Goal: Task Accomplishment & Management: Use online tool/utility

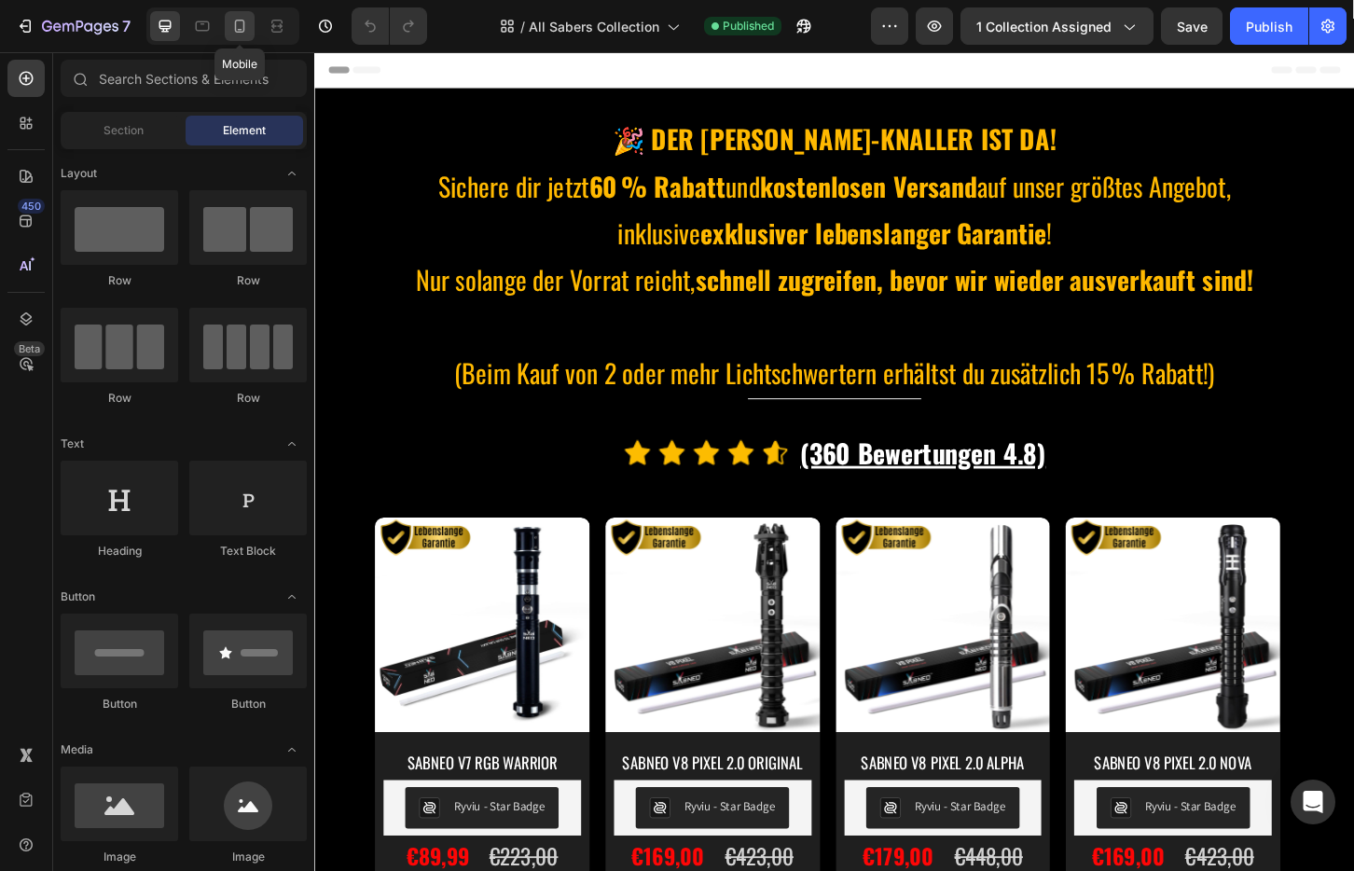
click at [244, 28] on icon at bounding box center [239, 26] width 19 height 19
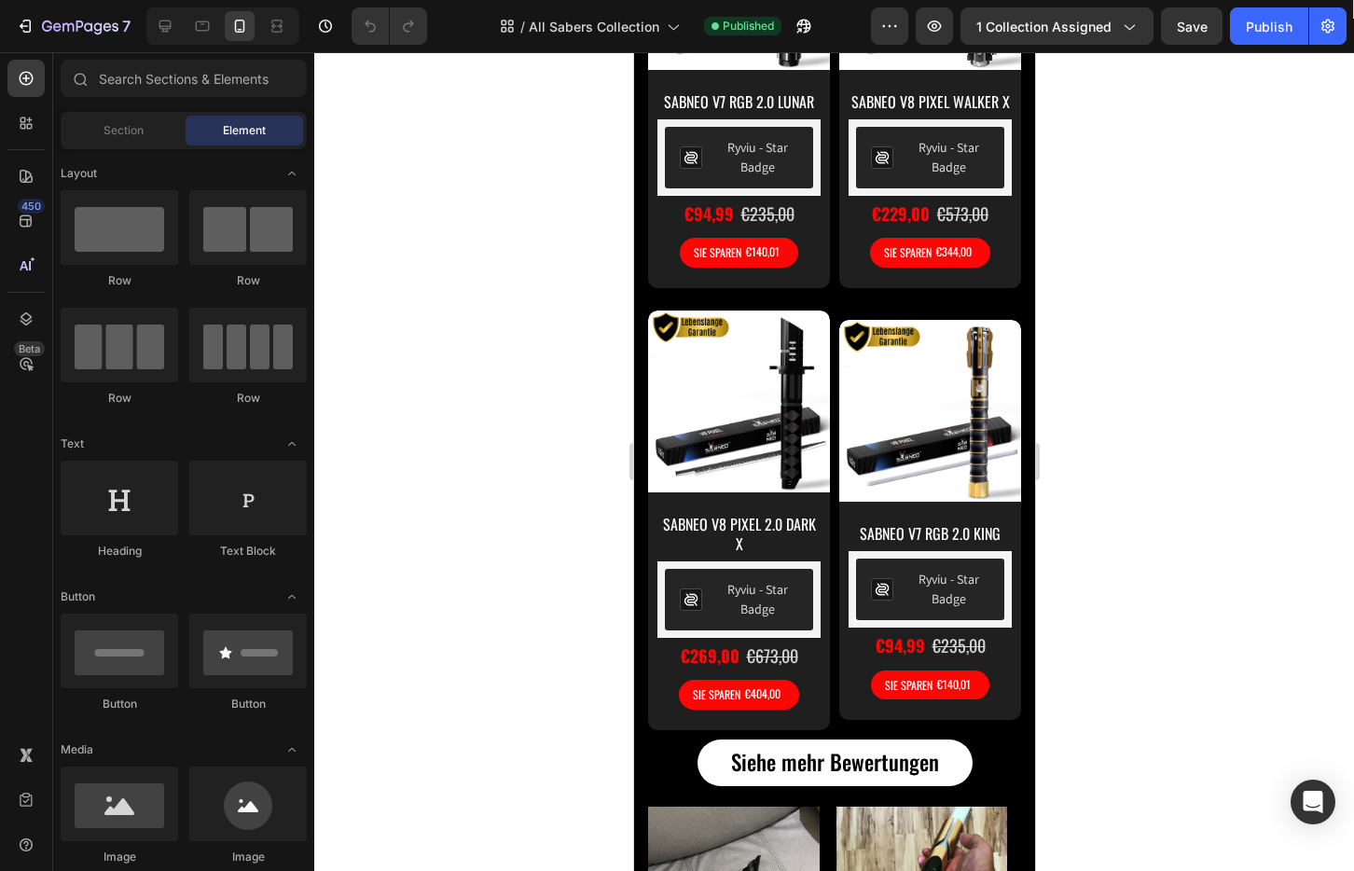
scroll to position [1475, 0]
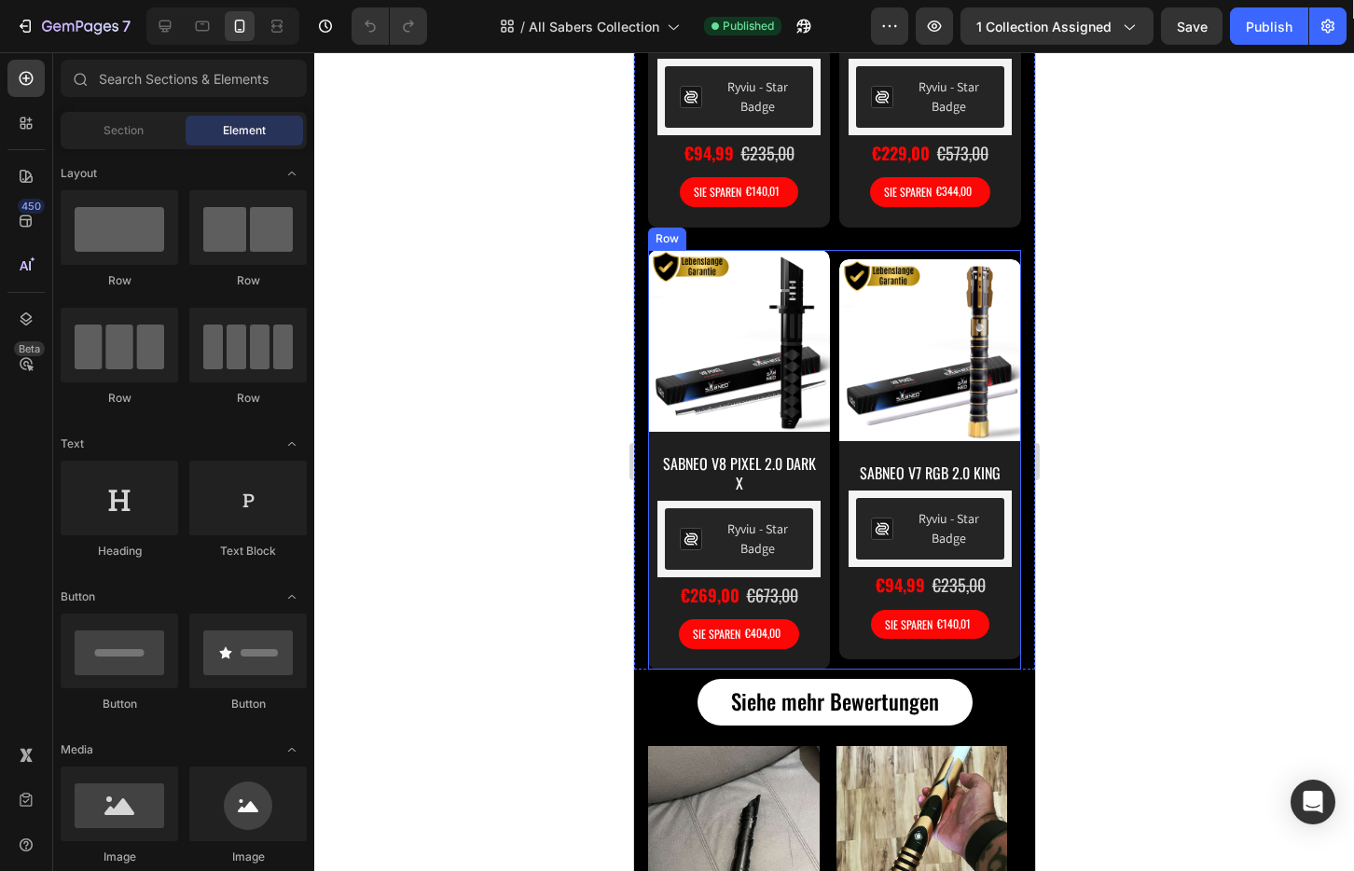
click at [828, 273] on div "Product Images SABNEO V8 PIXEL 2.0 DARK X Product Title Row Ryviu - Star Badge …" at bounding box center [833, 460] width 373 height 420
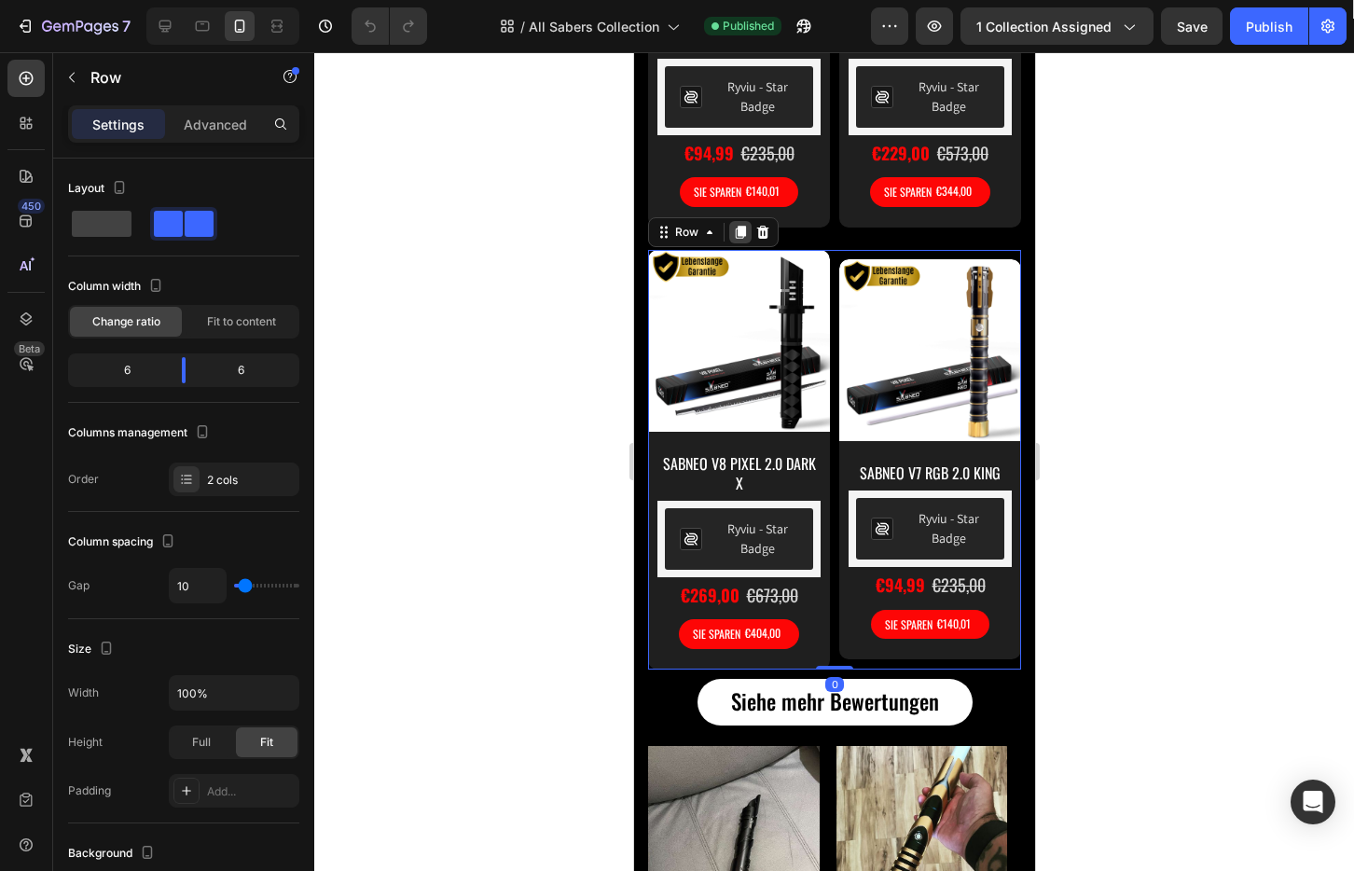
click at [737, 239] on icon at bounding box center [740, 232] width 10 height 13
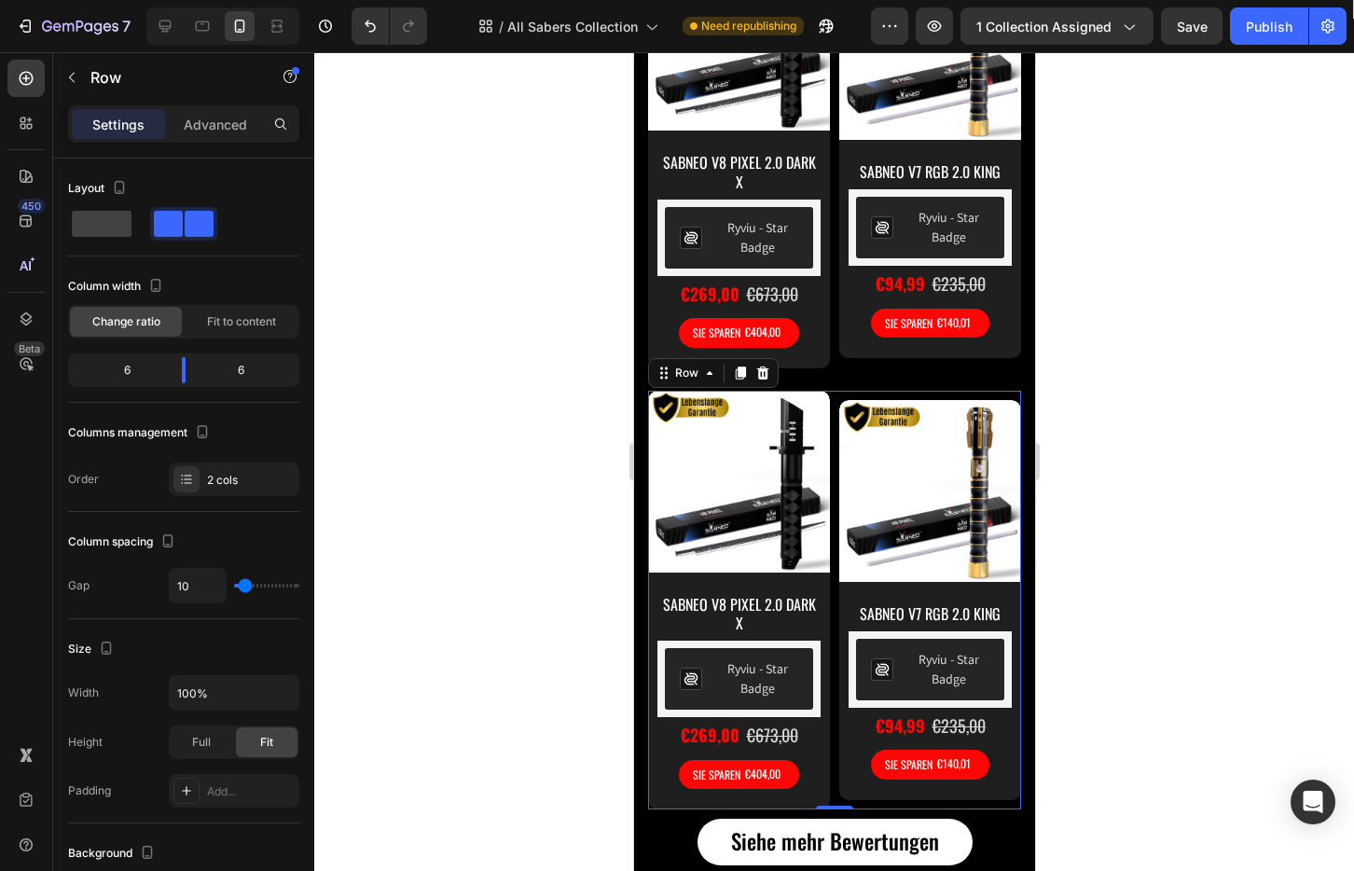
scroll to position [1732, 0]
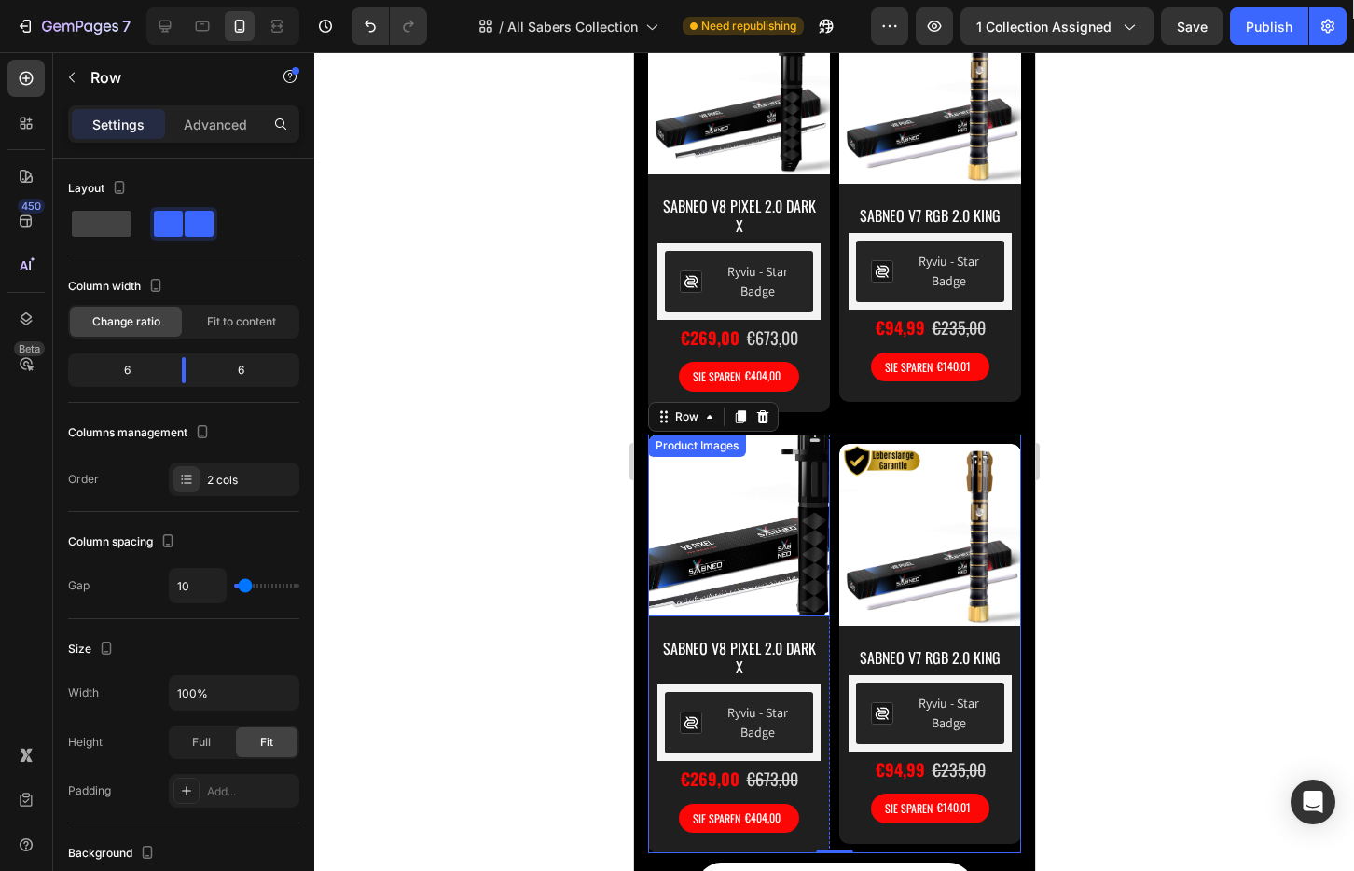
click at [735, 571] on img at bounding box center [738, 525] width 182 height 182
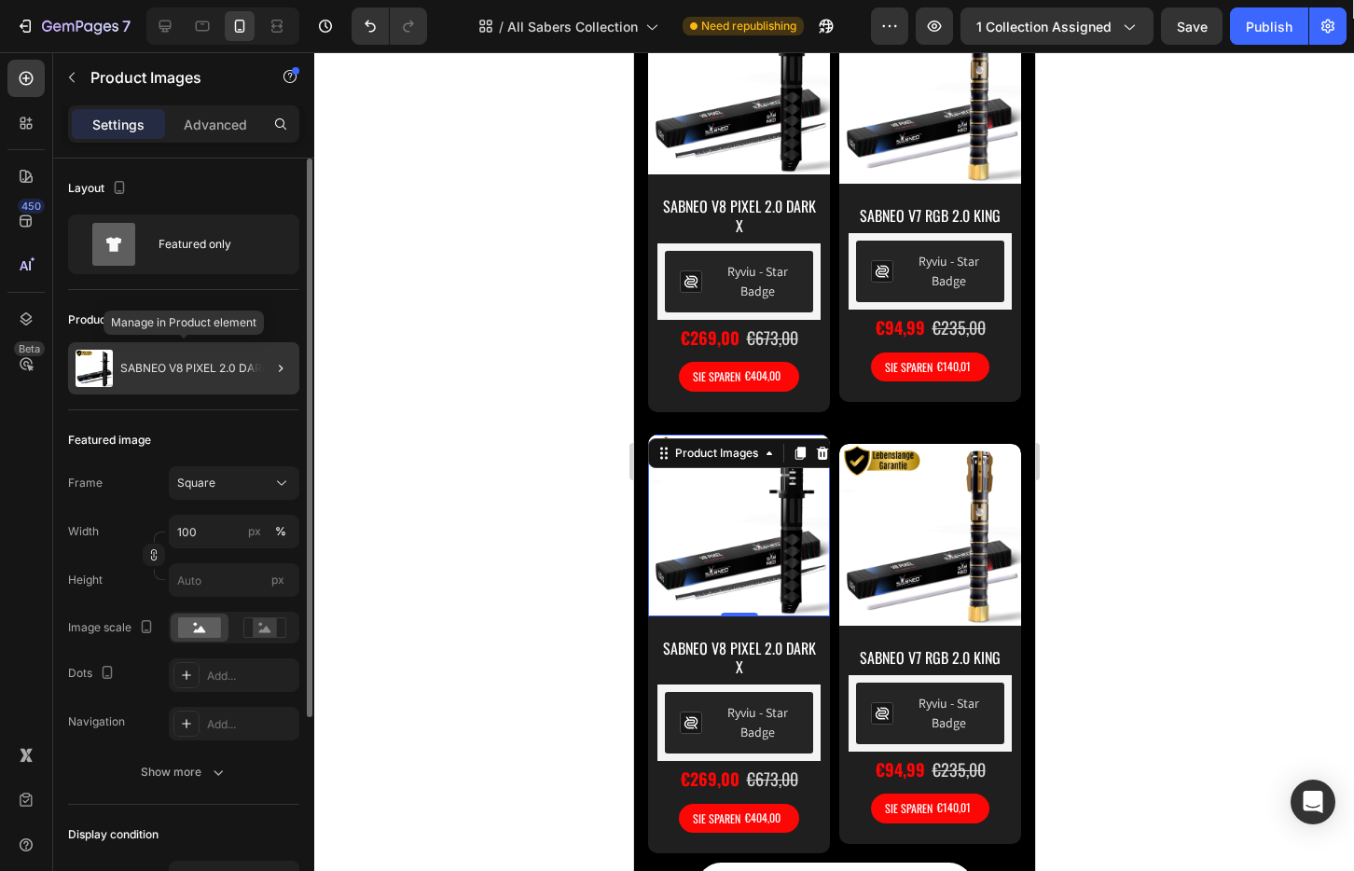
click at [199, 388] on div "SABNEO V8 PIXEL 2.0 DARK X" at bounding box center [183, 368] width 231 height 52
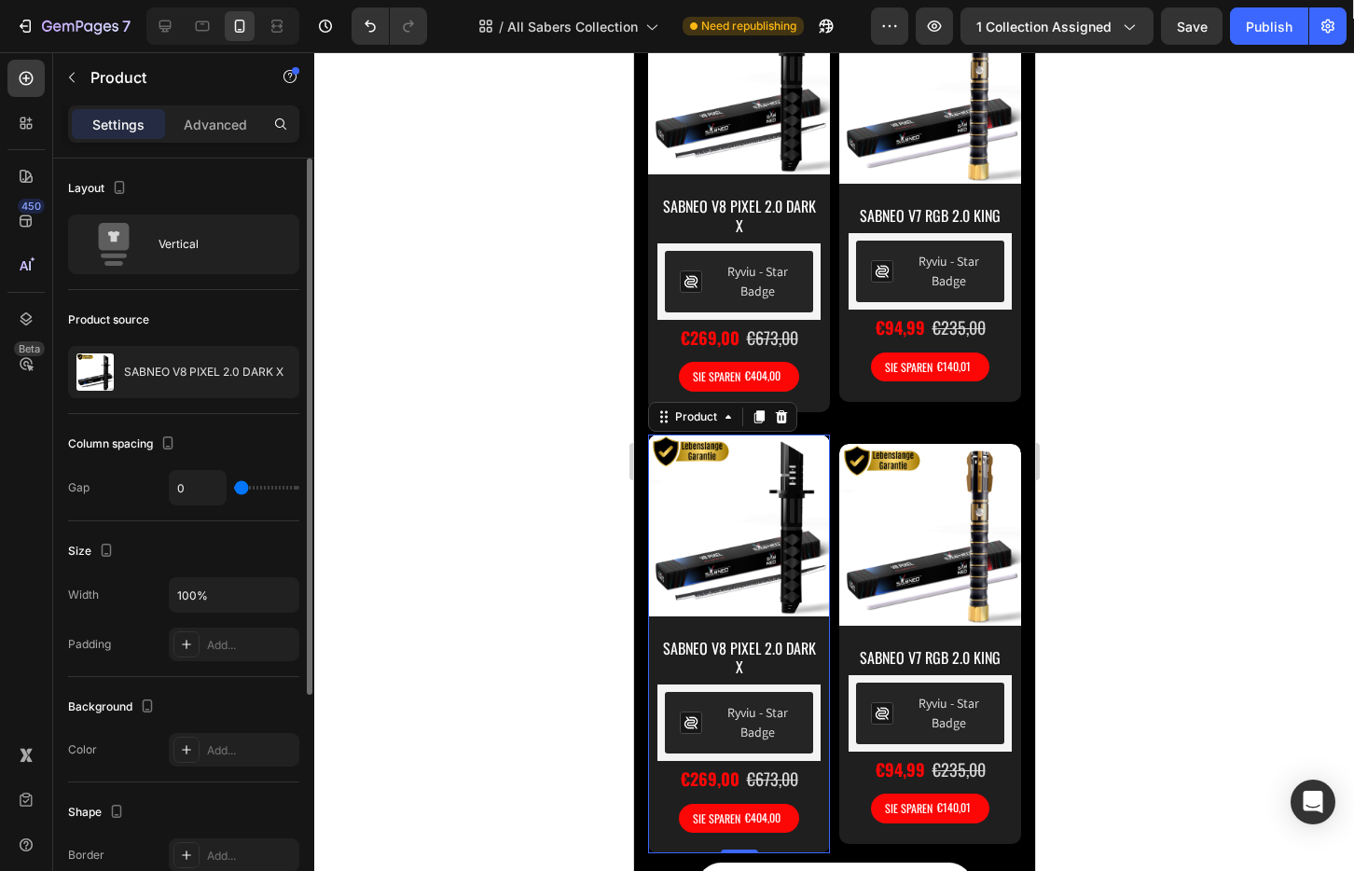
click at [200, 374] on p "SABNEO V8 PIXEL 2.0 DARK X" at bounding box center [203, 371] width 159 height 13
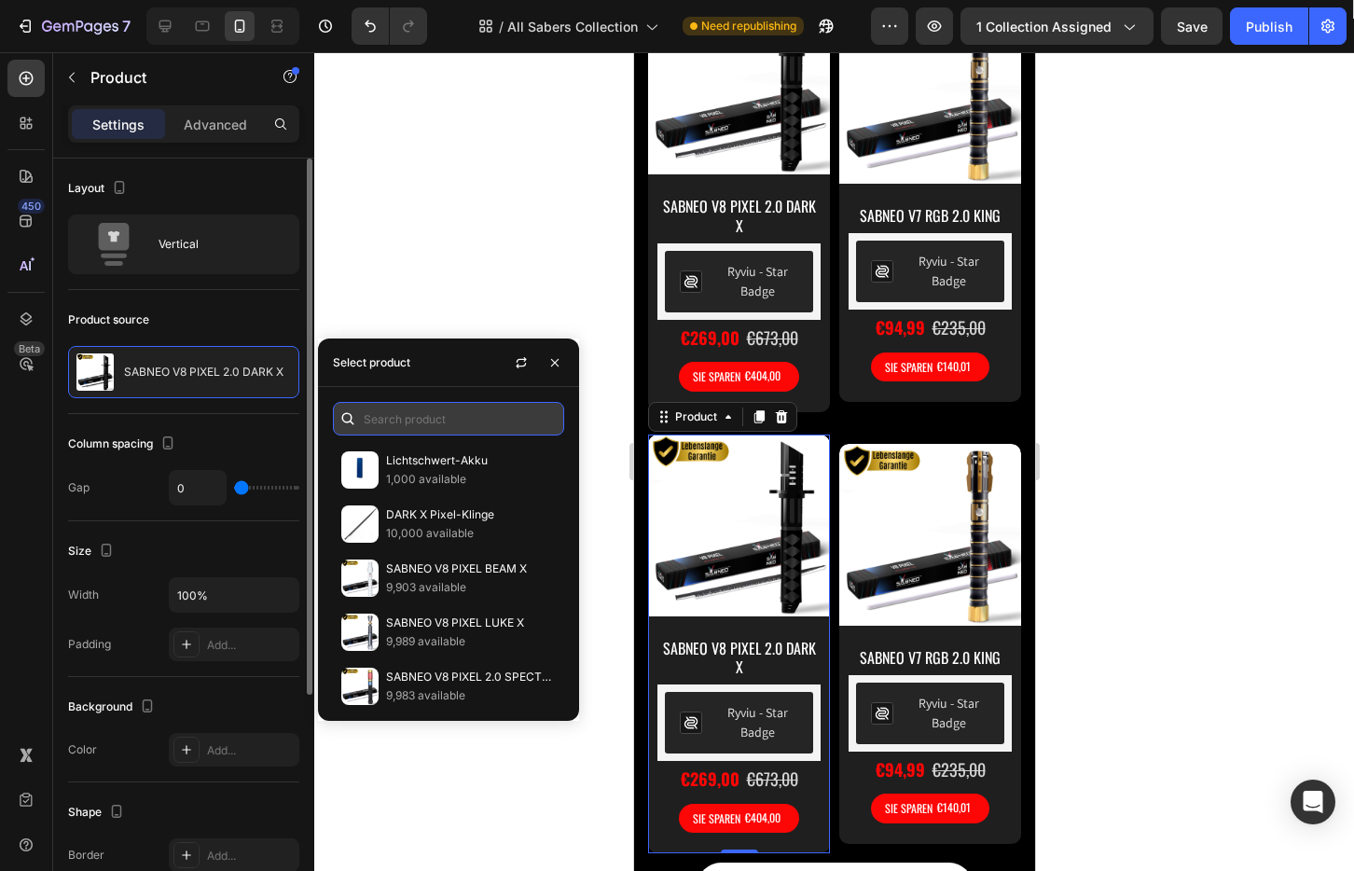
click at [456, 423] on input "text" at bounding box center [448, 419] width 231 height 34
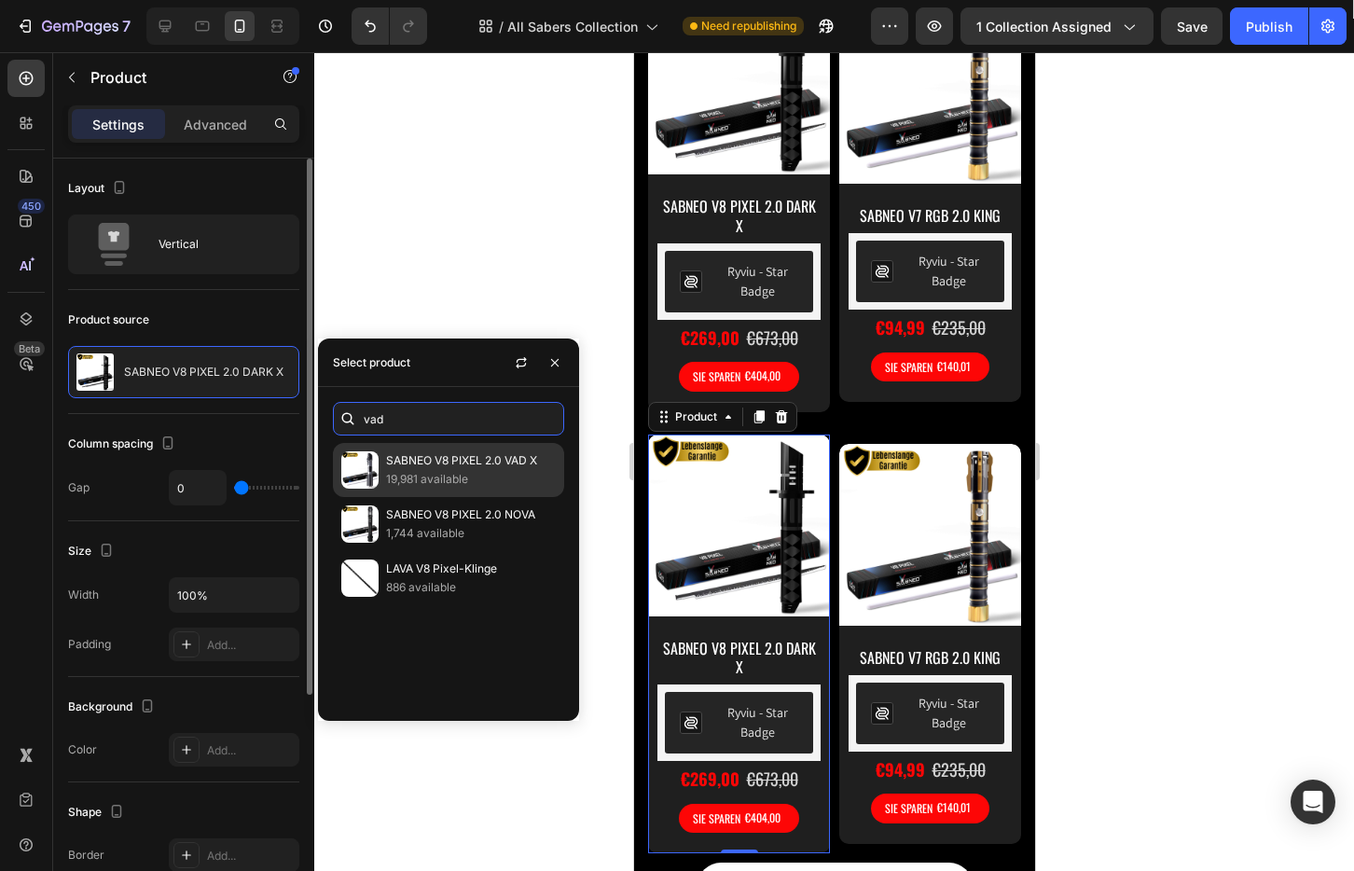
type input "vad"
click at [460, 467] on p "SABNEO V8 PIXEL 2.0 VAD X" at bounding box center [471, 460] width 170 height 19
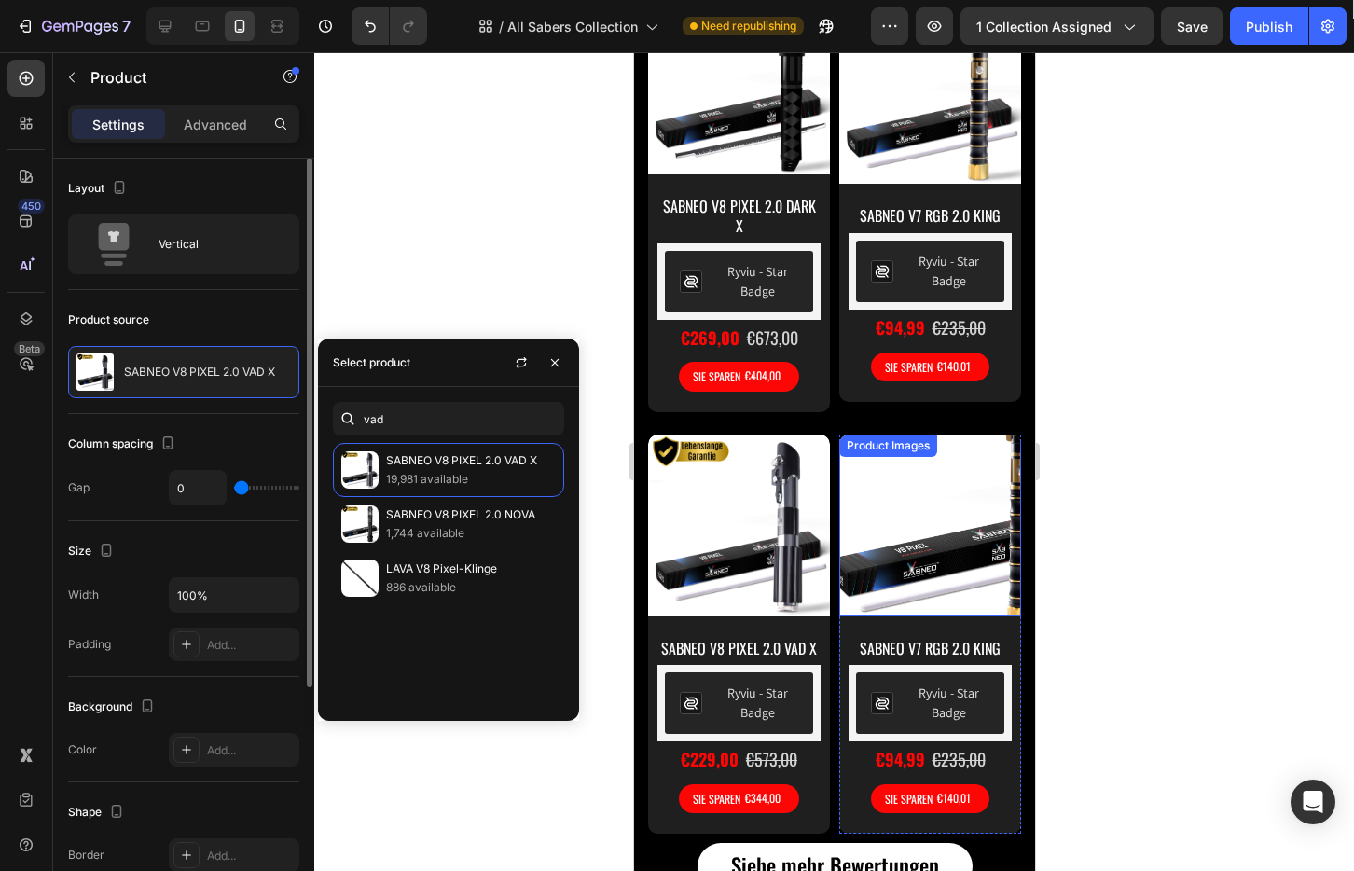
click at [869, 578] on img at bounding box center [929, 525] width 182 height 182
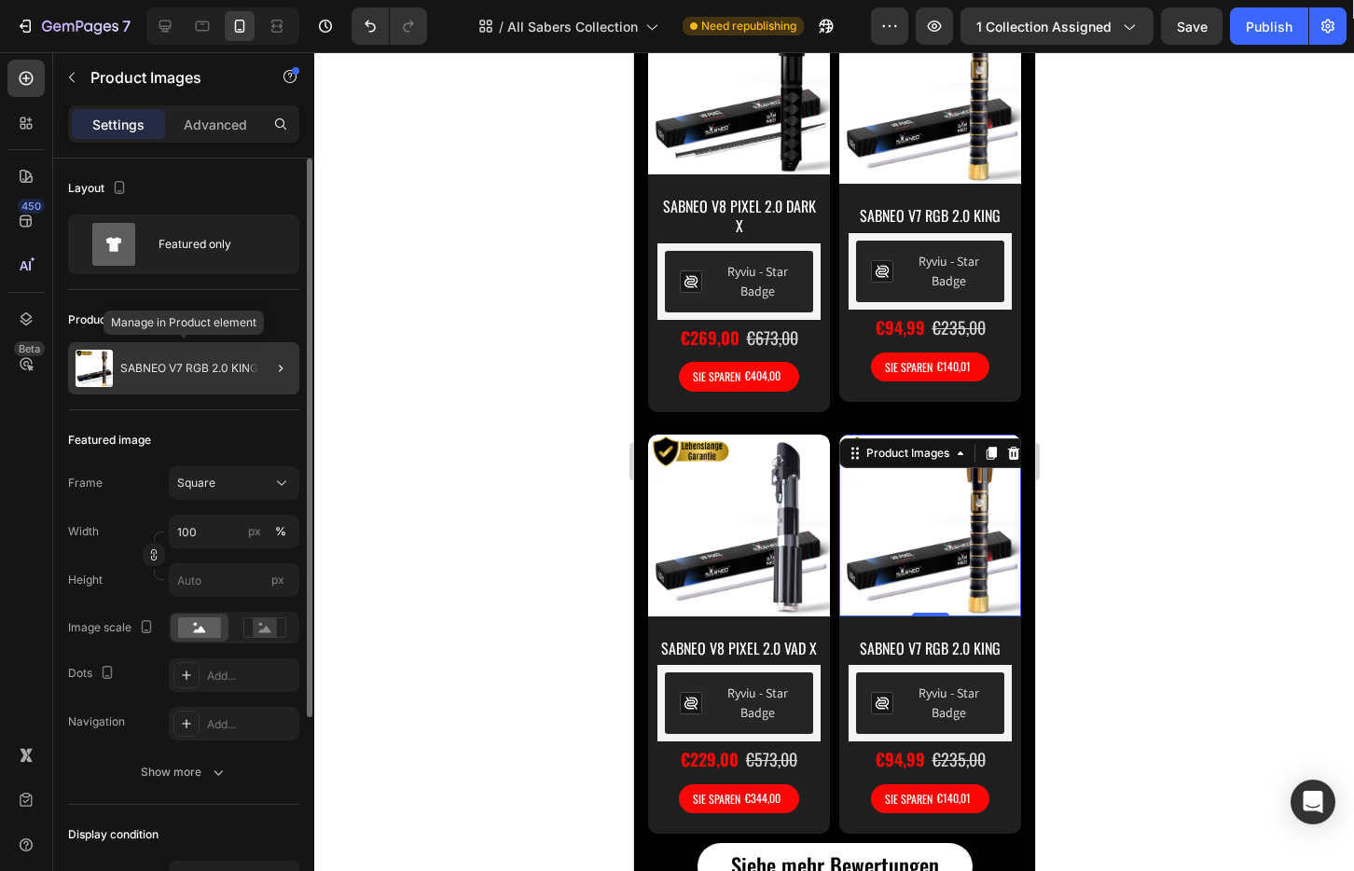
click at [203, 375] on div "SABNEO V7 RGB 2.0 KING" at bounding box center [183, 368] width 231 height 52
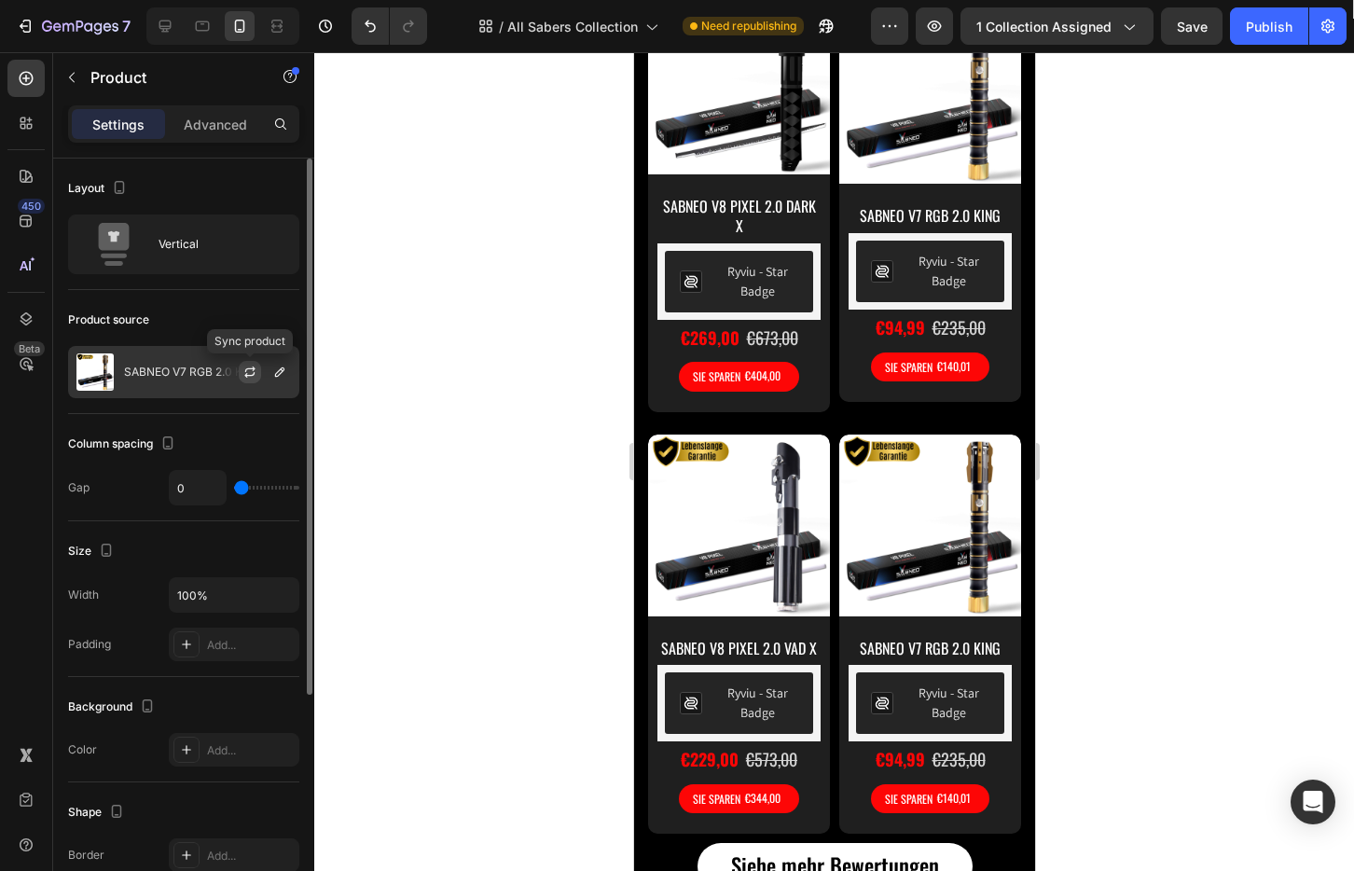
click at [246, 365] on icon "button" at bounding box center [249, 372] width 15 height 15
click at [280, 370] on icon "button" at bounding box center [279, 372] width 15 height 15
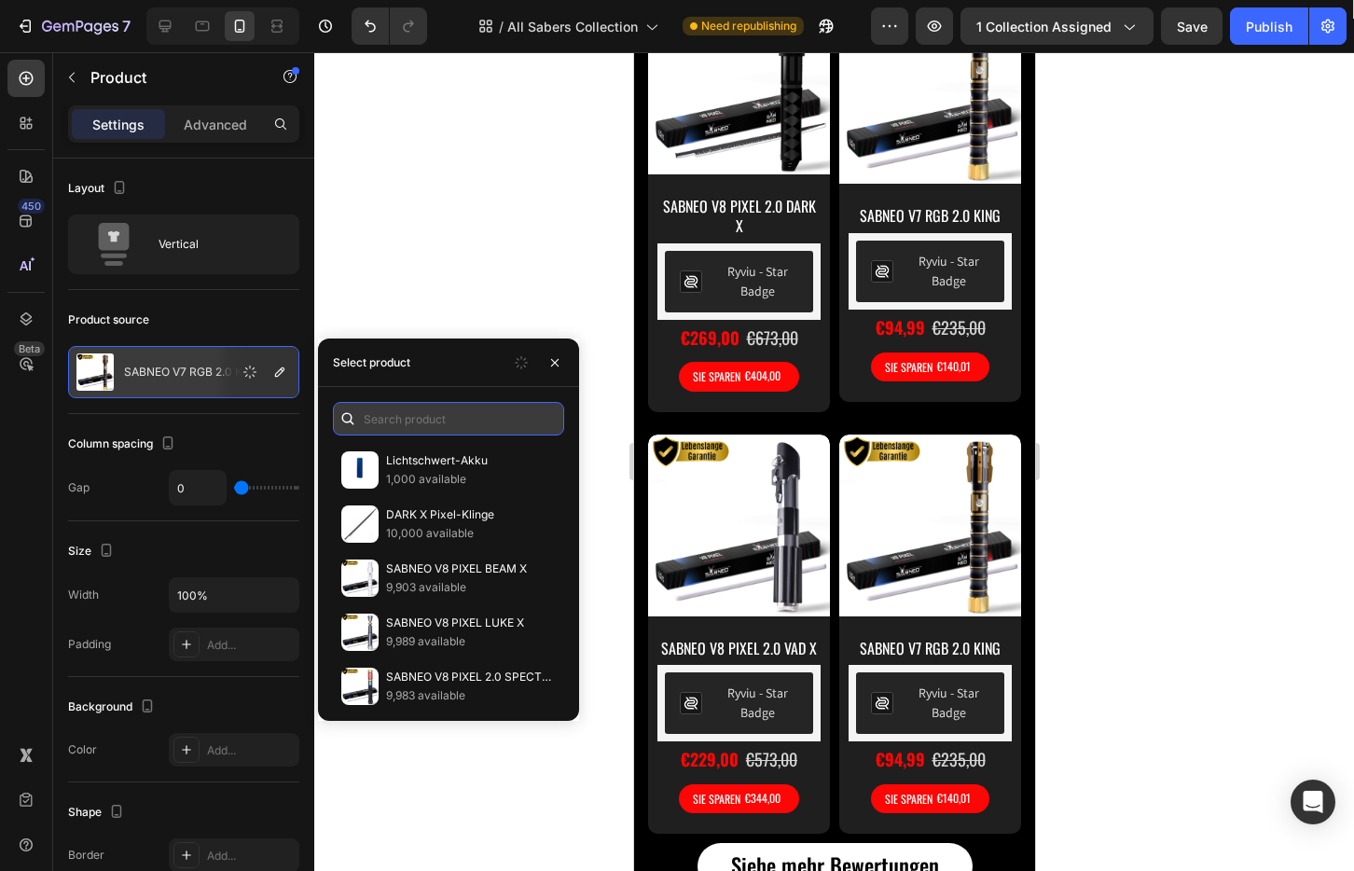
click at [392, 407] on input "text" at bounding box center [448, 419] width 231 height 34
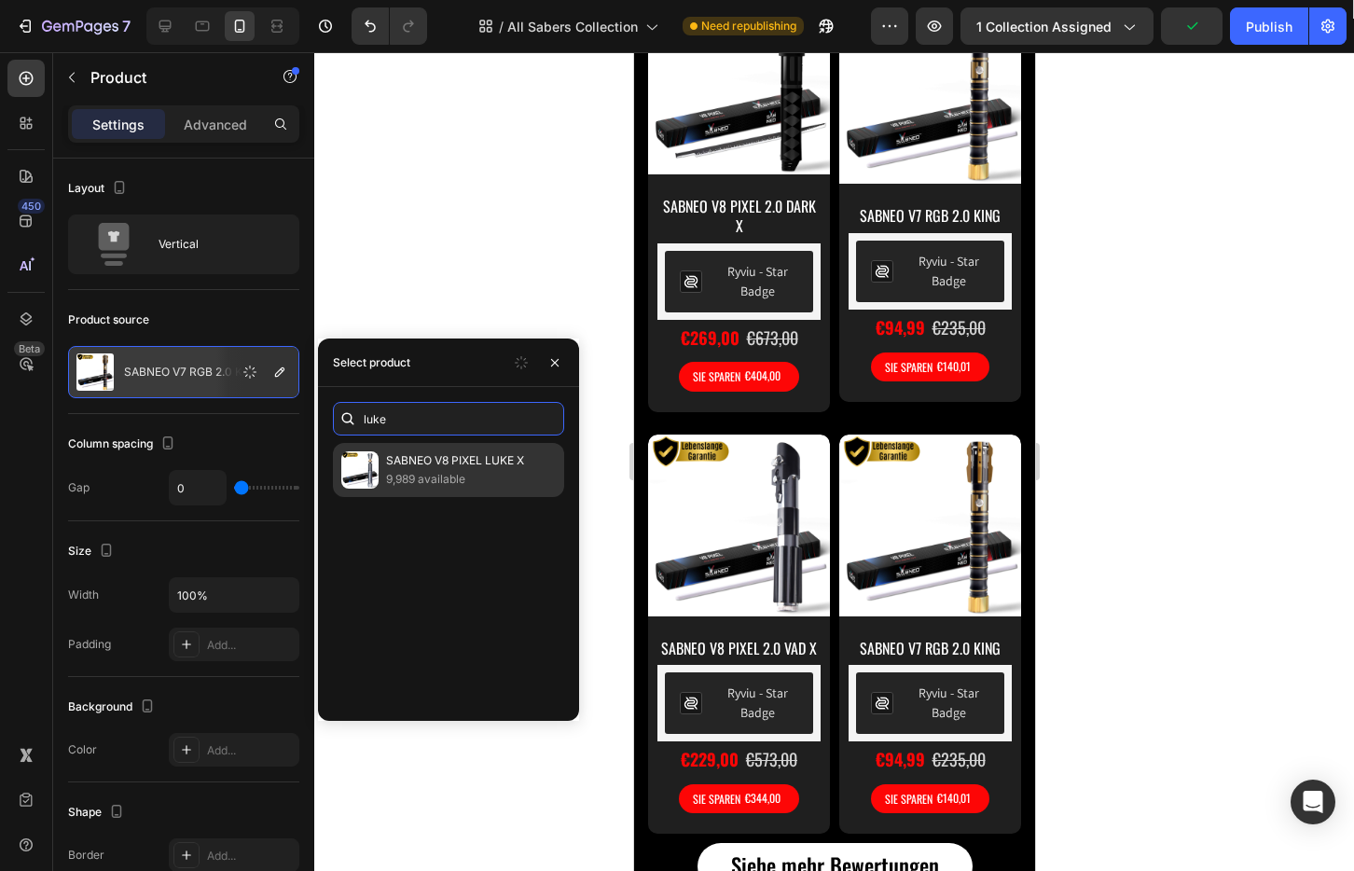
type input "luke"
click at [441, 473] on p "9,989 available" at bounding box center [471, 479] width 170 height 19
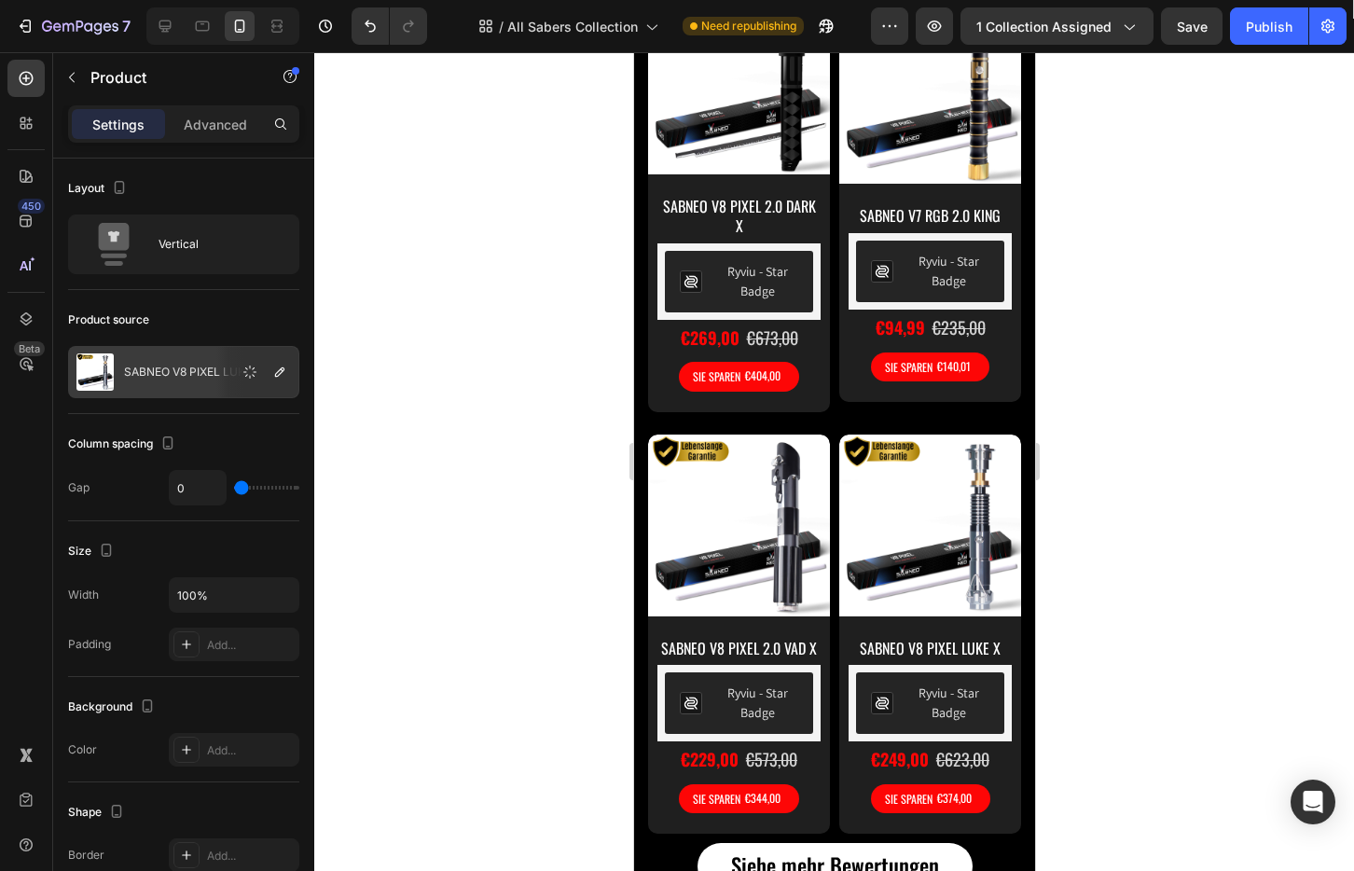
click at [1118, 418] on div at bounding box center [833, 461] width 1039 height 819
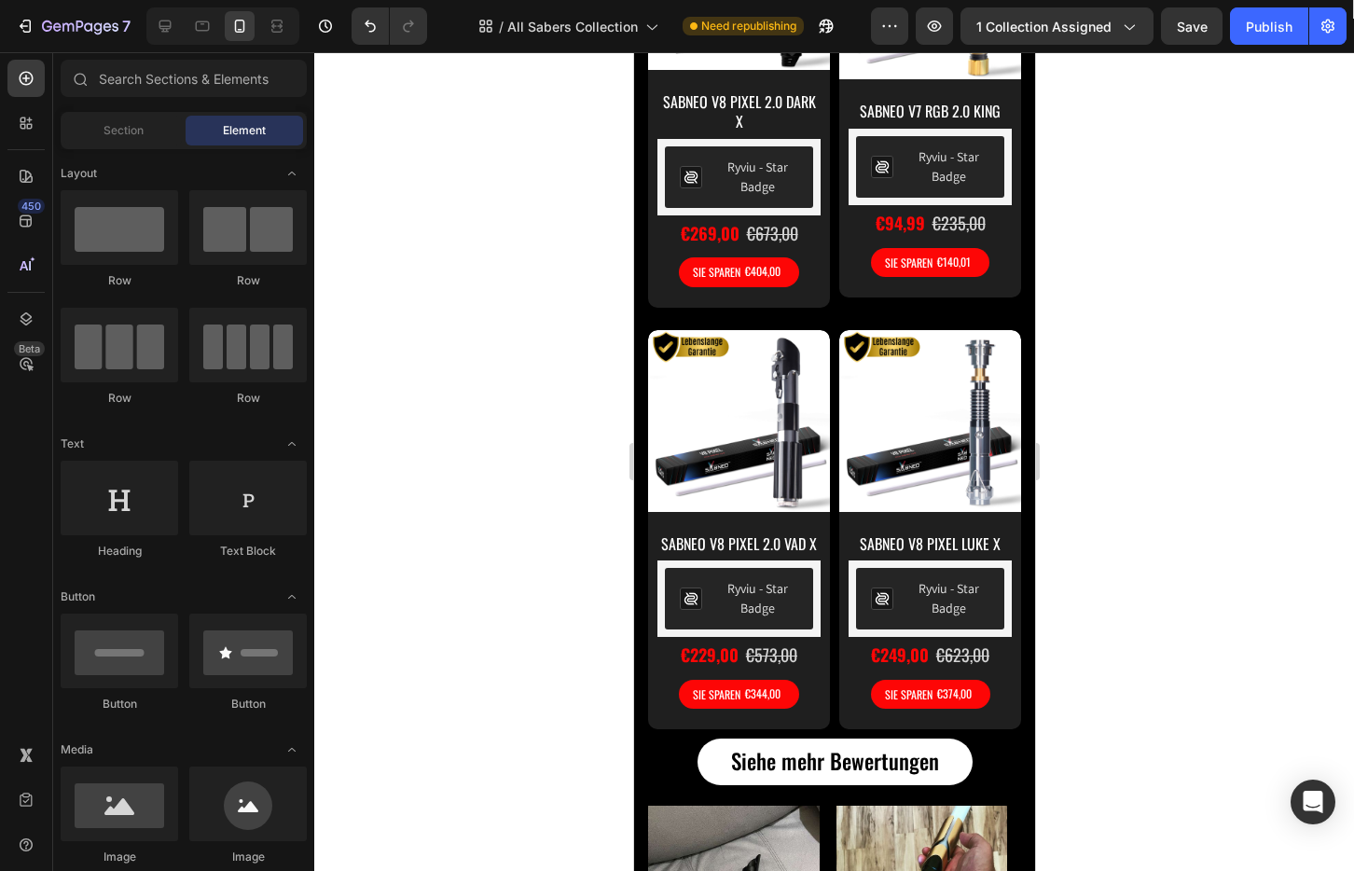
scroll to position [1944, 0]
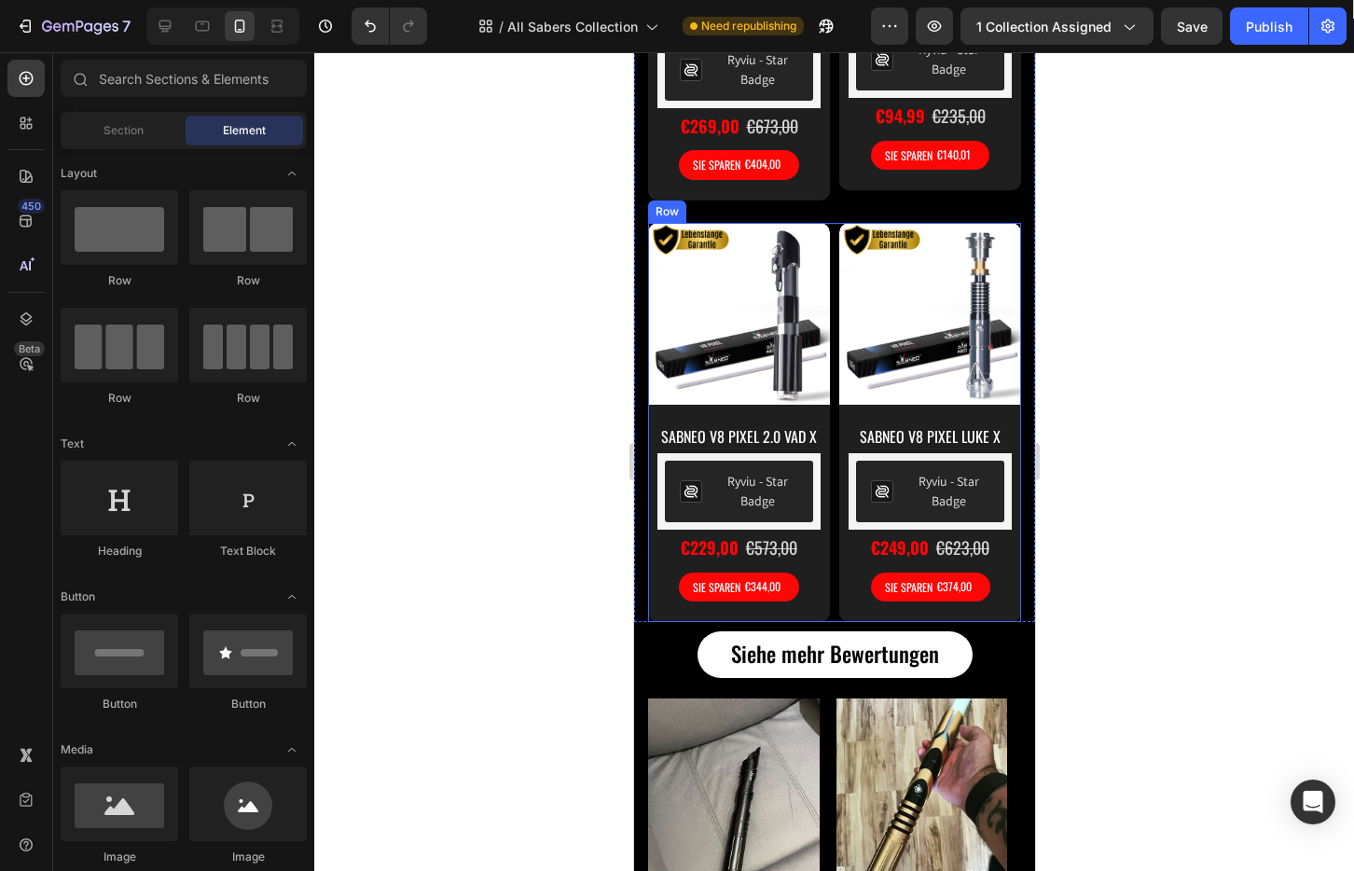
click at [827, 248] on div "Product Images SABNEO V8 PIXEL 2.0 VAD X Product Title Row Ryviu - Star Badge R…" at bounding box center [833, 423] width 373 height 400
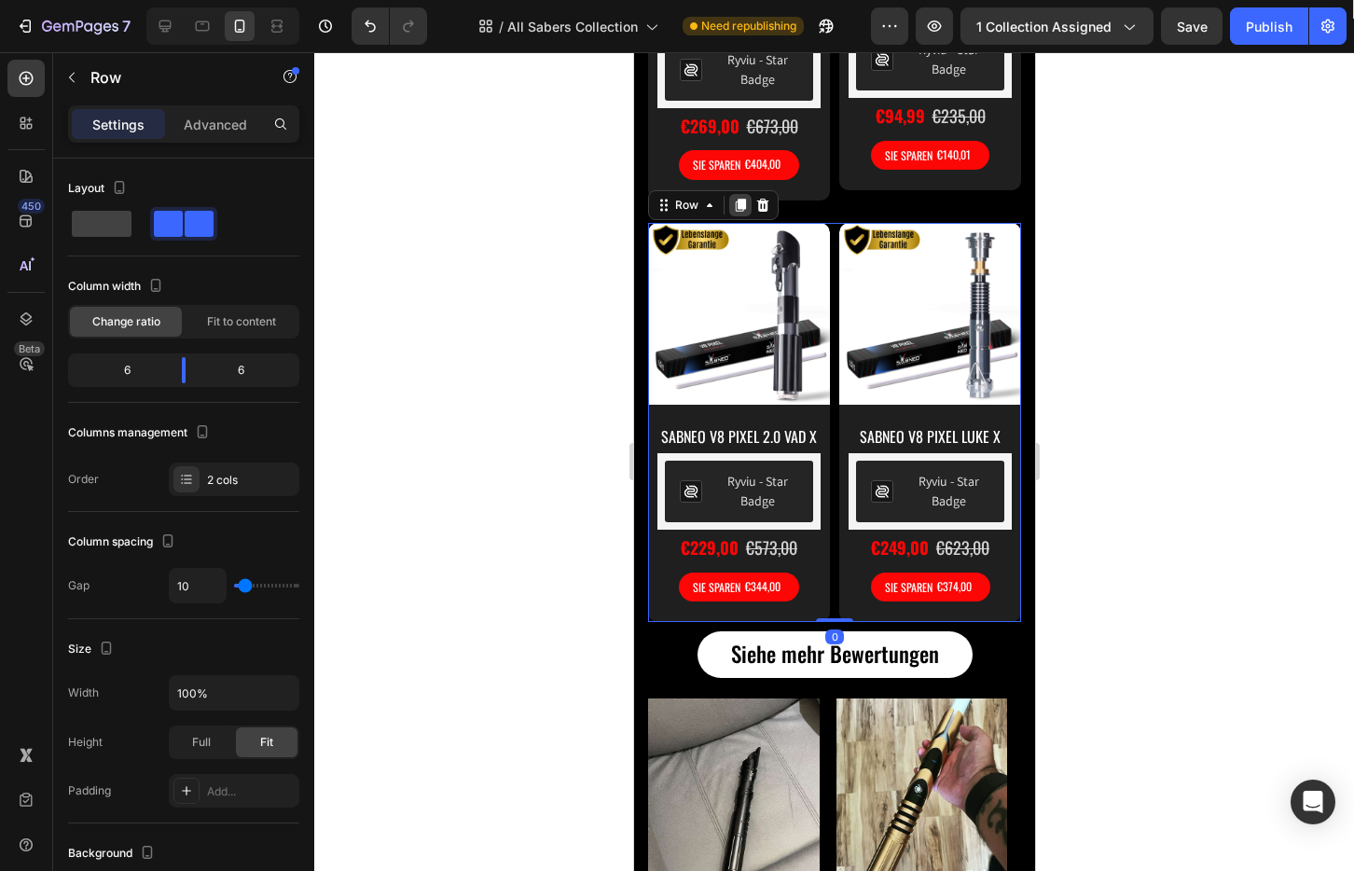
click at [746, 213] on icon at bounding box center [739, 205] width 15 height 15
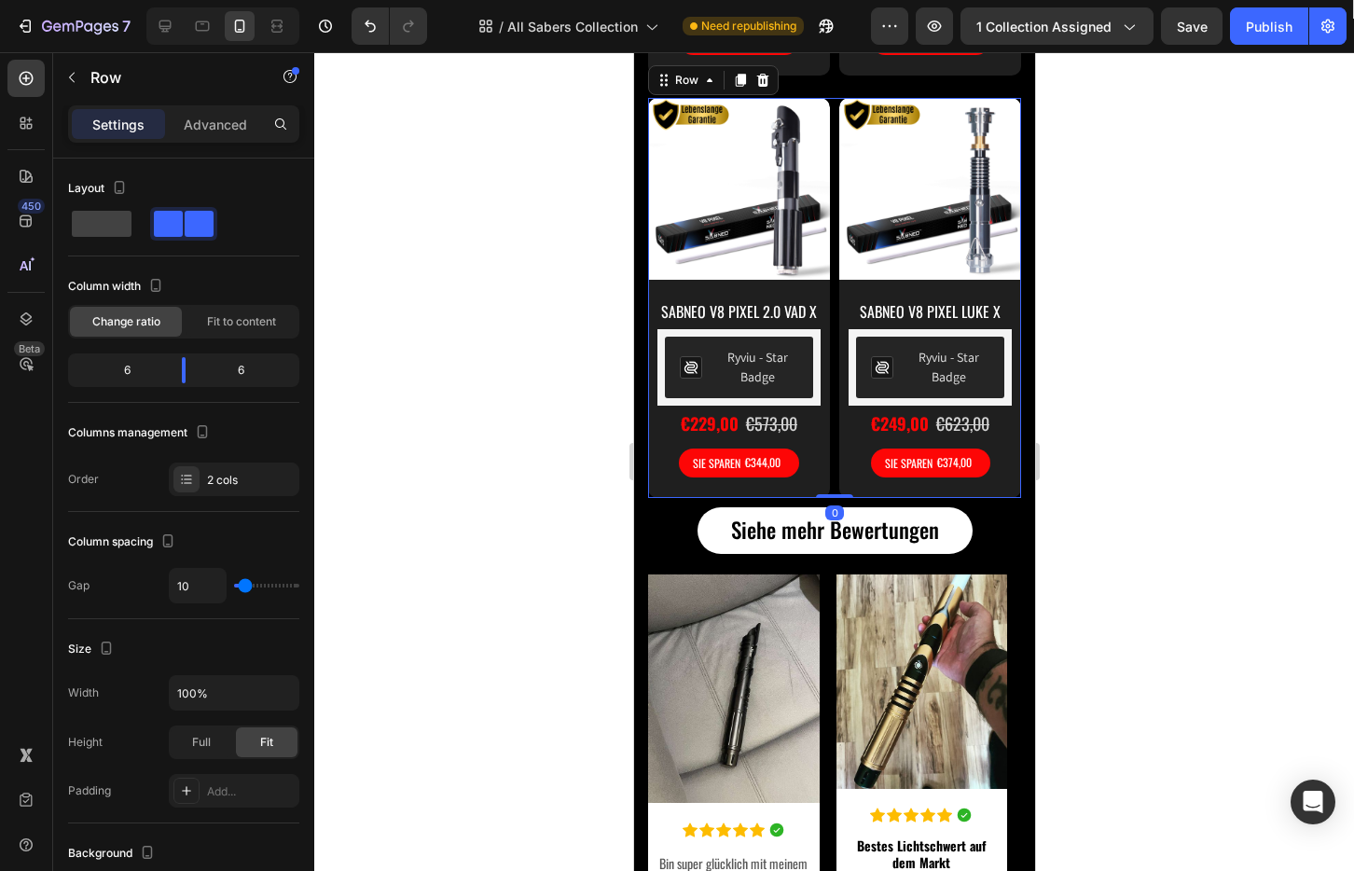
scroll to position [2494, 0]
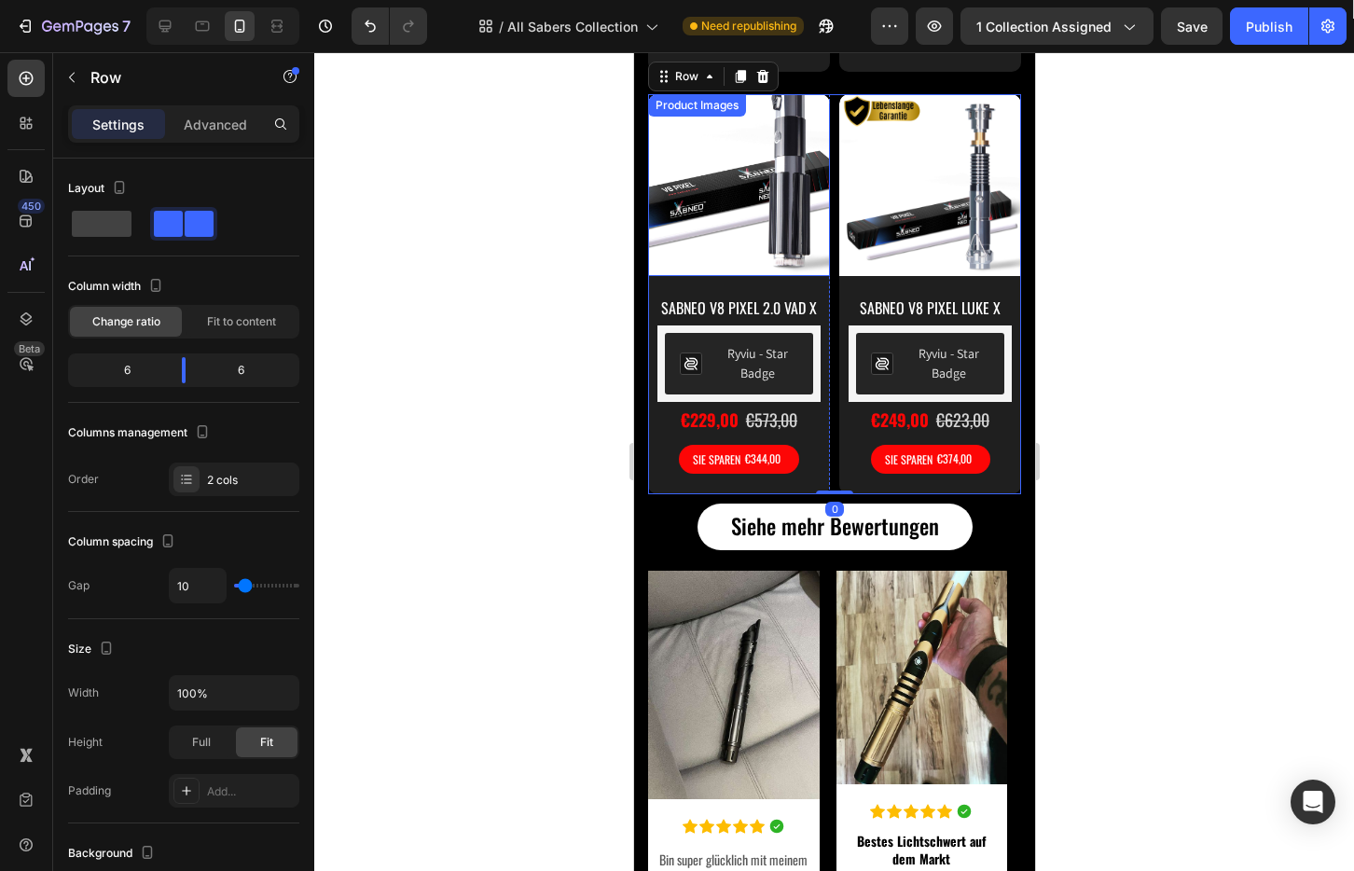
click at [756, 258] on img at bounding box center [738, 185] width 182 height 182
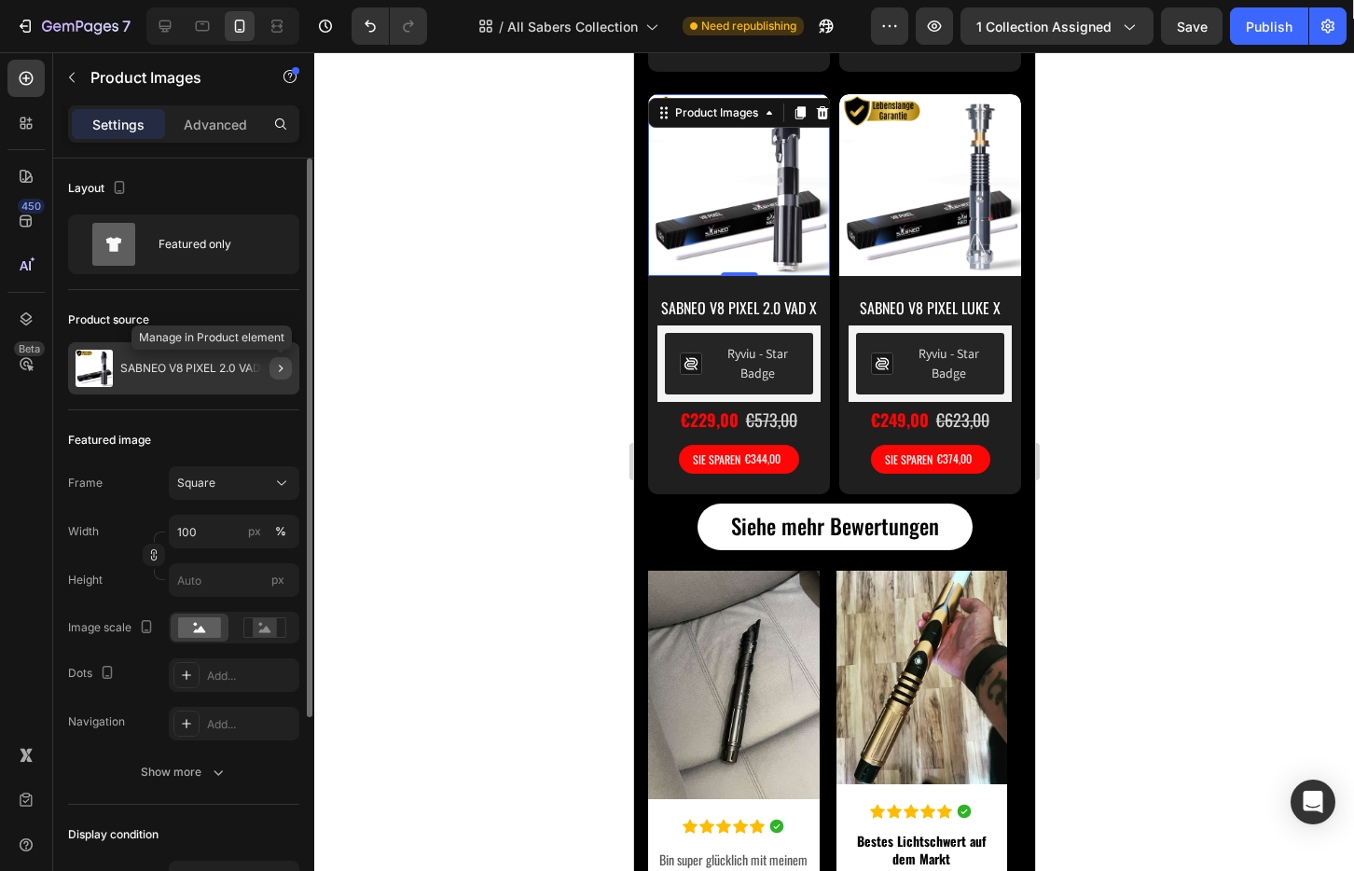
click at [276, 367] on icon "button" at bounding box center [280, 368] width 15 height 15
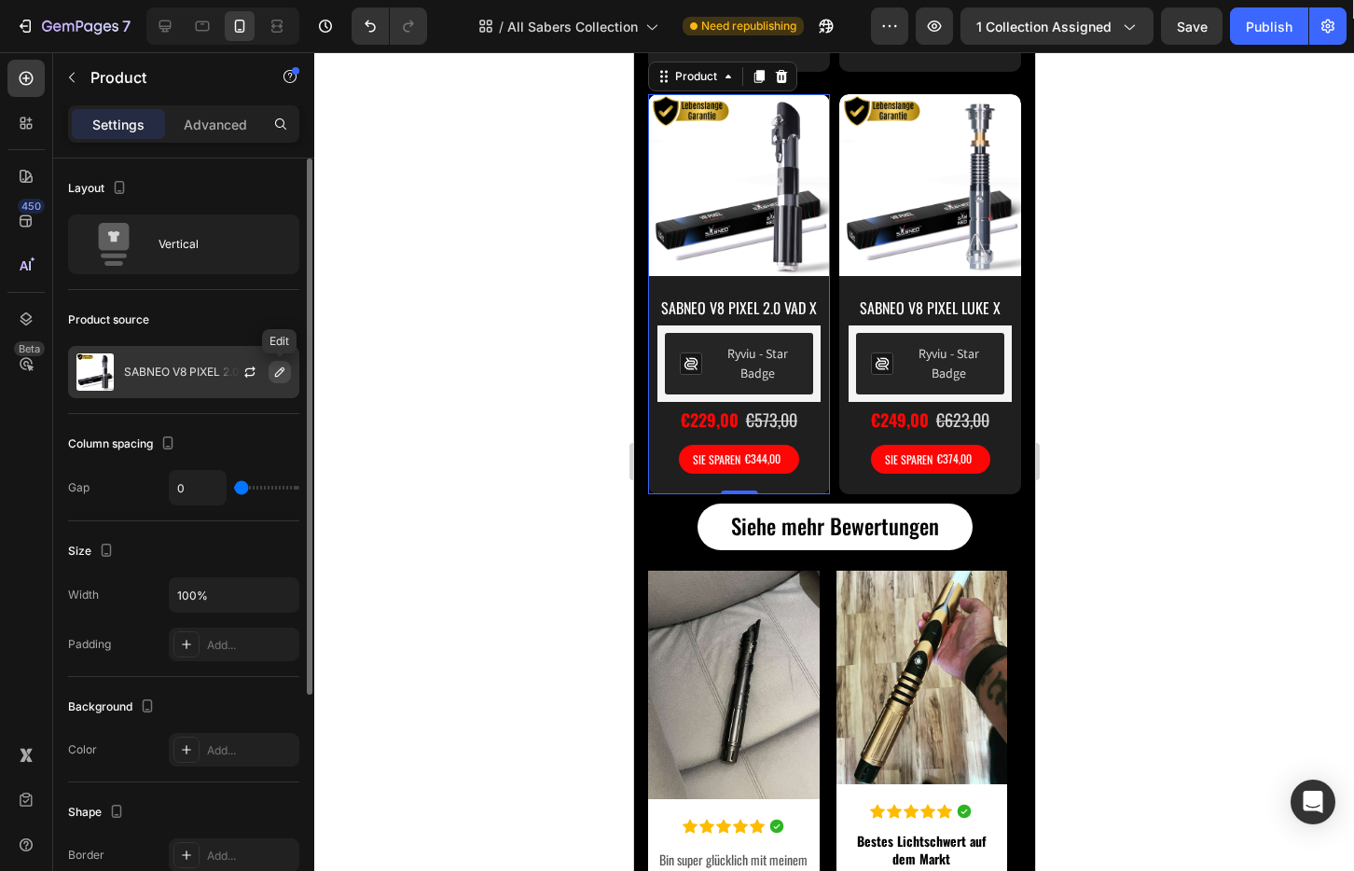
click at [272, 368] on icon "button" at bounding box center [279, 372] width 15 height 15
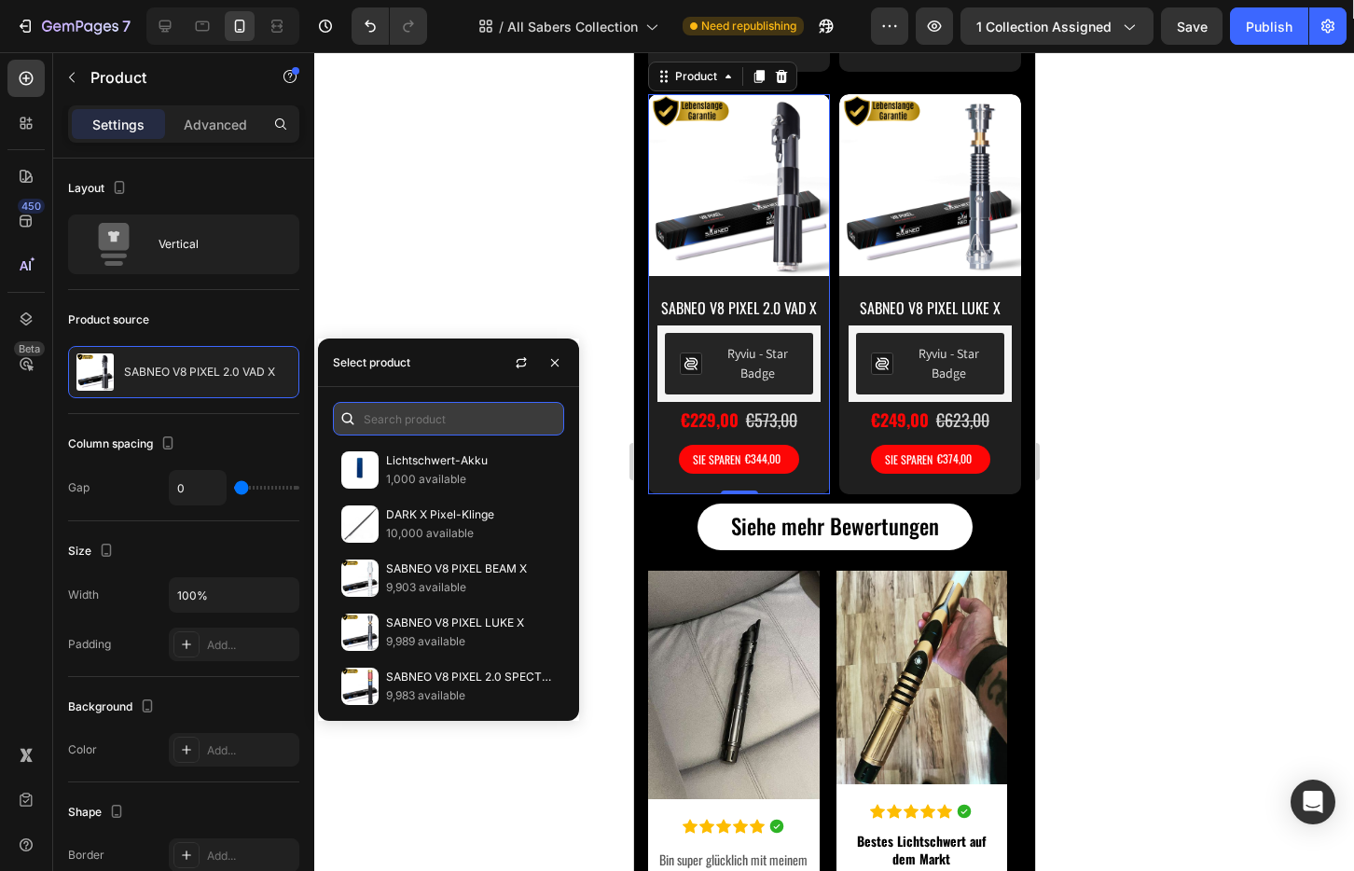
click at [406, 410] on input "text" at bounding box center [448, 419] width 231 height 34
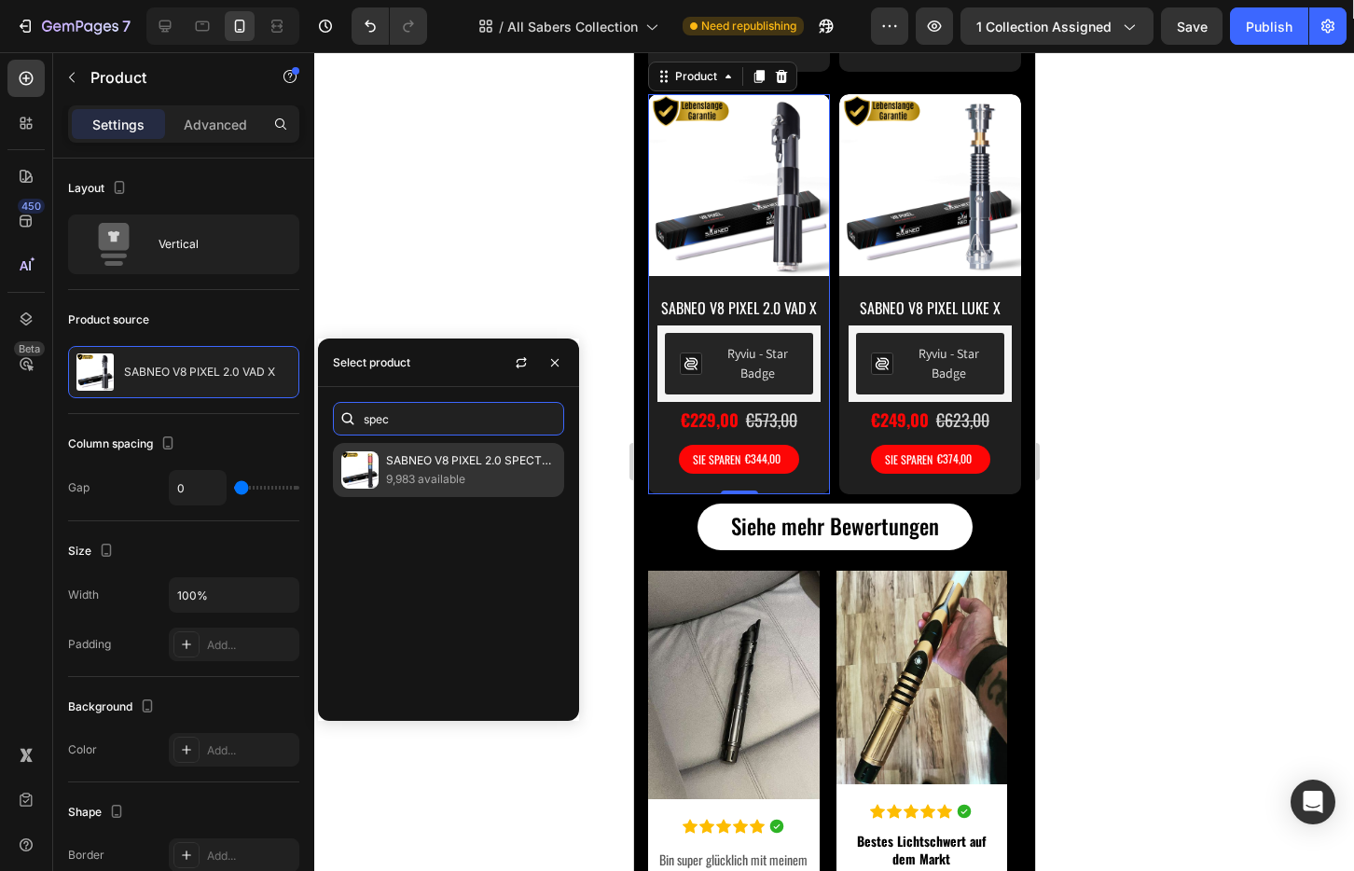
type input "spec"
click at [401, 480] on p "9,983 available" at bounding box center [471, 479] width 170 height 19
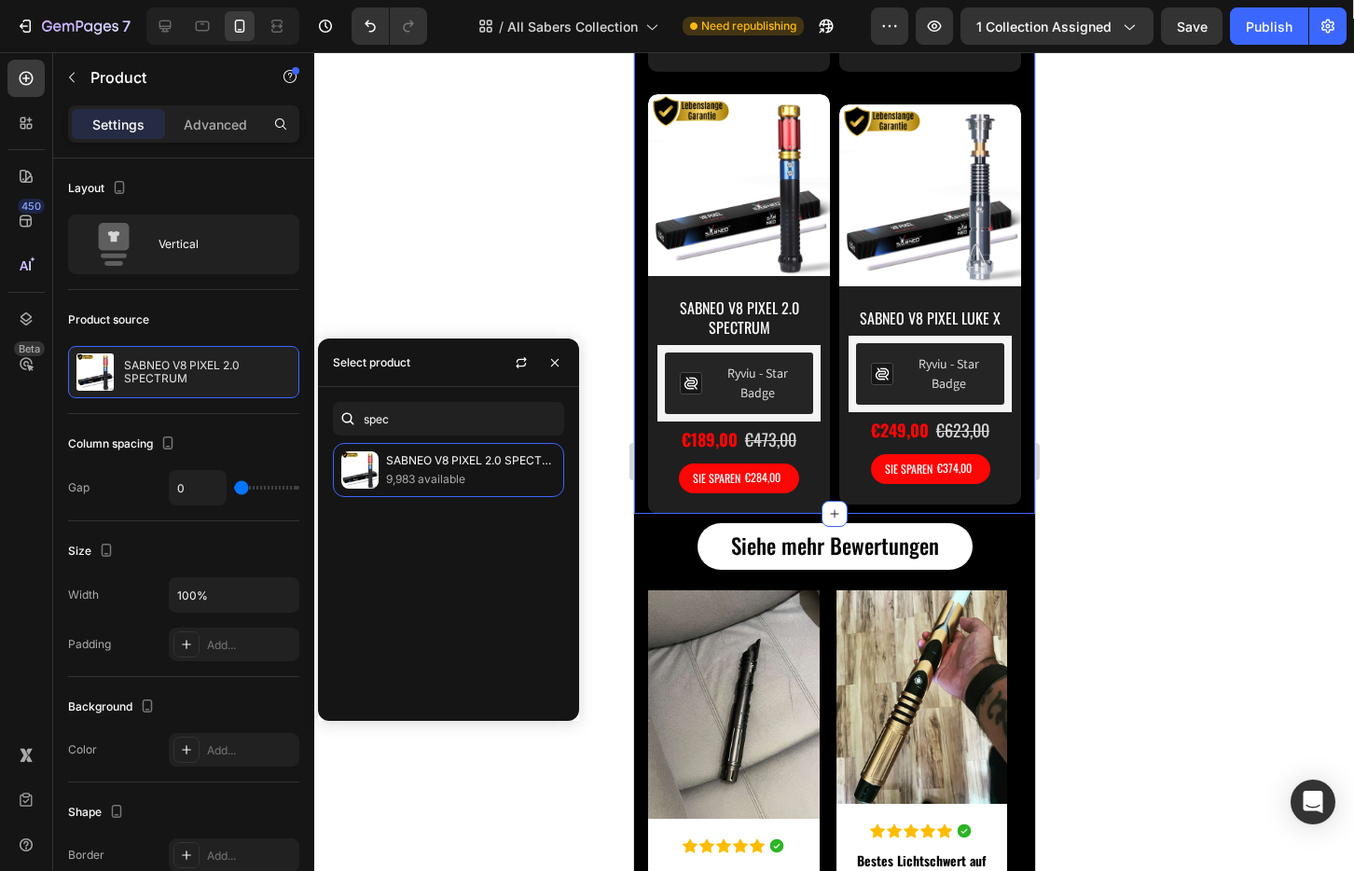
click at [1240, 381] on div at bounding box center [833, 461] width 1039 height 819
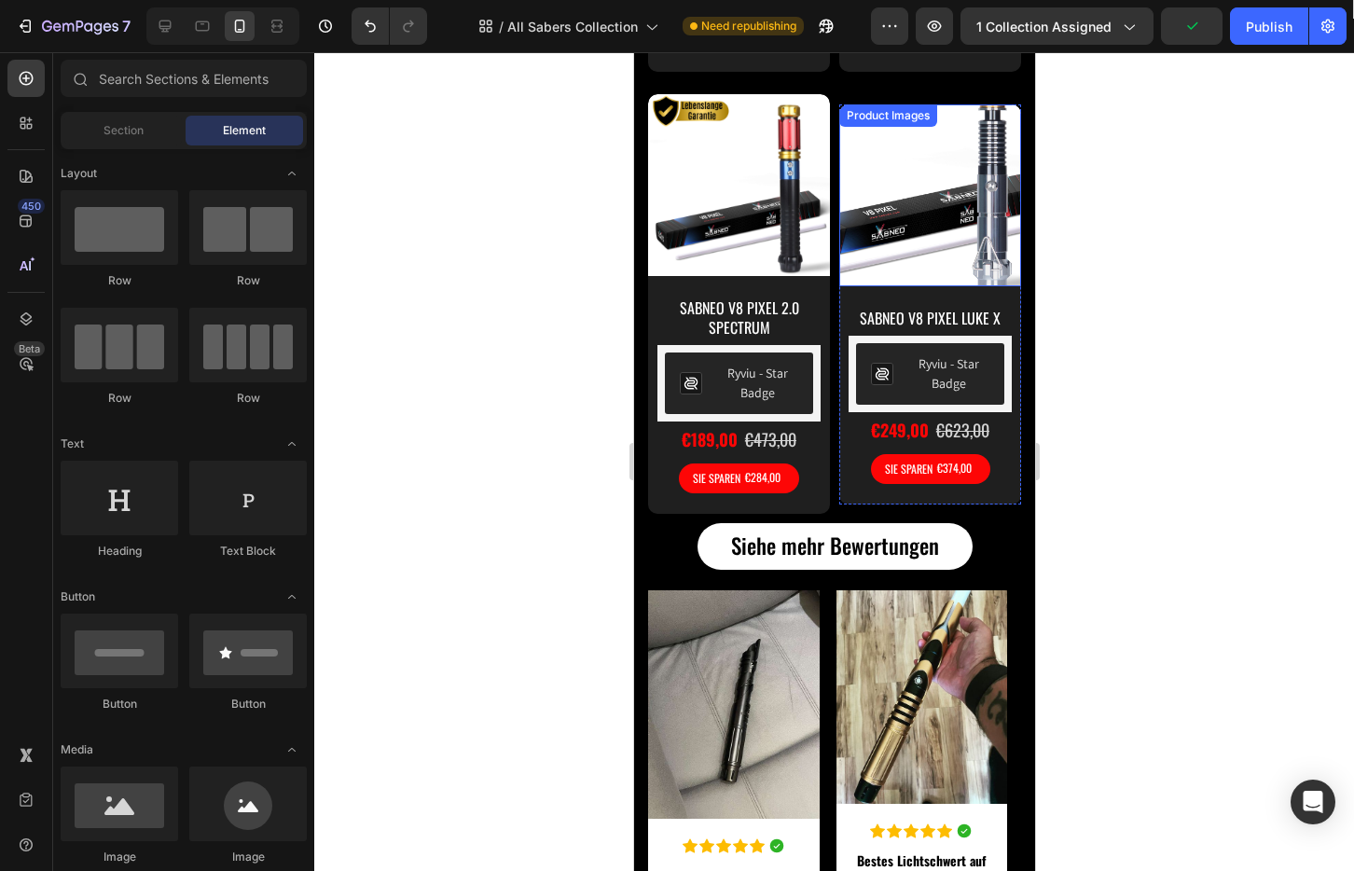
click at [926, 257] on img at bounding box center [929, 195] width 182 height 182
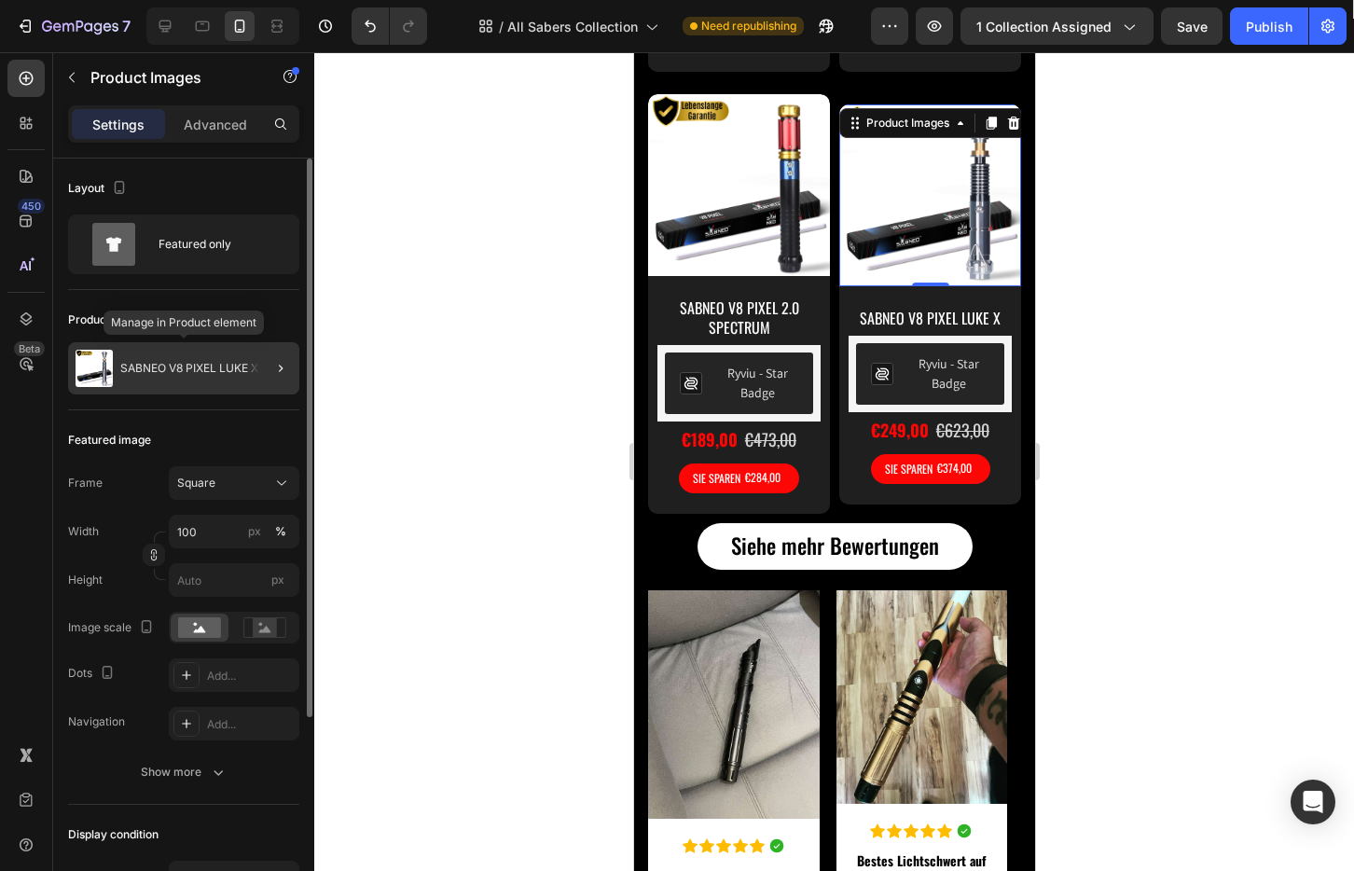
click at [226, 365] on p "SABNEO V8 PIXEL LUKE X" at bounding box center [189, 368] width 138 height 13
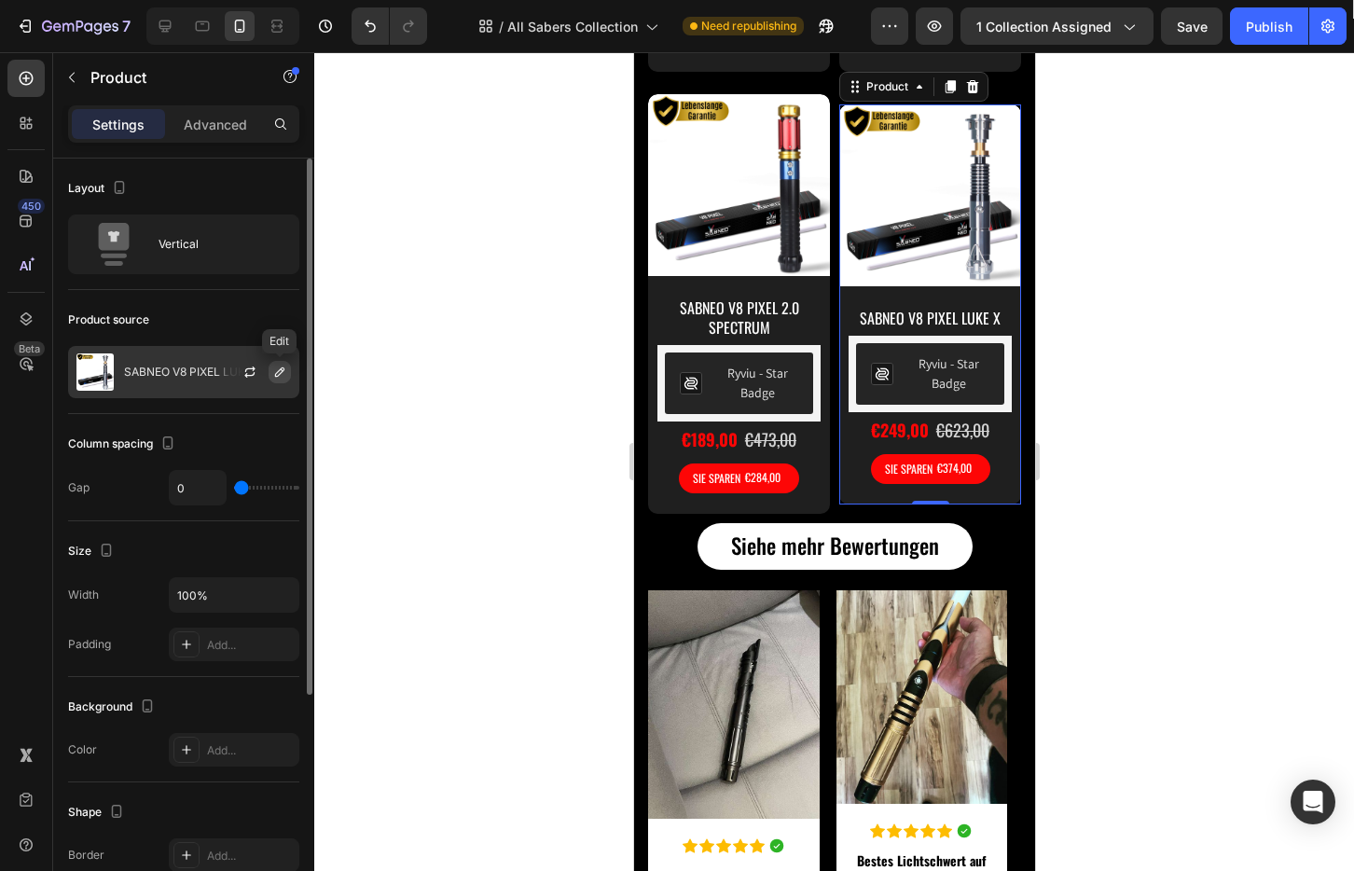
click at [282, 368] on icon "button" at bounding box center [279, 372] width 15 height 15
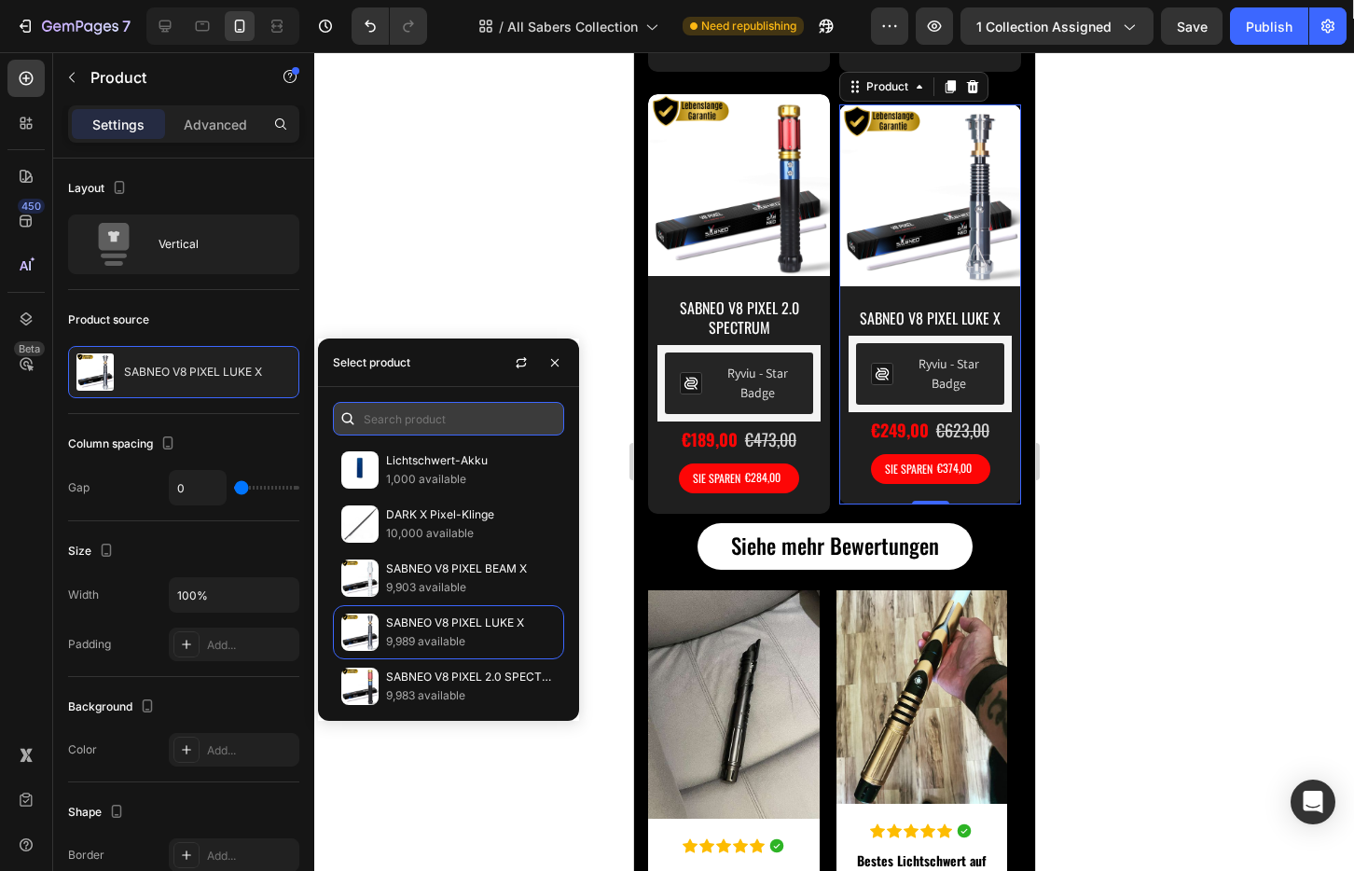
click at [411, 412] on input "text" at bounding box center [448, 419] width 231 height 34
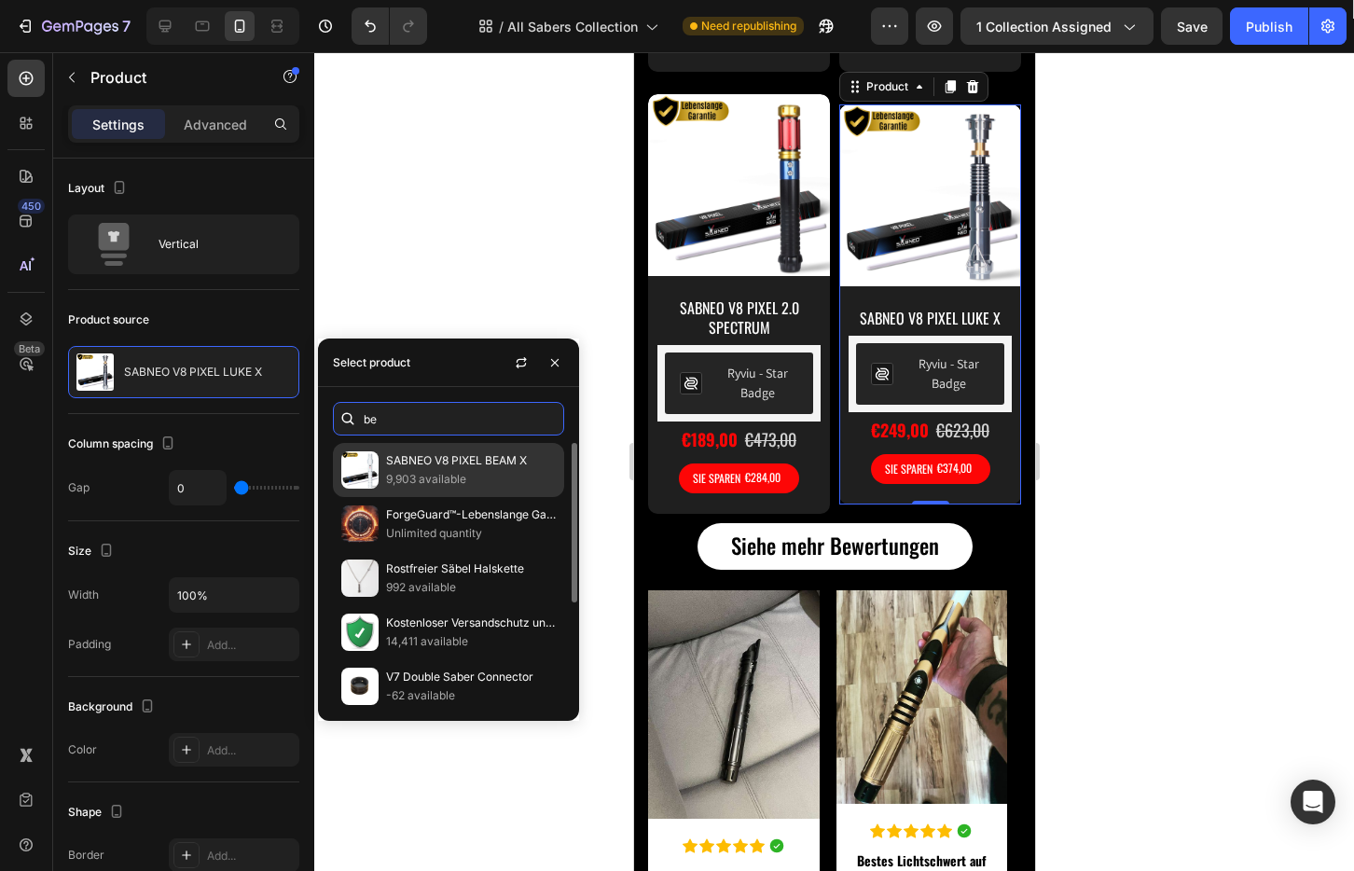
type input "be"
click at [459, 464] on p "SABNEO V8 PIXEL BEAM X" at bounding box center [471, 460] width 170 height 19
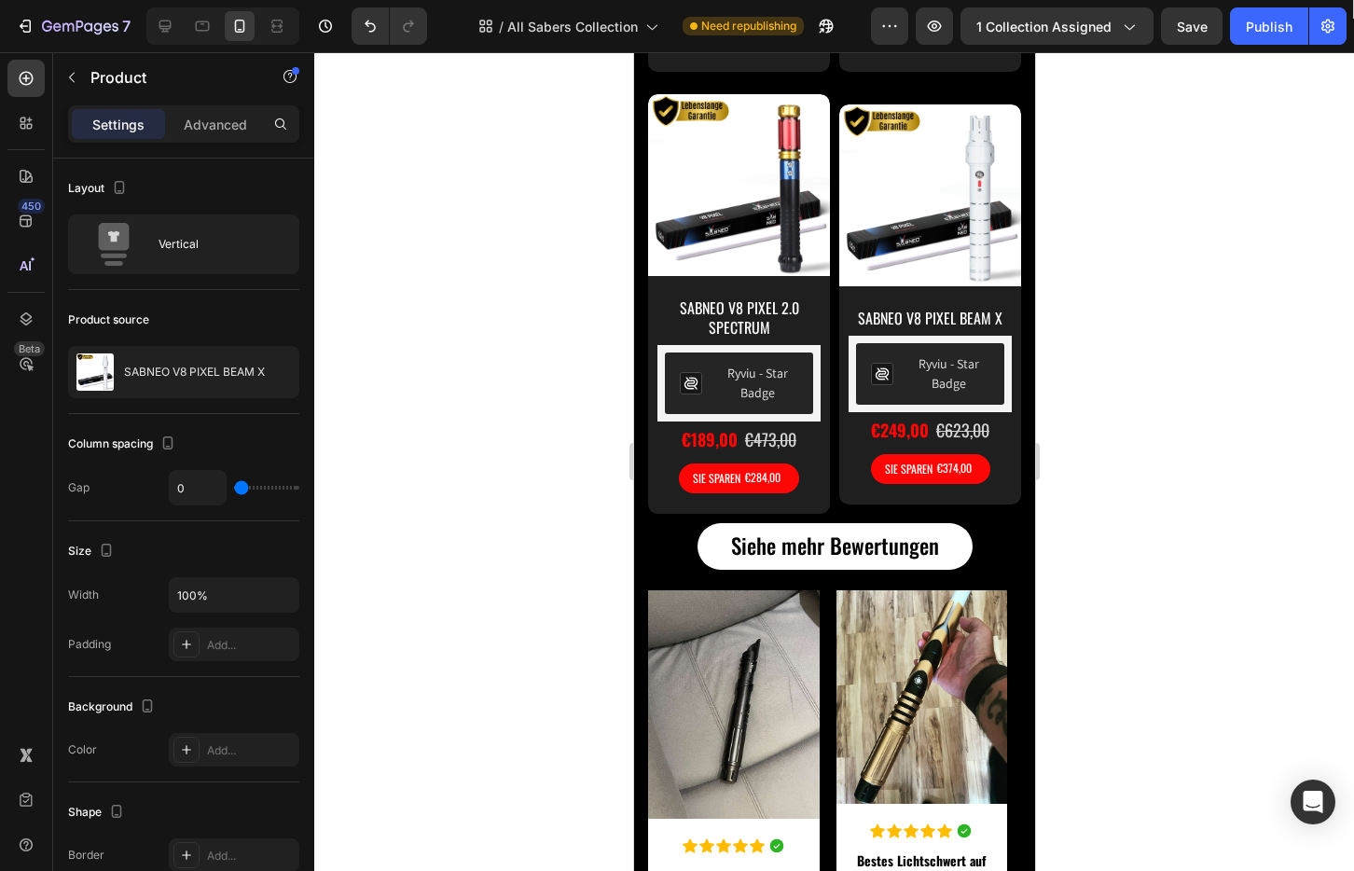
click at [1203, 418] on div at bounding box center [833, 461] width 1039 height 819
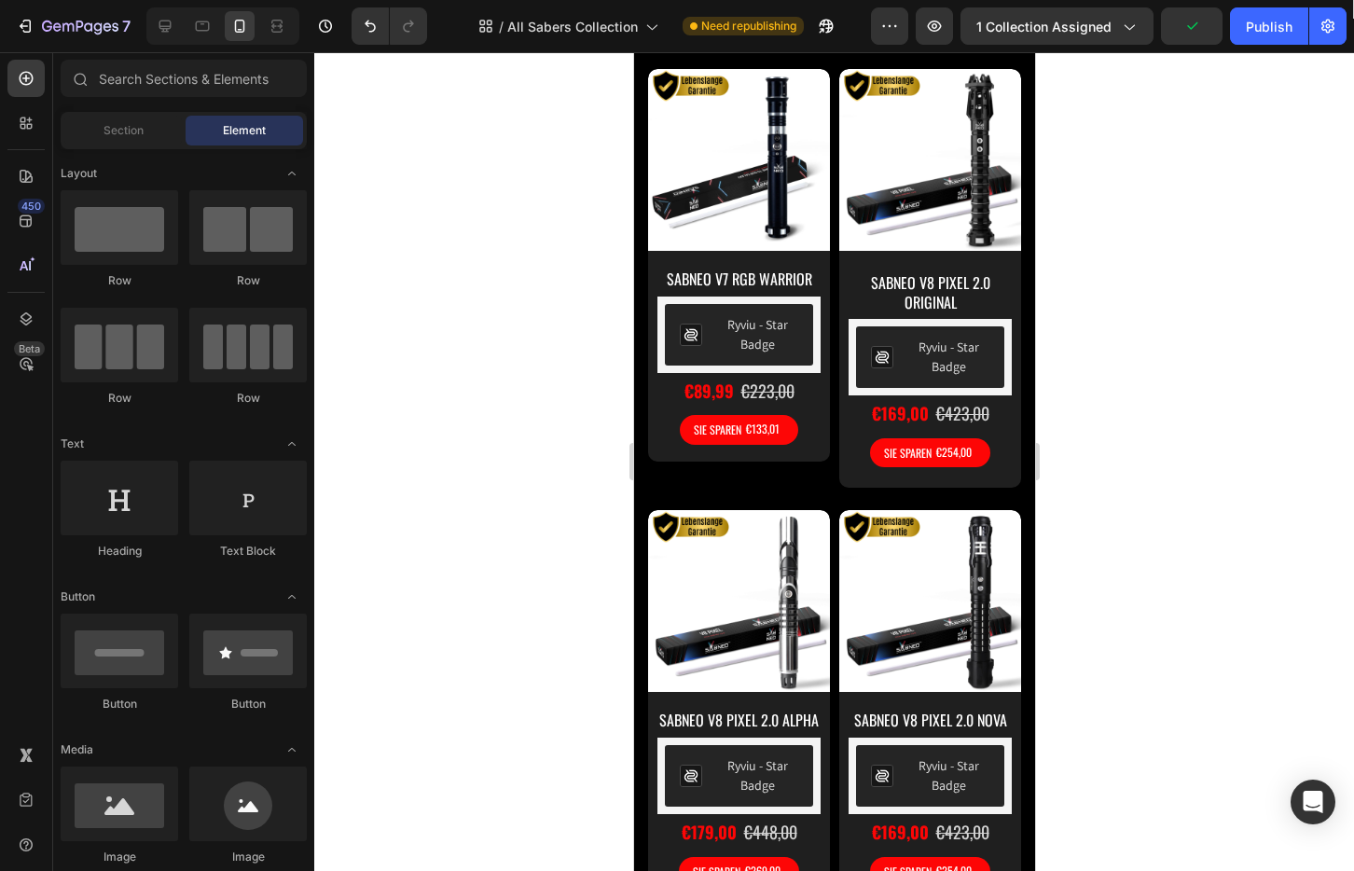
scroll to position [255, 0]
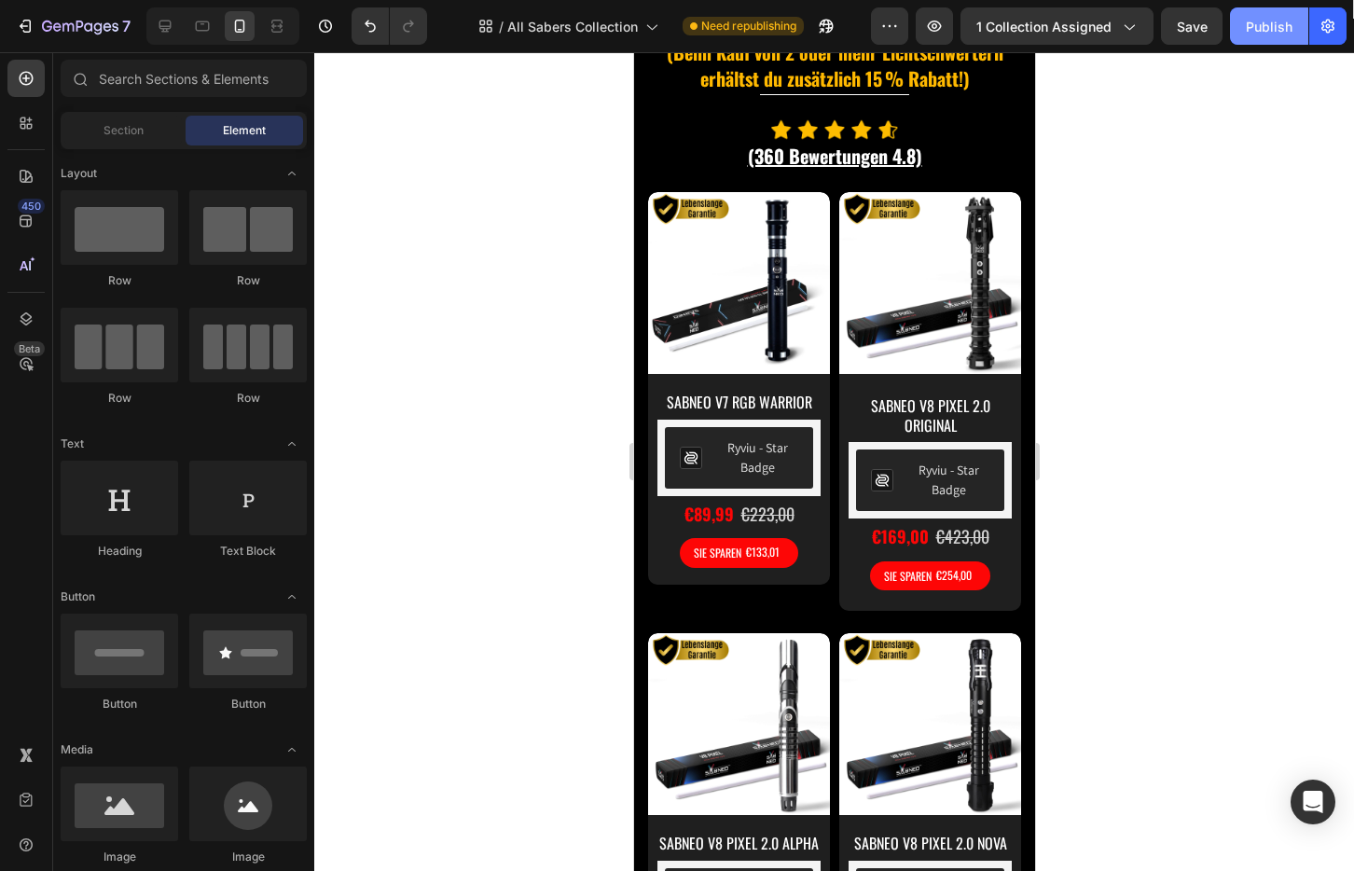
click at [1243, 27] on button "Publish" at bounding box center [1269, 25] width 78 height 37
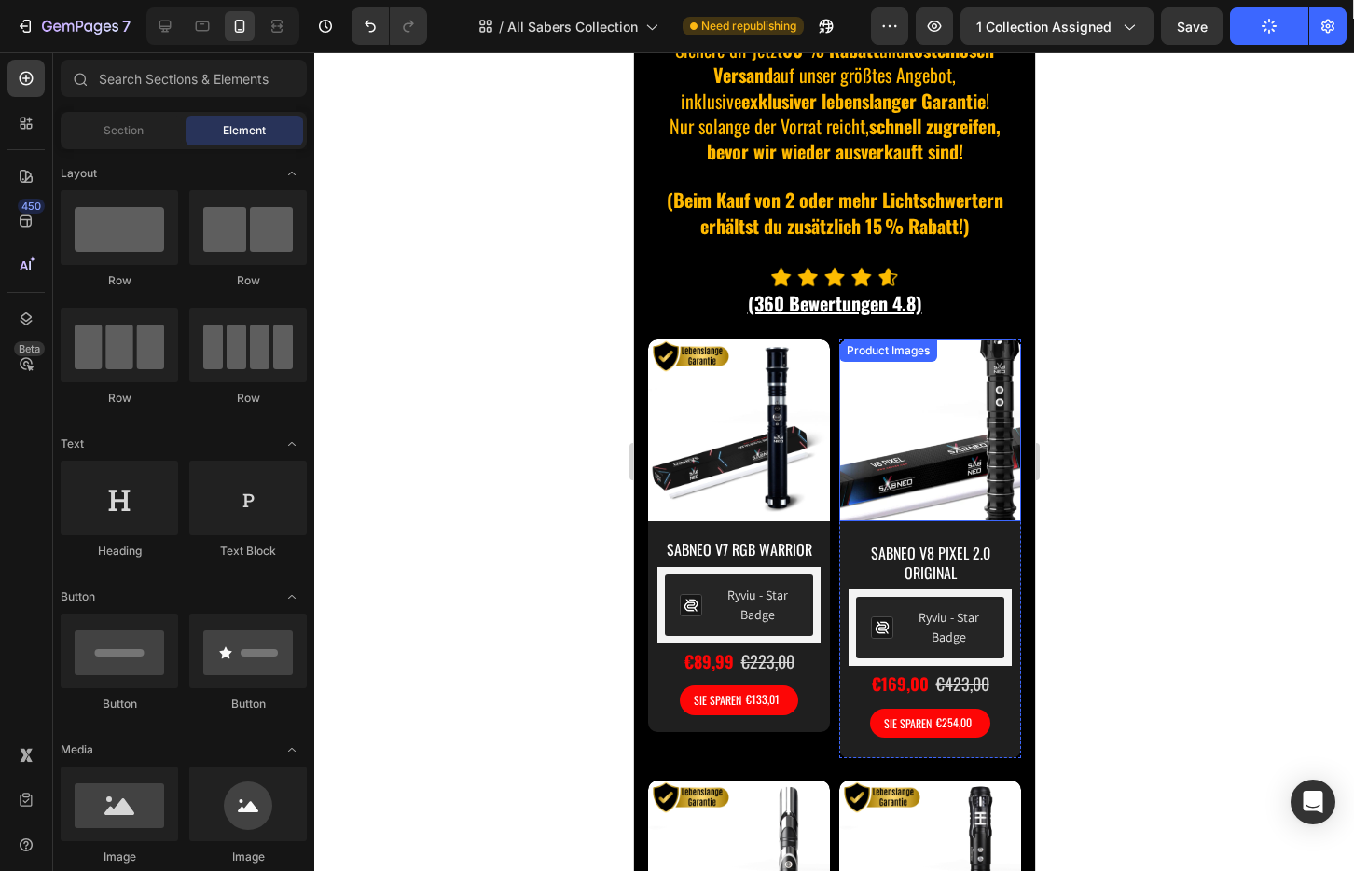
scroll to position [0, 0]
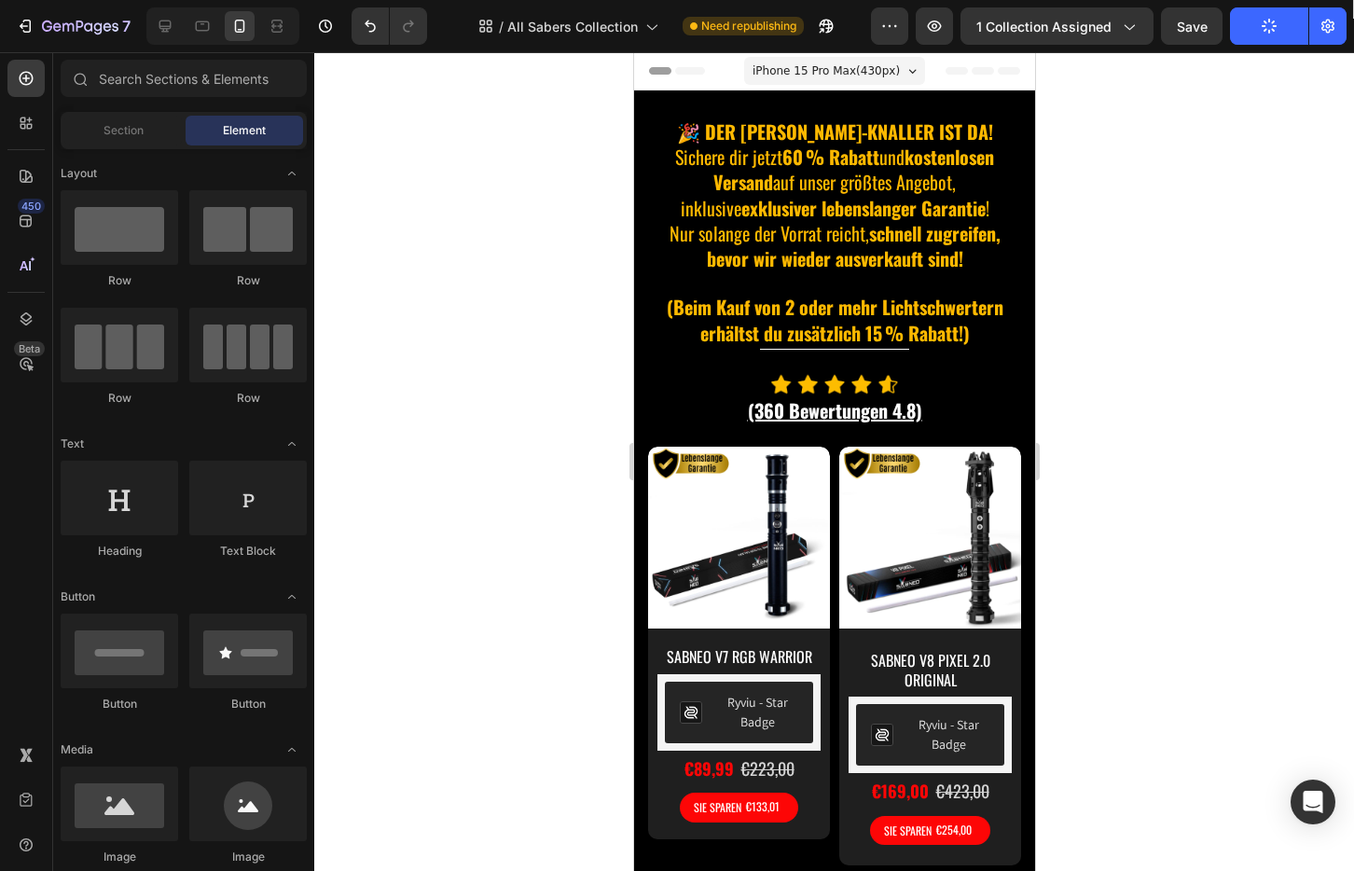
click at [959, 210] on p "🎉 DER [PERSON_NAME]-KNALLER IST DA! Sichere dir jetzt 60 % Rabatt und kostenlos…" at bounding box center [833, 196] width 369 height 152
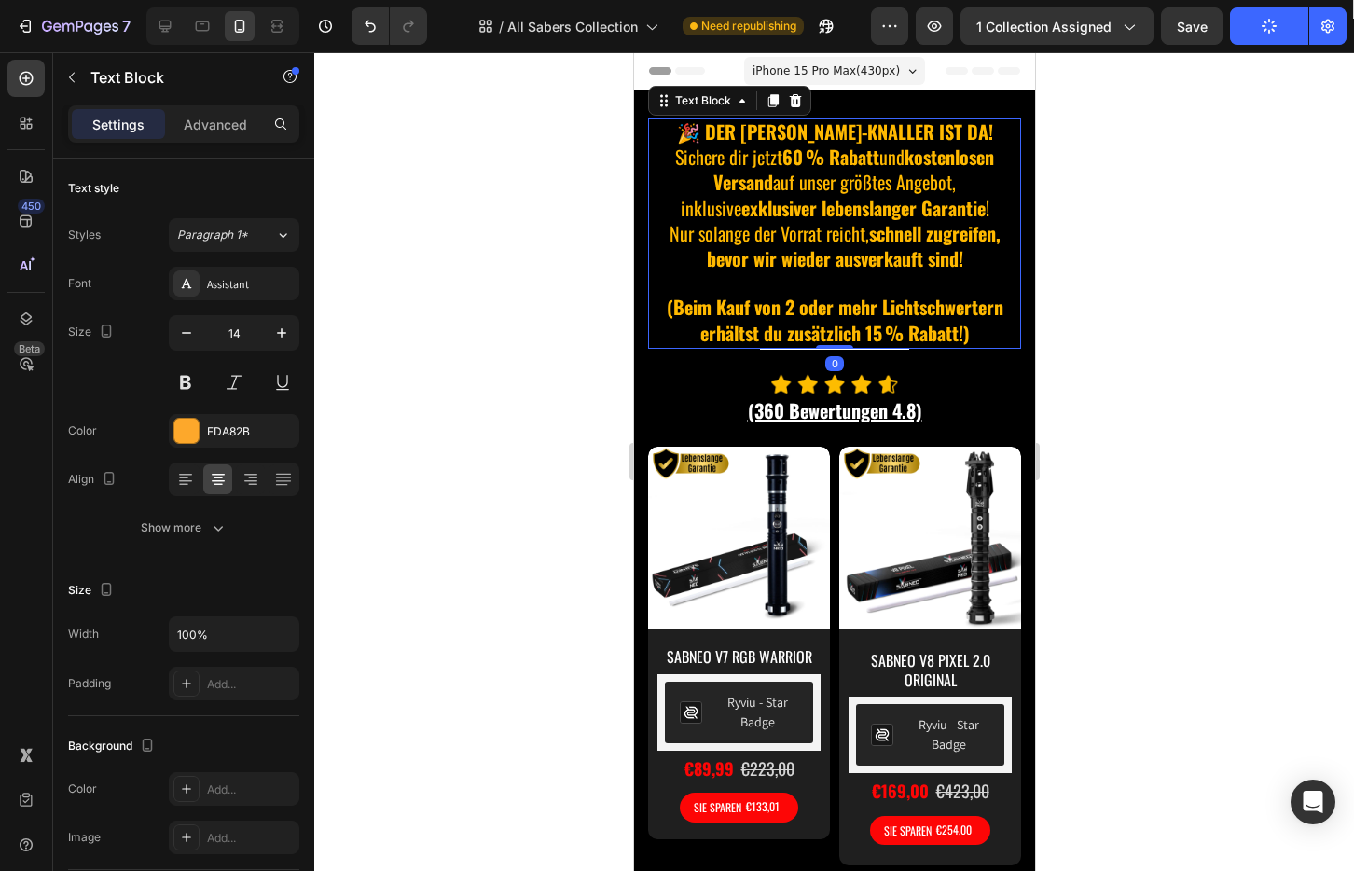
click at [959, 210] on p "🎉 DER [PERSON_NAME]-KNALLER IST DA! Sichere dir jetzt 60 % Rabatt und kostenlos…" at bounding box center [833, 196] width 369 height 152
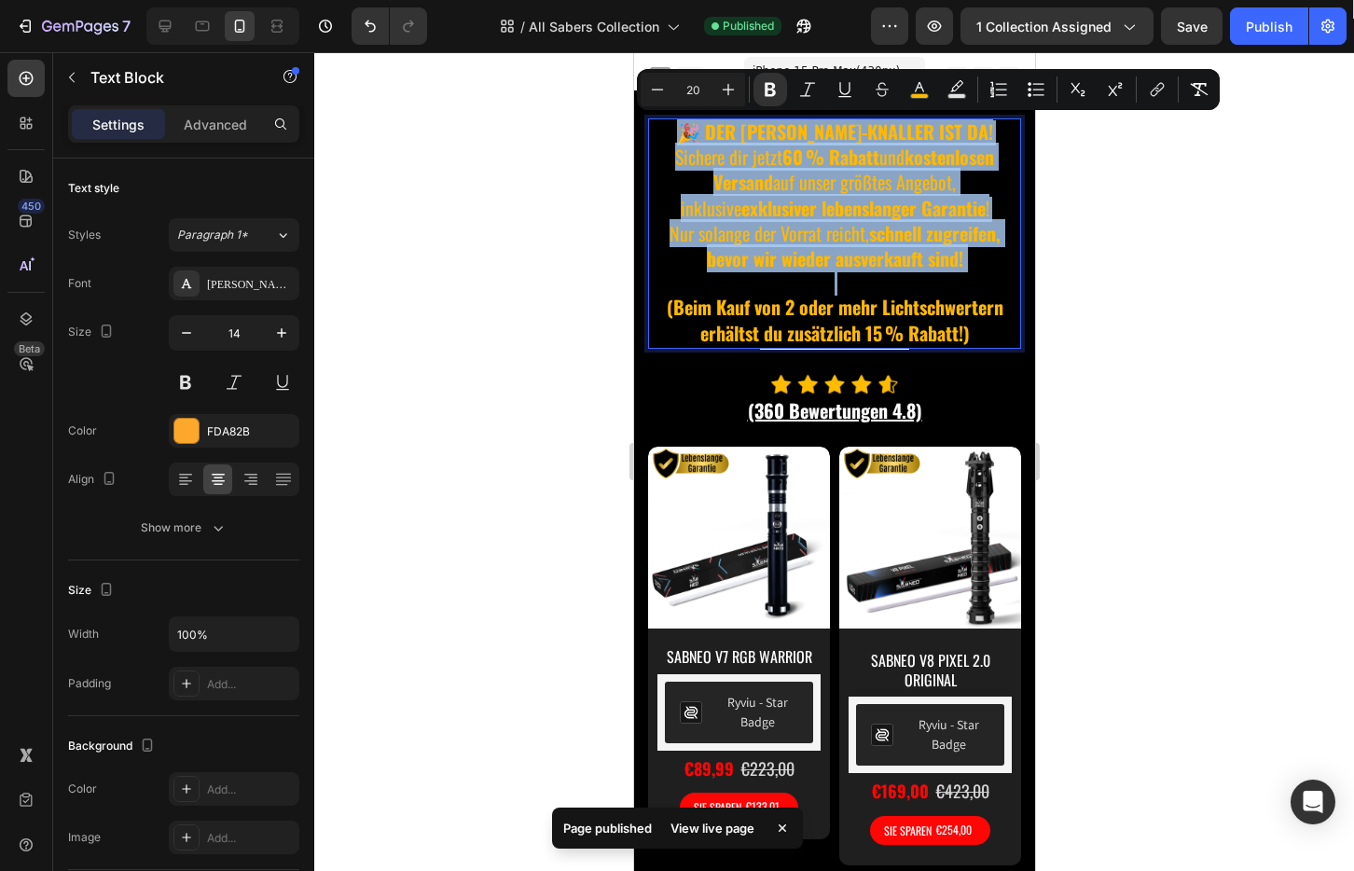
copy div "🎉 DER [PERSON_NAME]-KNALLER IST DA! Sichere dir jetzt 60 % Rabatt und kostenlos…"
type input "14"
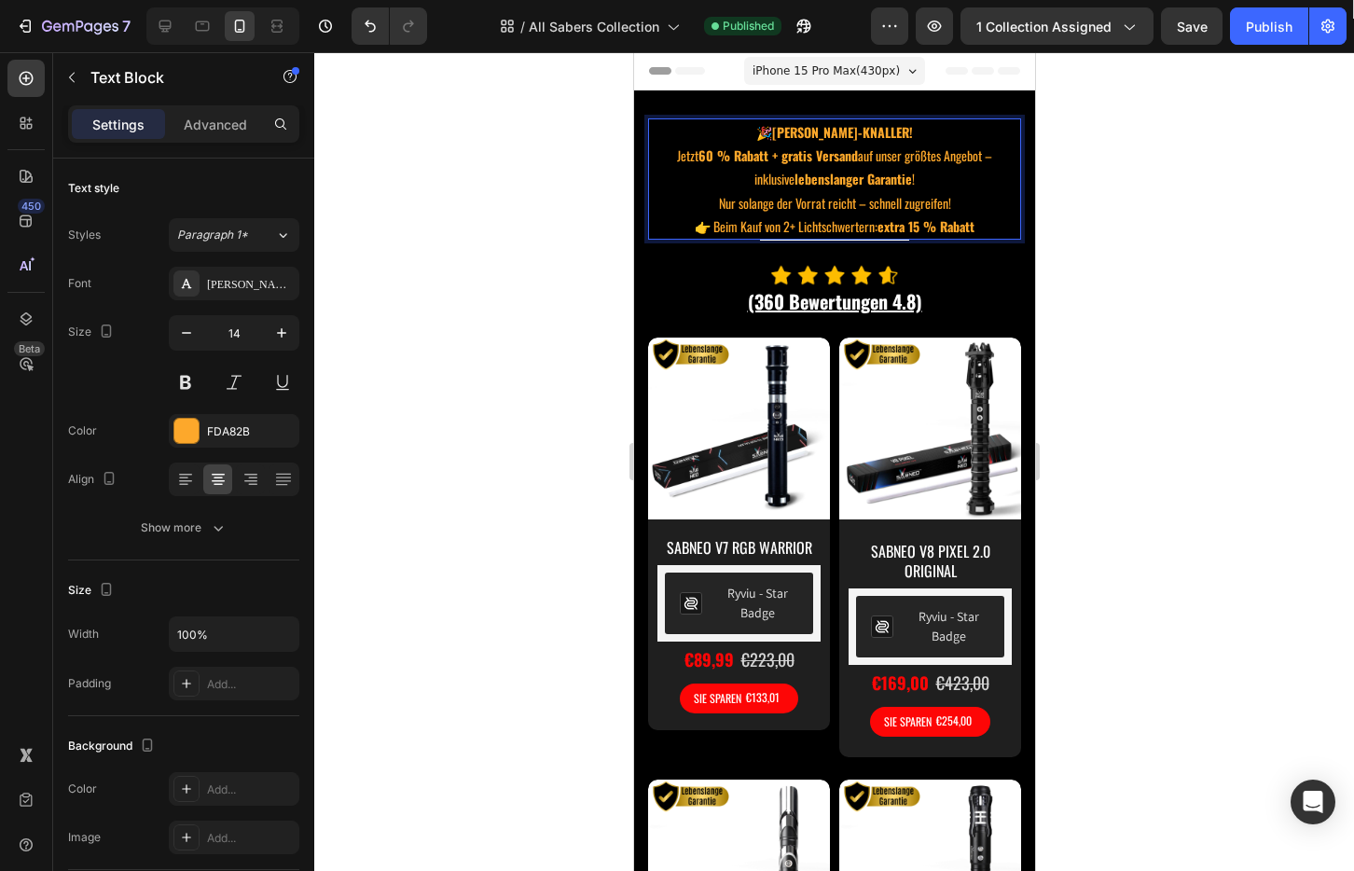
click at [758, 193] on p "🎉 [PERSON_NAME]-KNALLER! Jetzt 60 % Rabatt + gratis Versand auf unser größtes A…" at bounding box center [833, 167] width 369 height 94
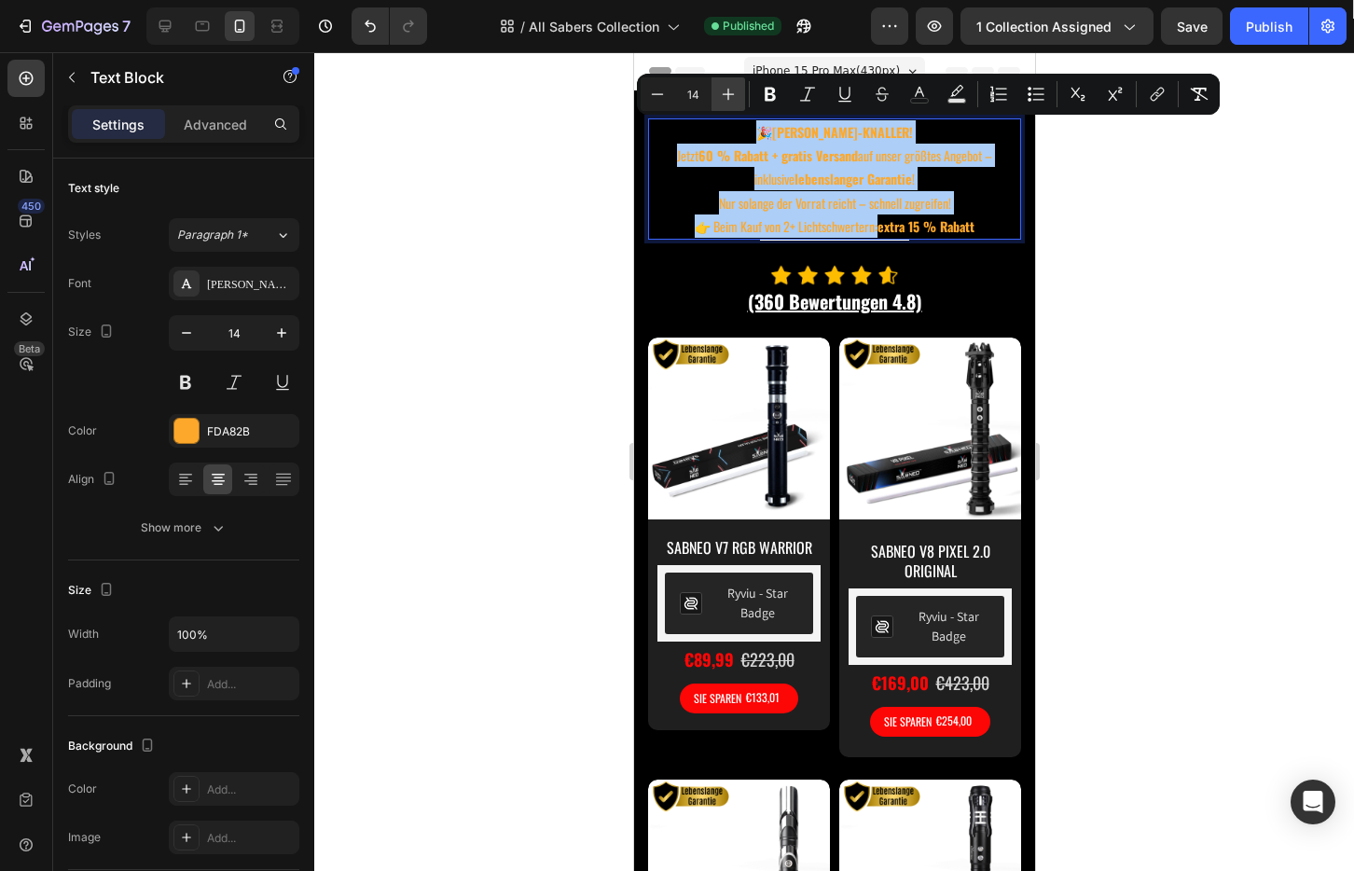
click at [738, 96] on button "Plus" at bounding box center [728, 94] width 34 height 34
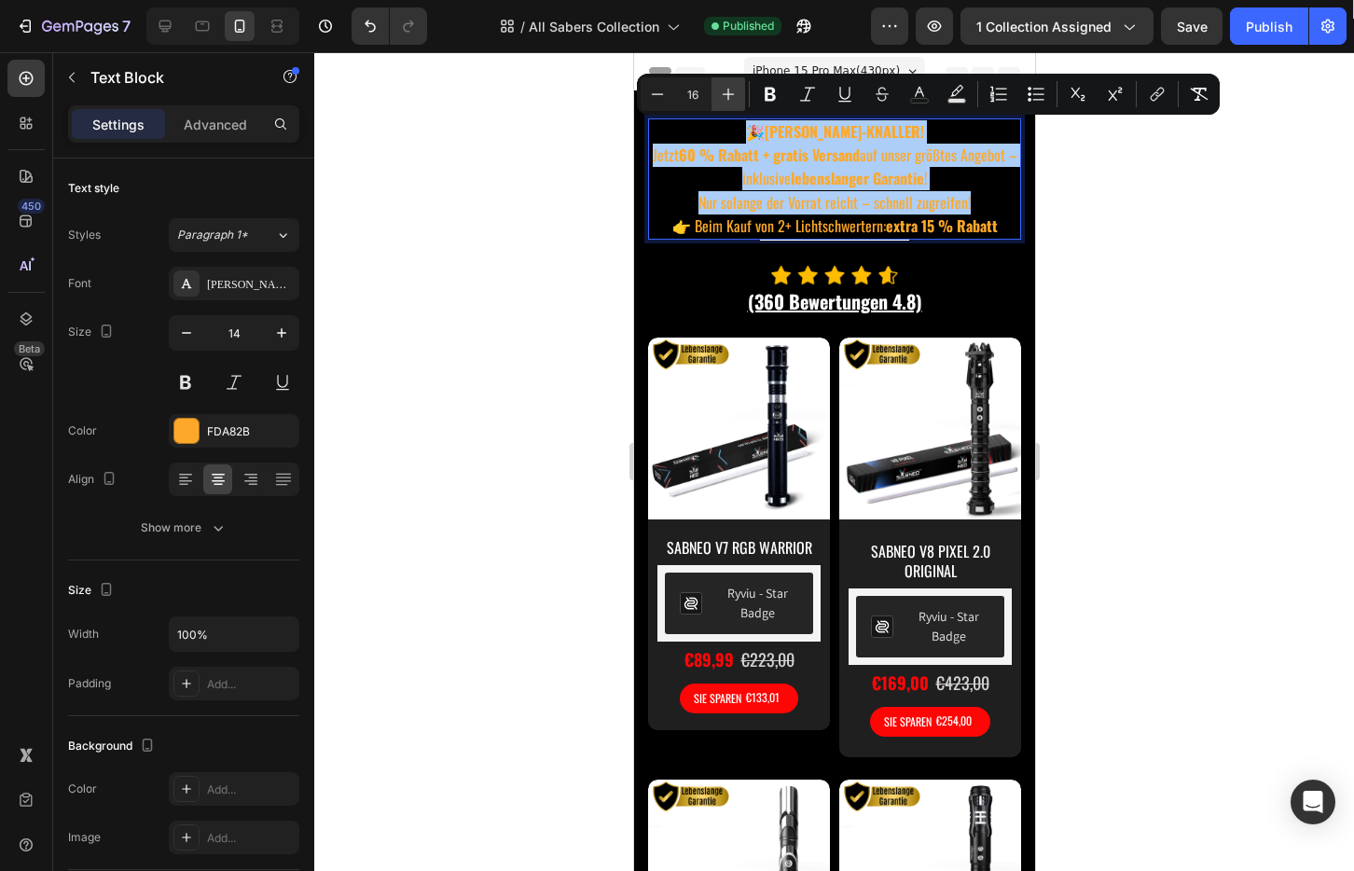
click at [738, 96] on button "Plus" at bounding box center [728, 94] width 34 height 34
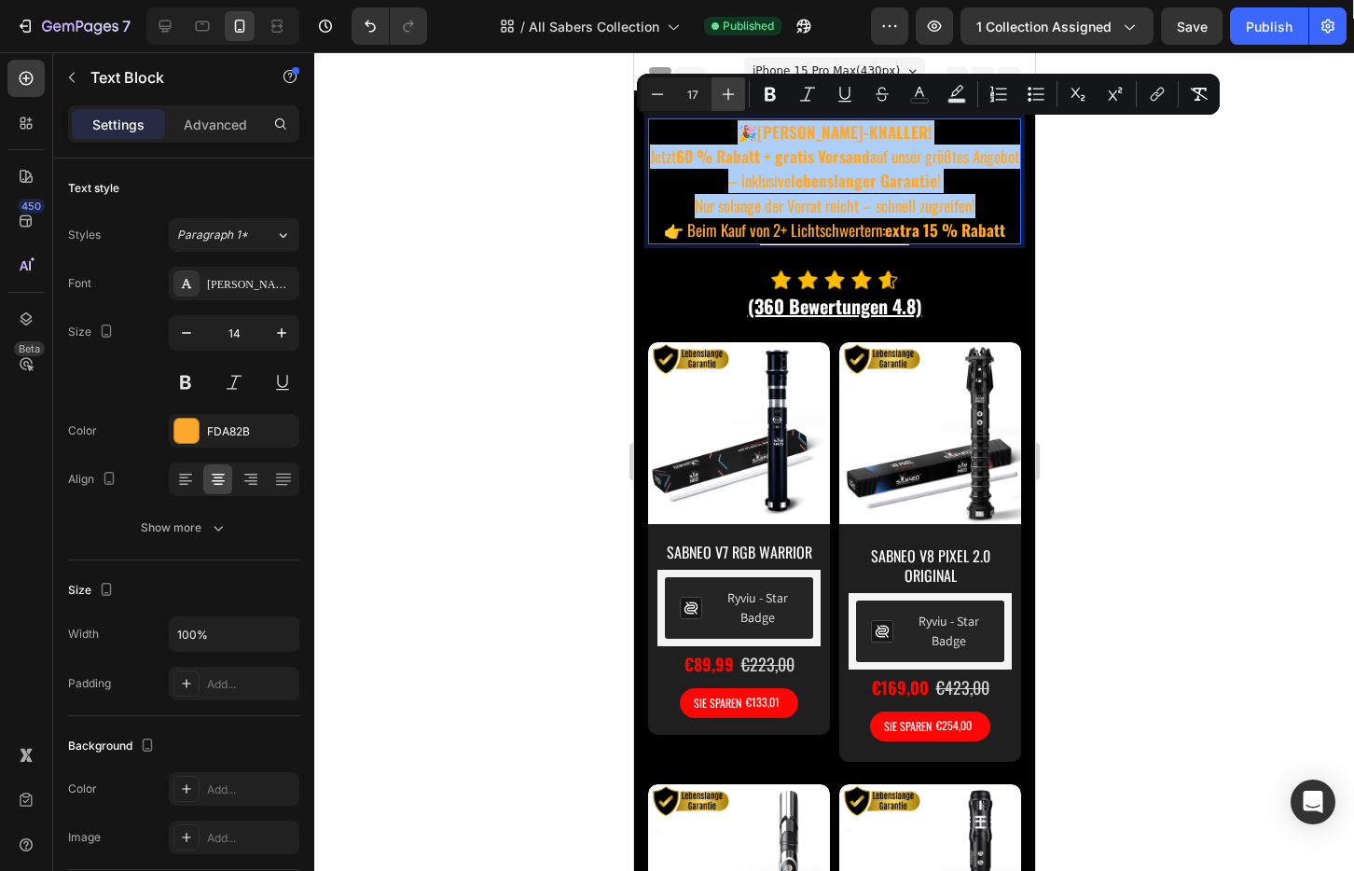
click at [738, 96] on button "Plus" at bounding box center [728, 94] width 34 height 34
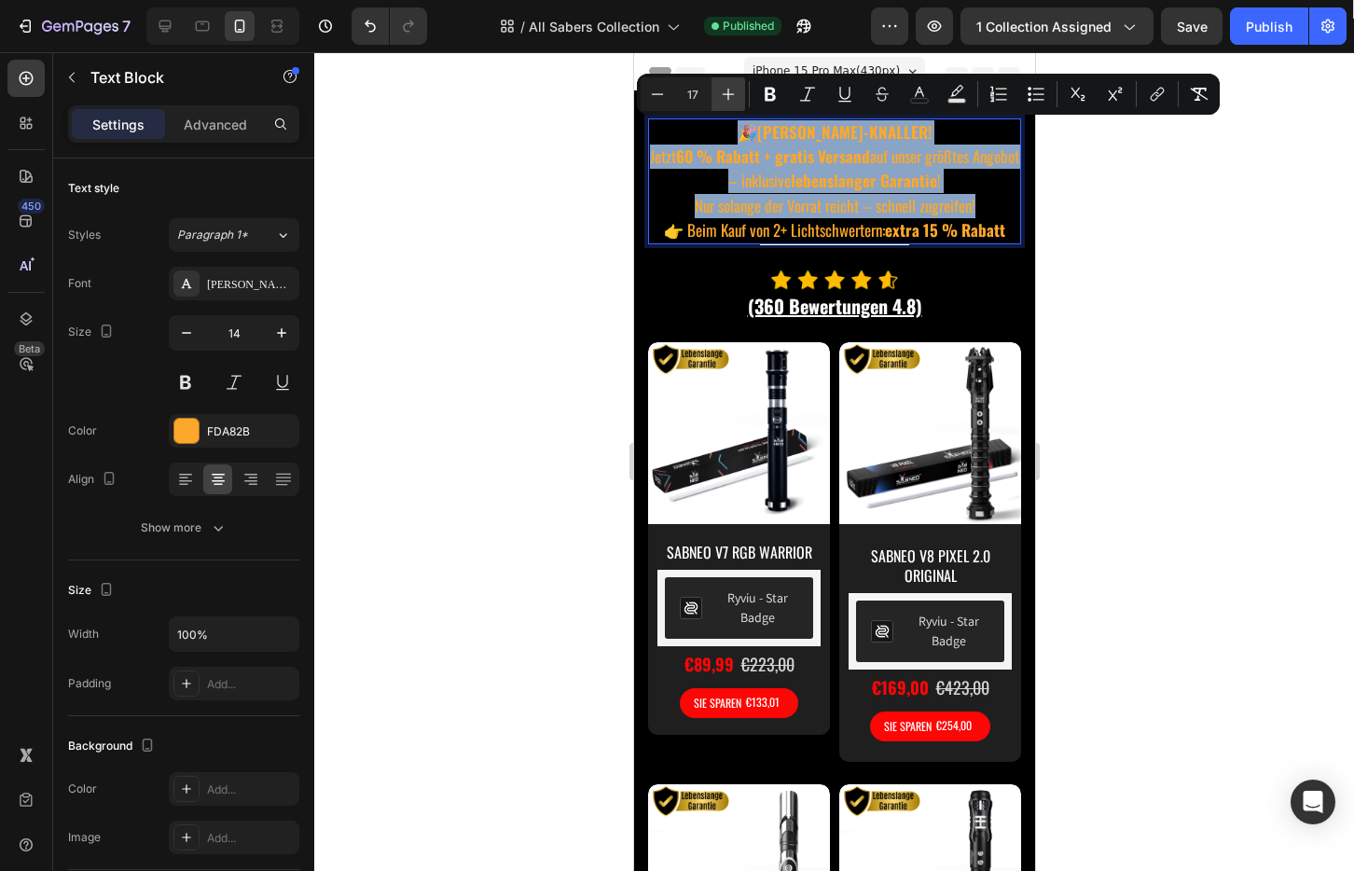
type input "18"
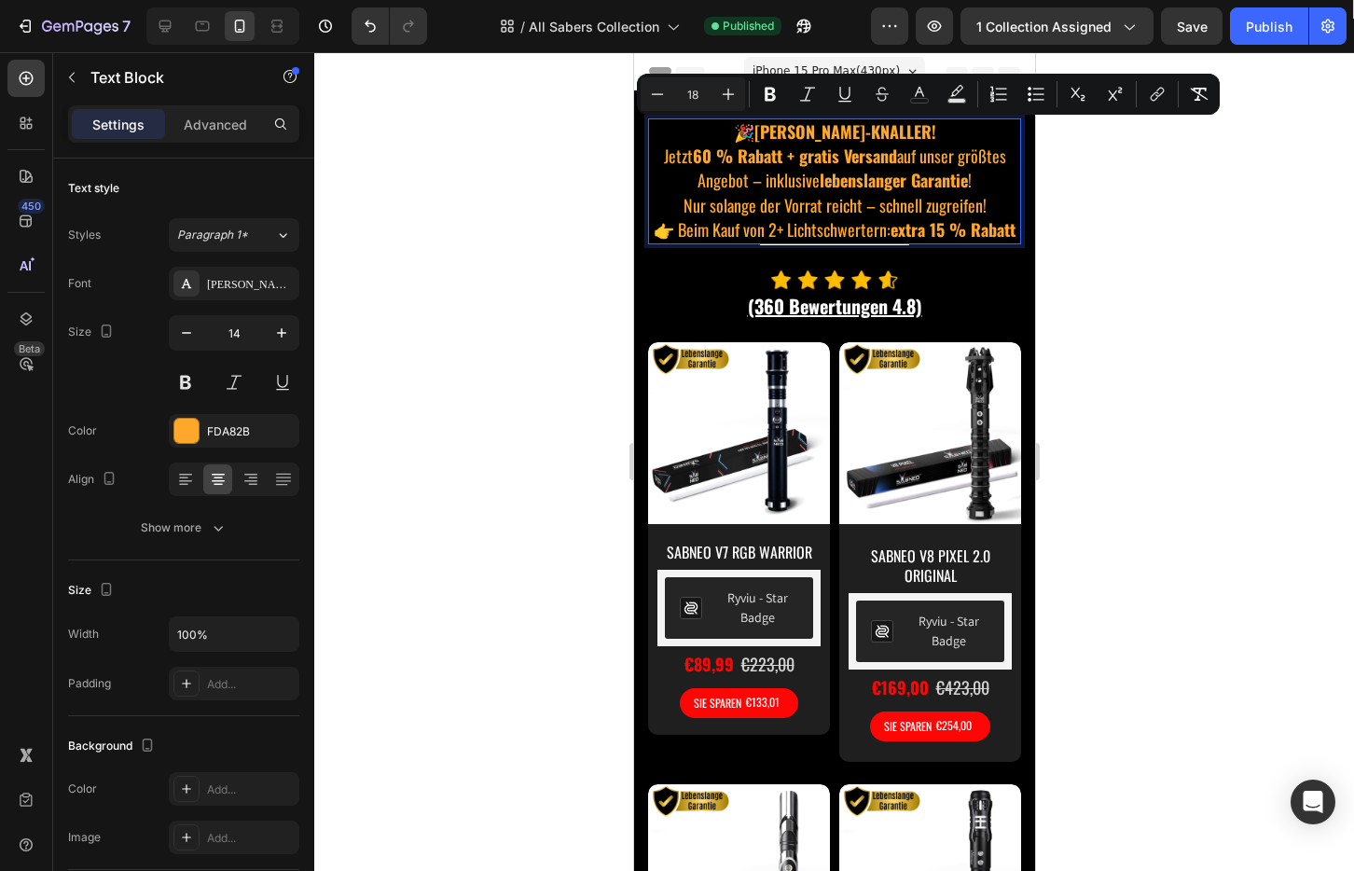
click at [1101, 172] on div at bounding box center [833, 461] width 1039 height 819
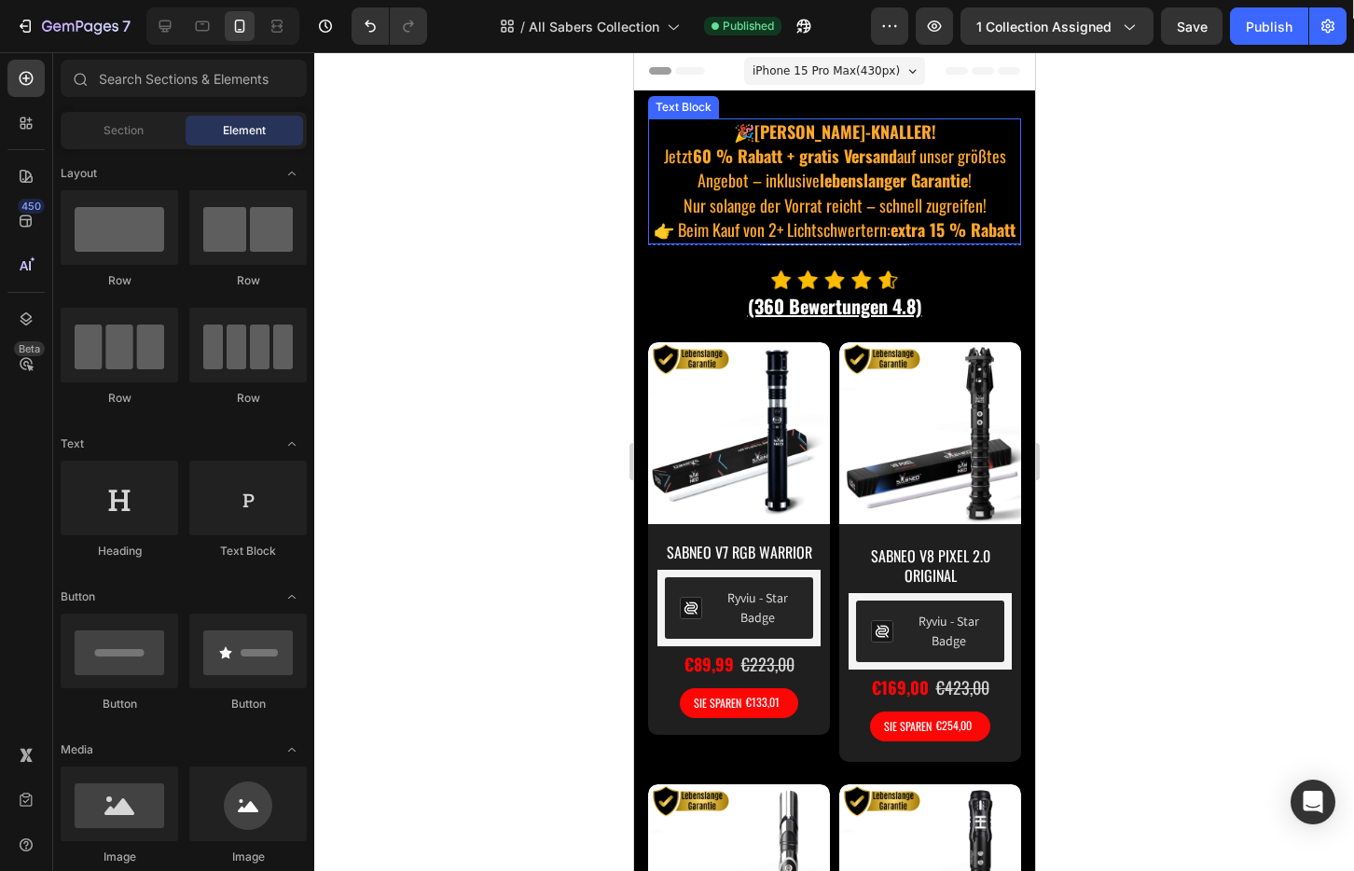
click at [770, 186] on span "Jetzt 60 % Rabatt + gratis Versand auf unser größtes Angebot – inklusive lebens…" at bounding box center [834, 168] width 342 height 48
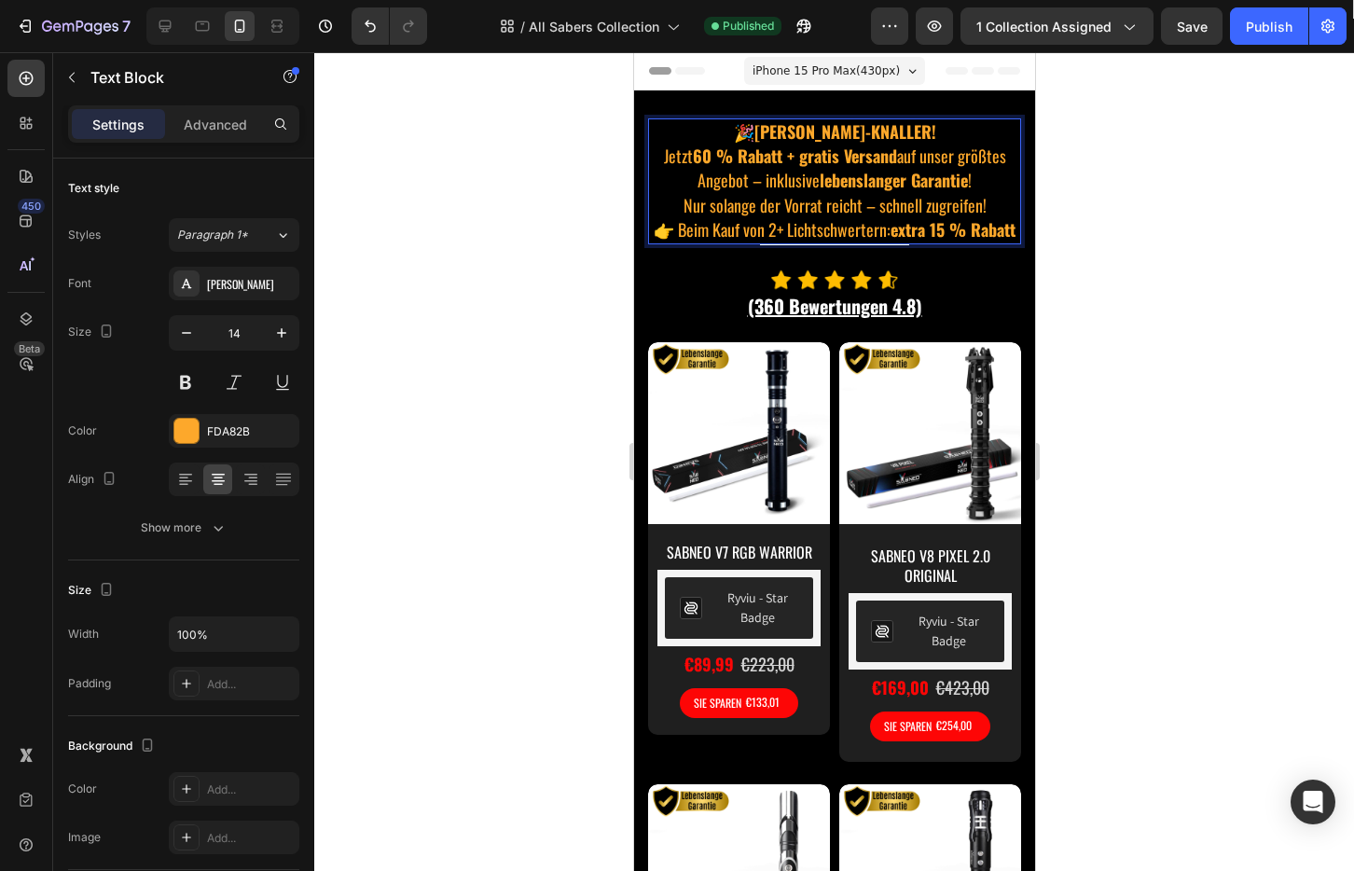
click at [750, 186] on span "Jetzt 60 % Rabatt + gratis Versand auf unser größtes Angebot – inklusive lebens…" at bounding box center [834, 168] width 342 height 48
click at [975, 183] on p "🎉 [PERSON_NAME]-KNALLER! Jetzt 60 % Rabatt + gratis Versand auf unser größtes A…" at bounding box center [833, 169] width 369 height 98
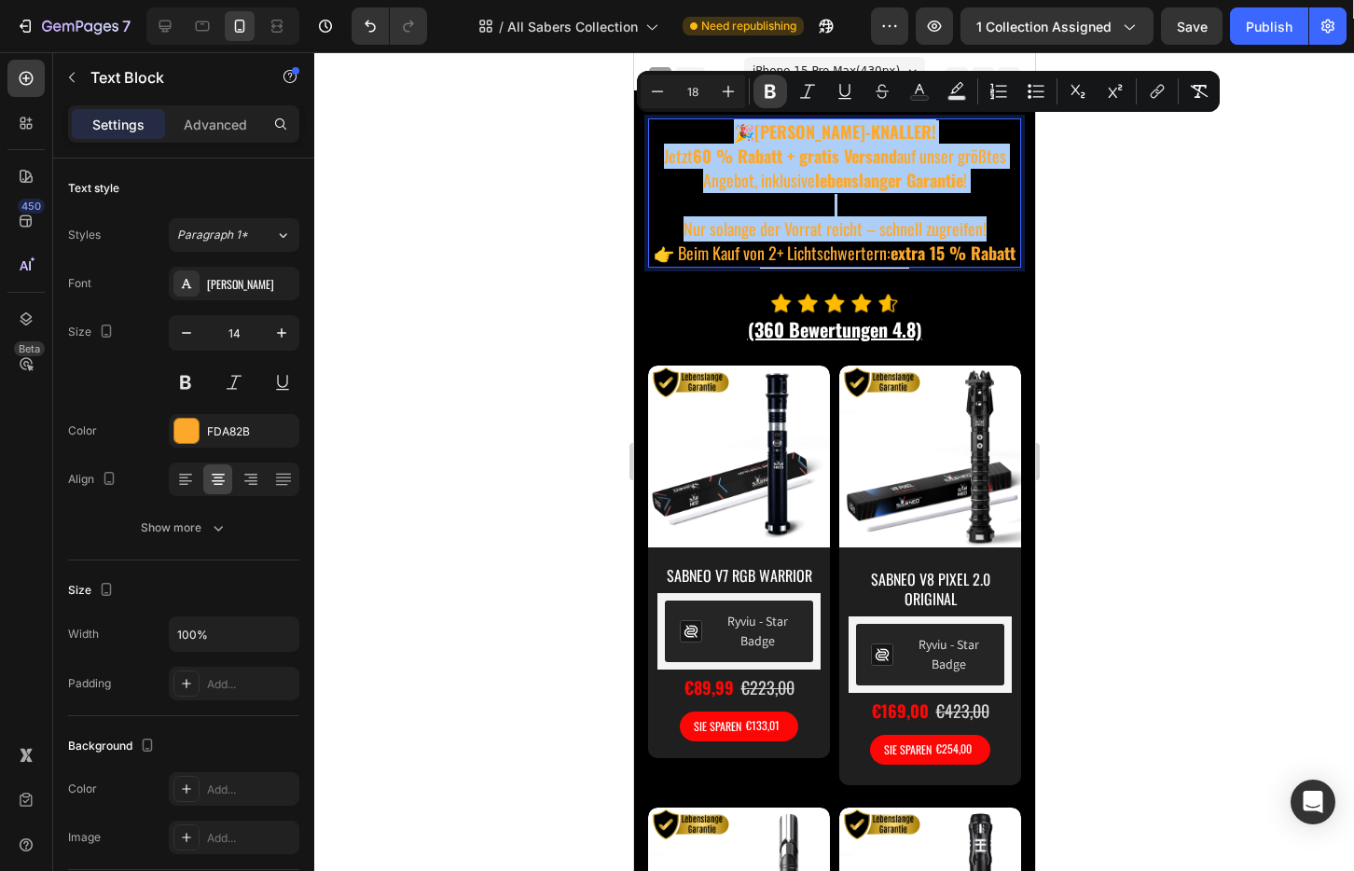
click at [773, 94] on icon "Editor contextual toolbar" at bounding box center [769, 92] width 11 height 14
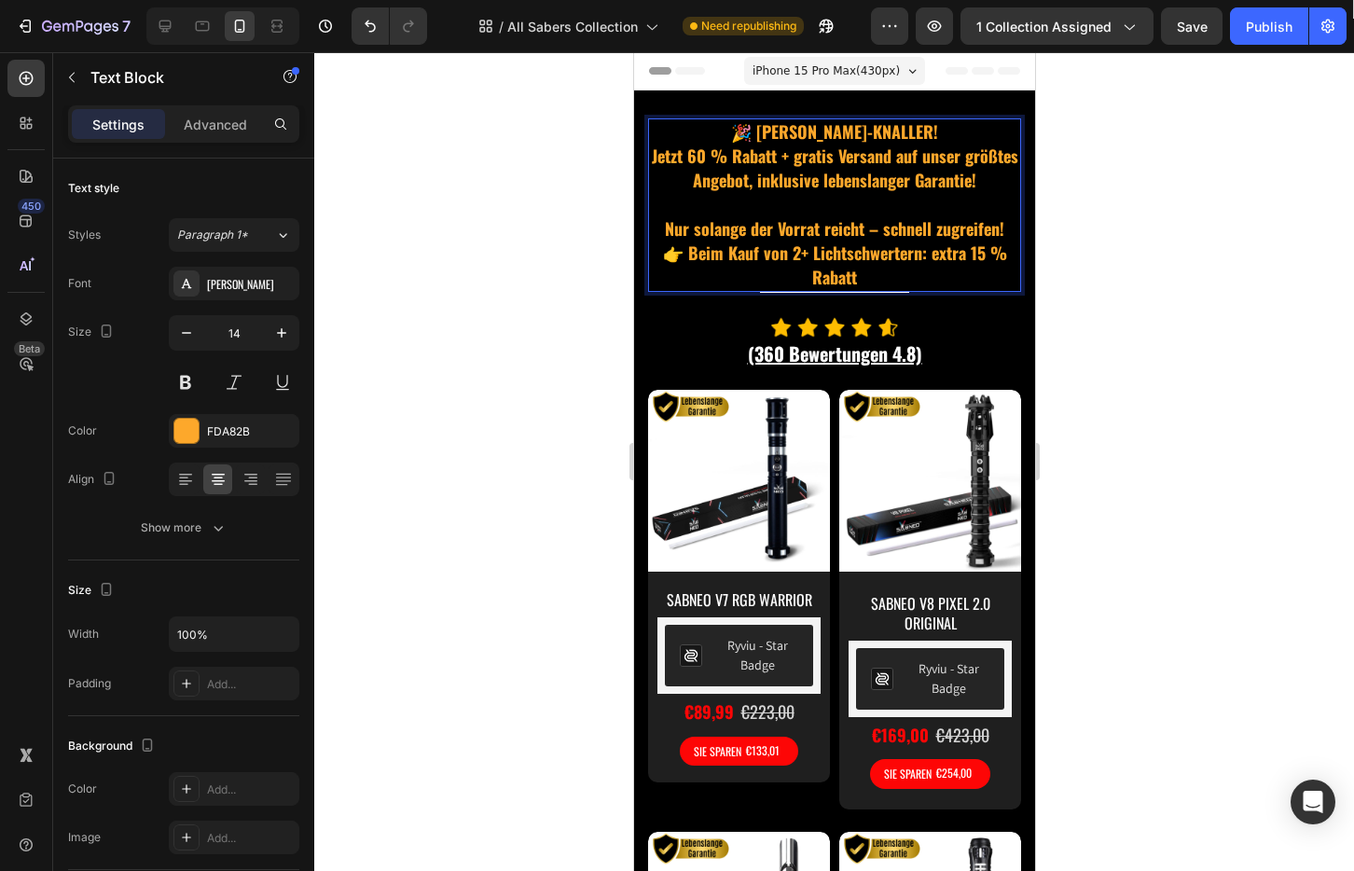
click at [1154, 209] on div at bounding box center [833, 461] width 1039 height 819
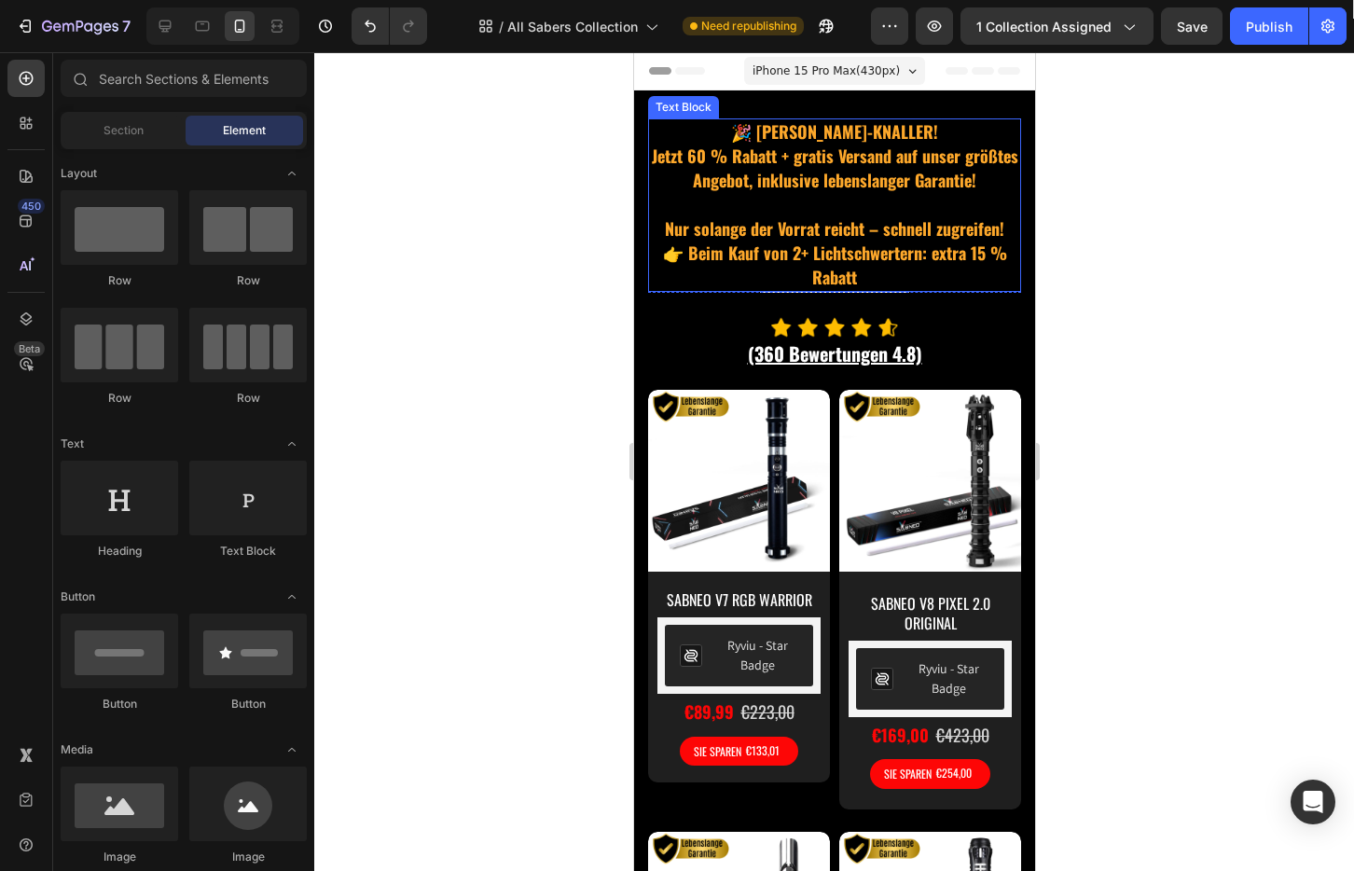
click at [795, 219] on strong "Nur solange der Vorrat reicht – schnell zugreifen!" at bounding box center [833, 228] width 339 height 24
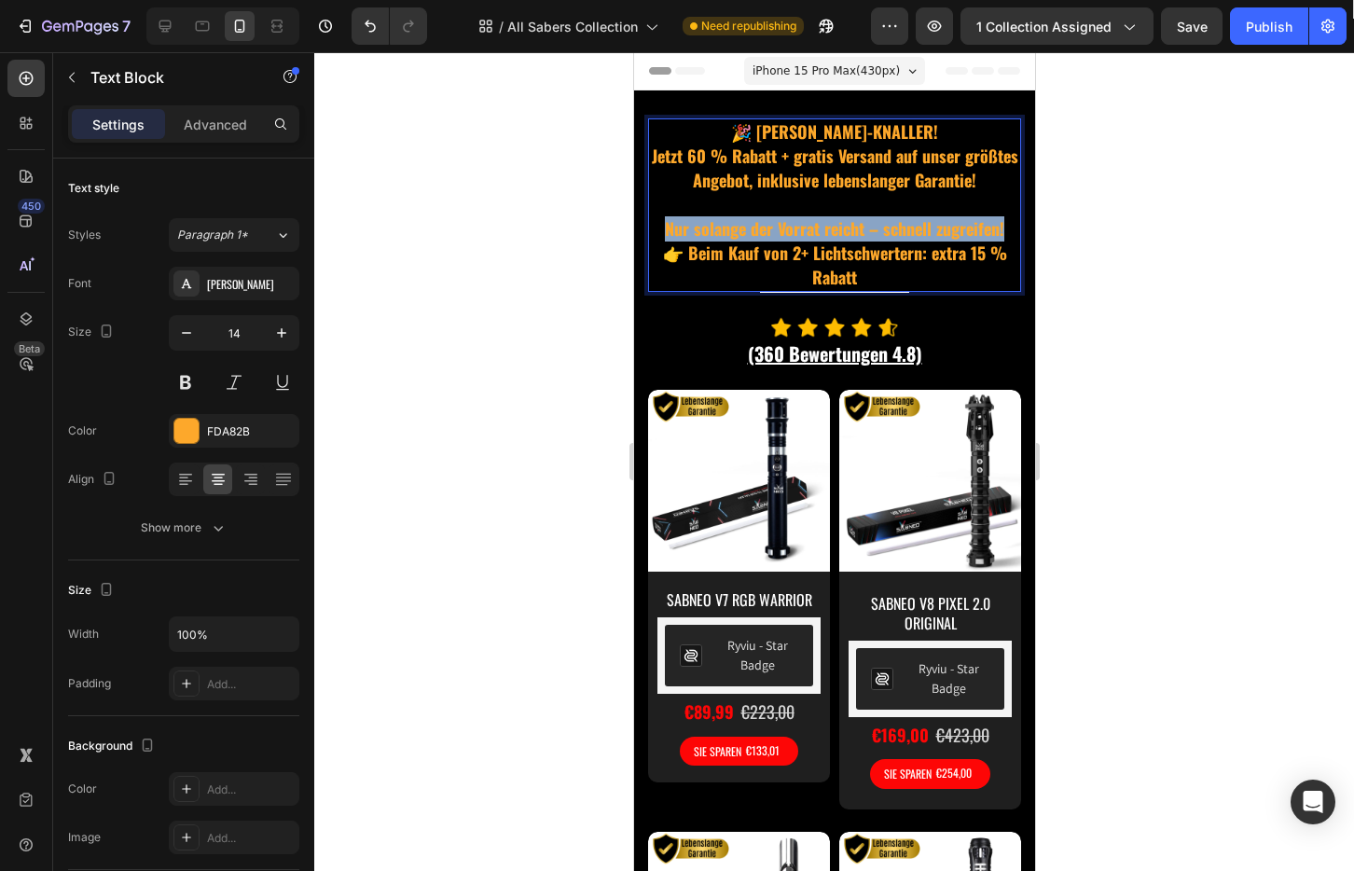
click at [795, 219] on strong "Nur solange der Vorrat reicht – schnell zugreifen!" at bounding box center [833, 228] width 339 height 24
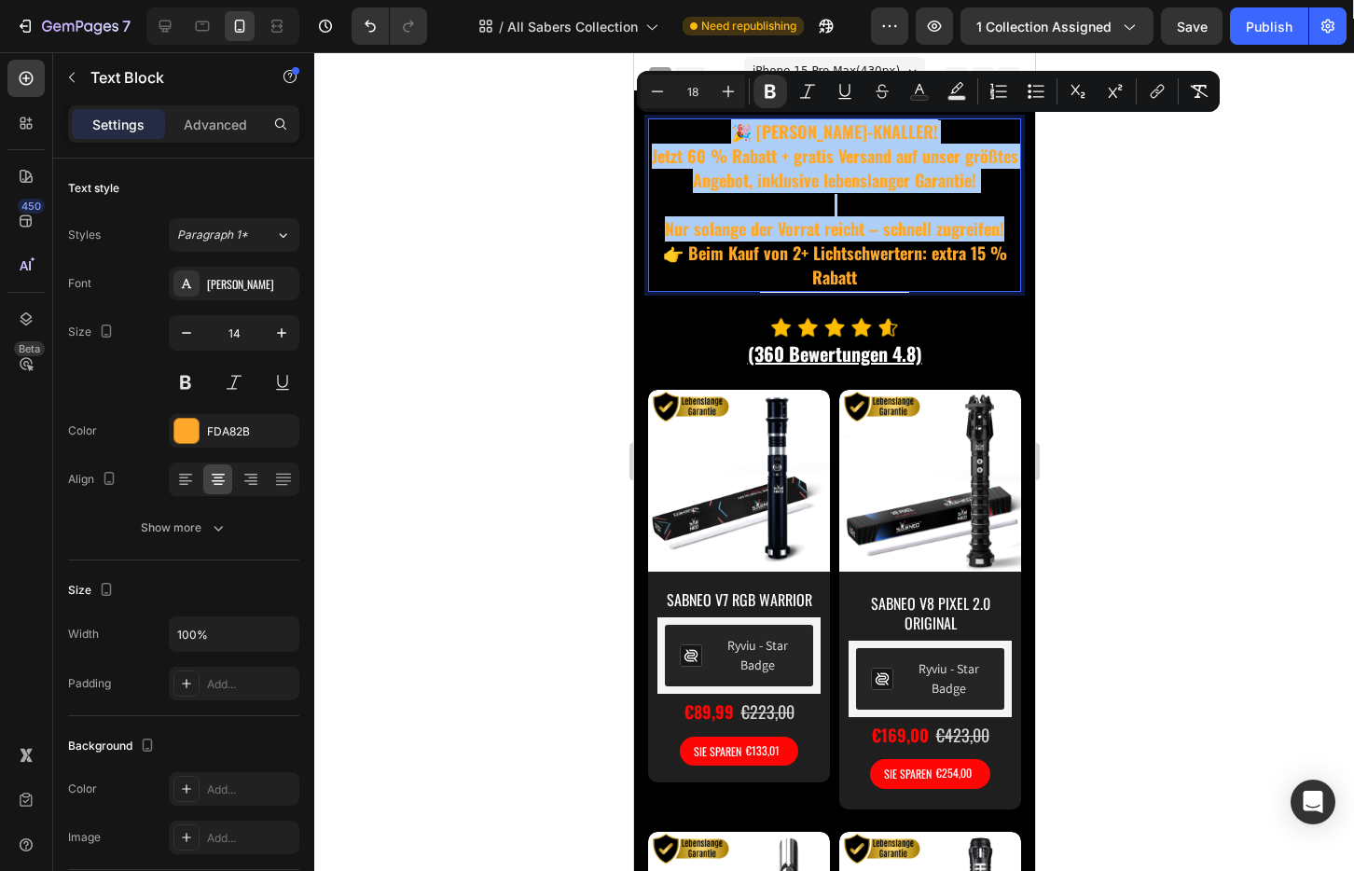
click at [575, 189] on div at bounding box center [833, 461] width 1039 height 819
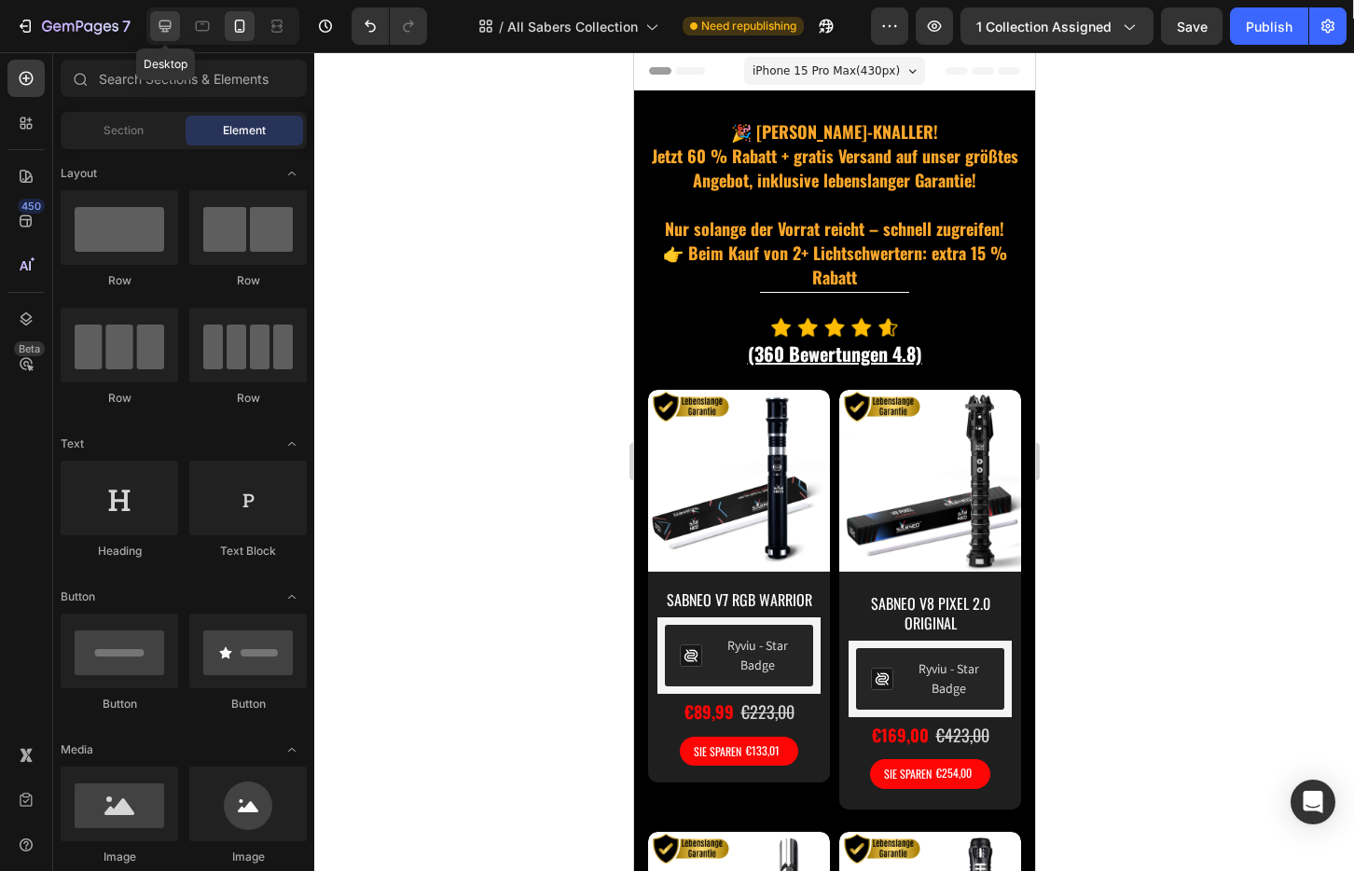
click at [175, 37] on div at bounding box center [165, 26] width 30 height 30
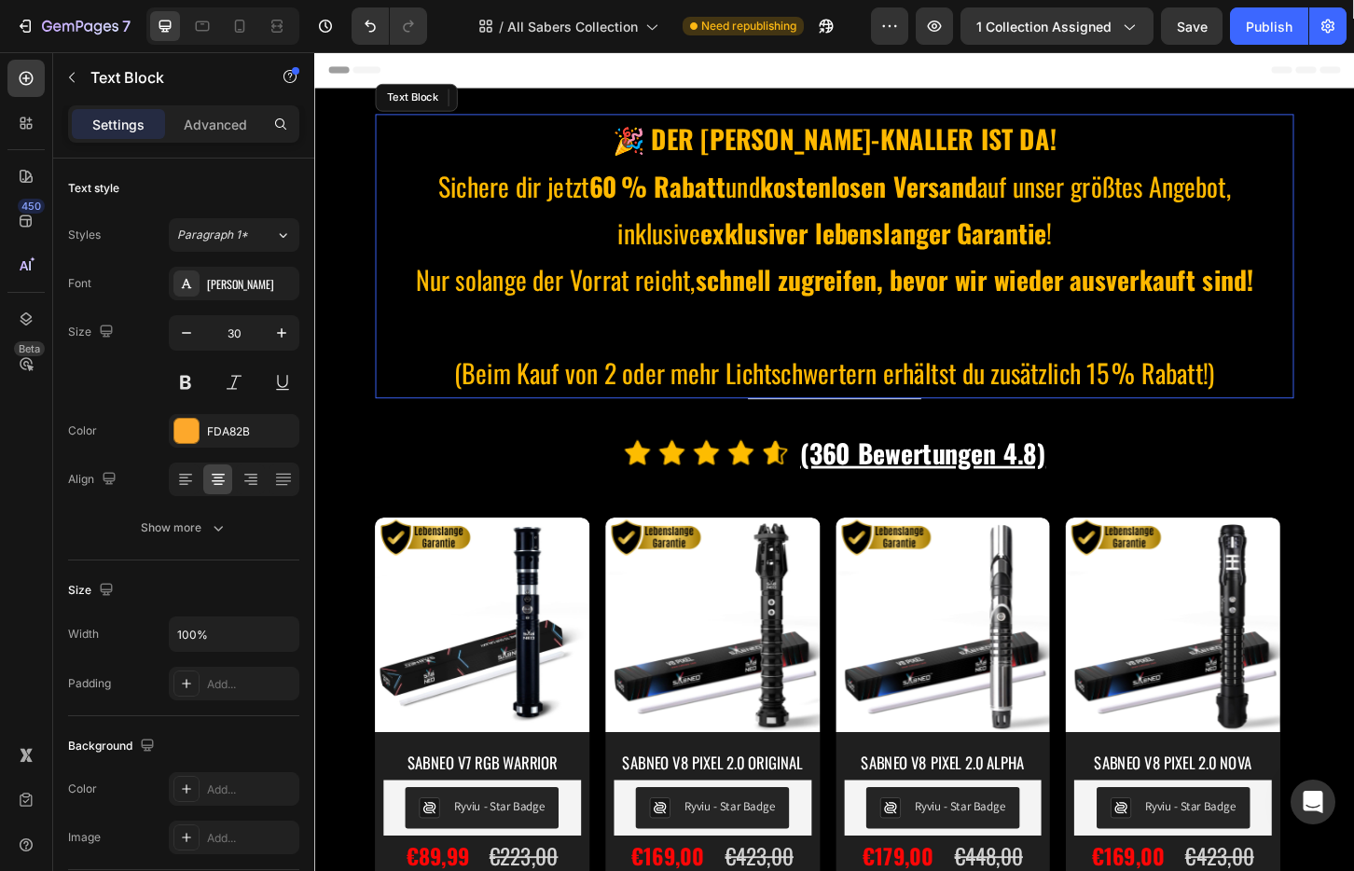
click at [908, 232] on strong "exklusiver lebenslanger Garantie" at bounding box center [916, 246] width 372 height 42
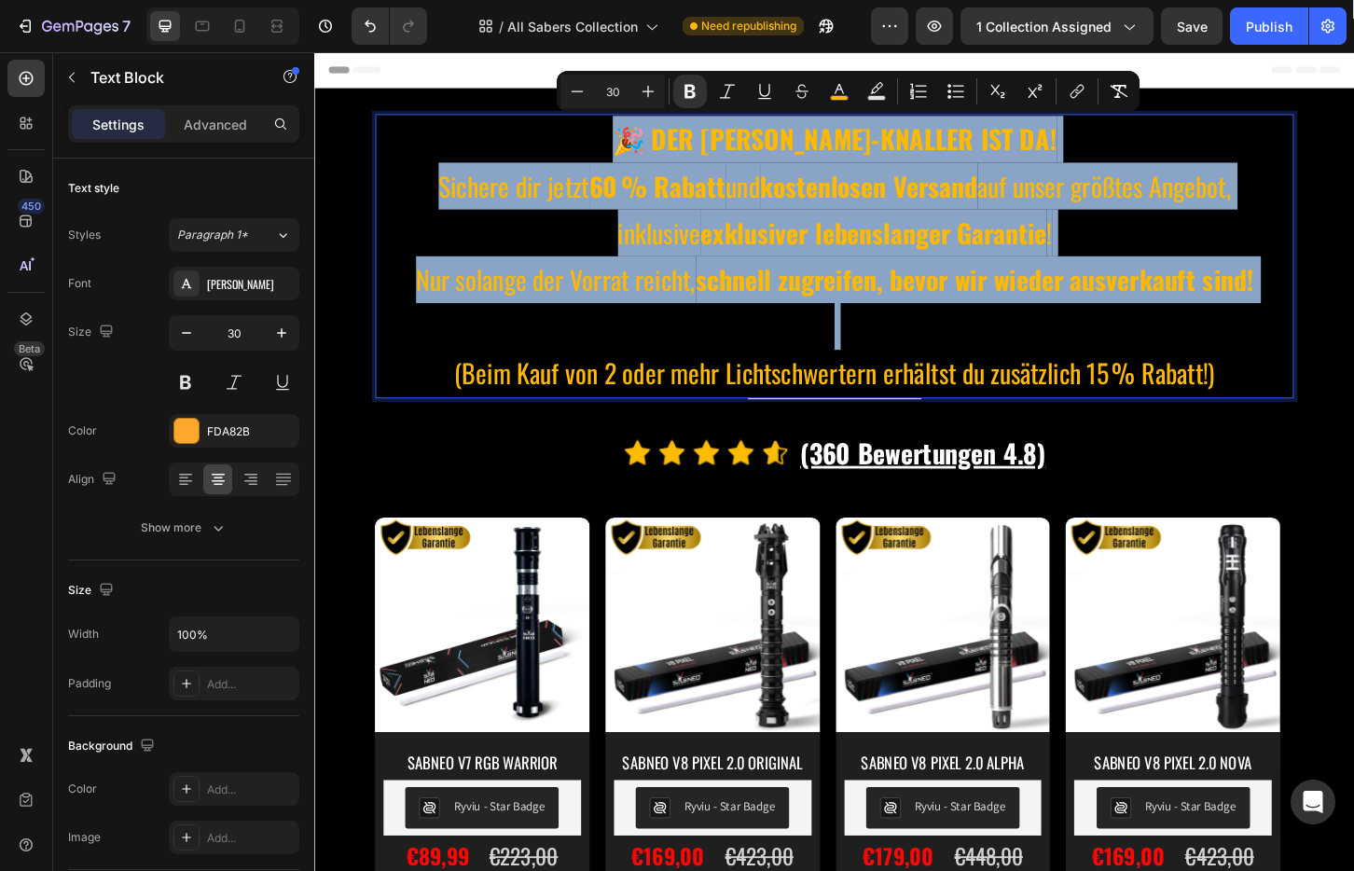
type input "18"
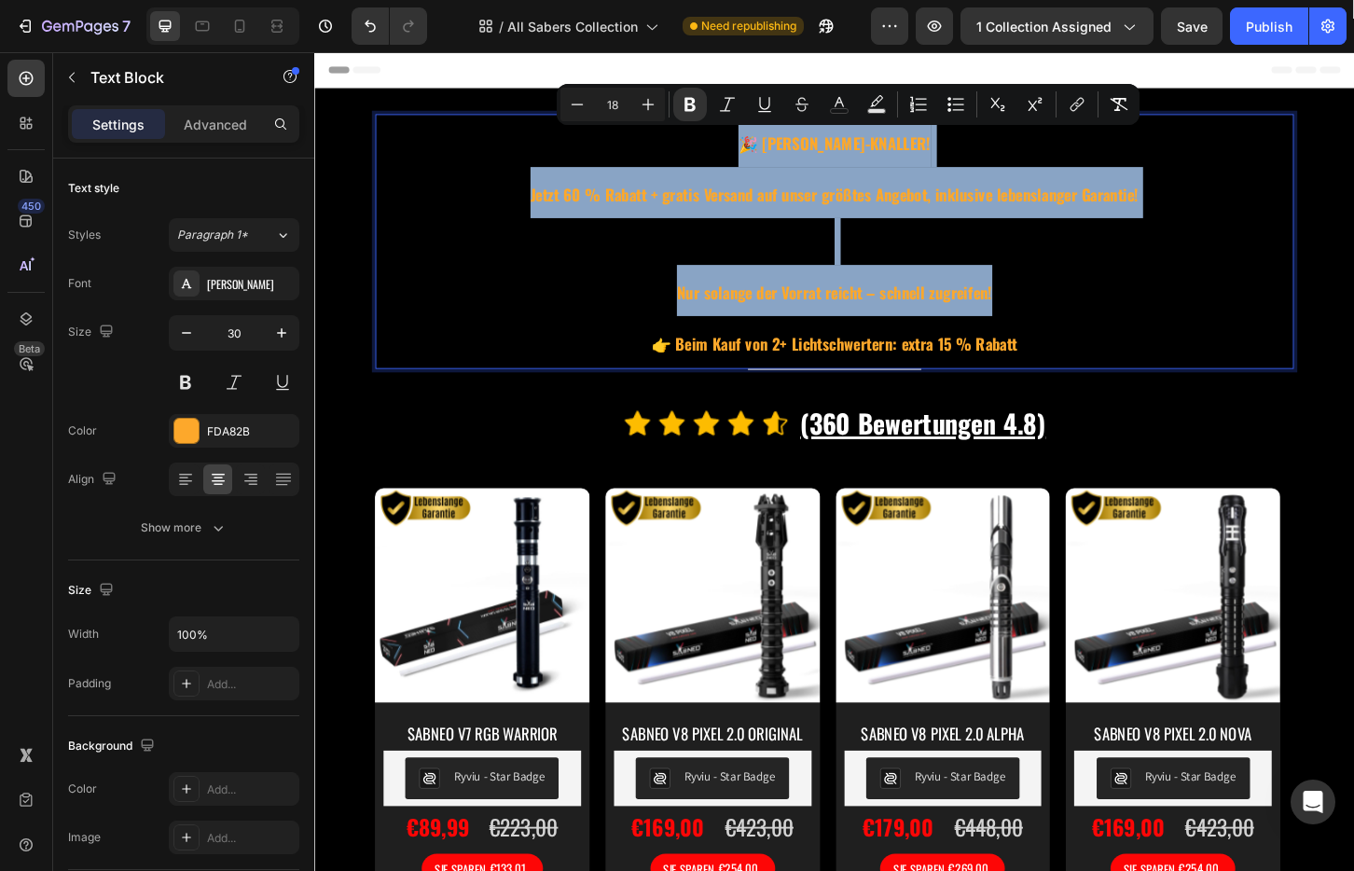
click at [812, 268] on p "Nur solange der Vorrat reicht – schnell zugreifen!" at bounding box center [873, 282] width 984 height 105
type input "30"
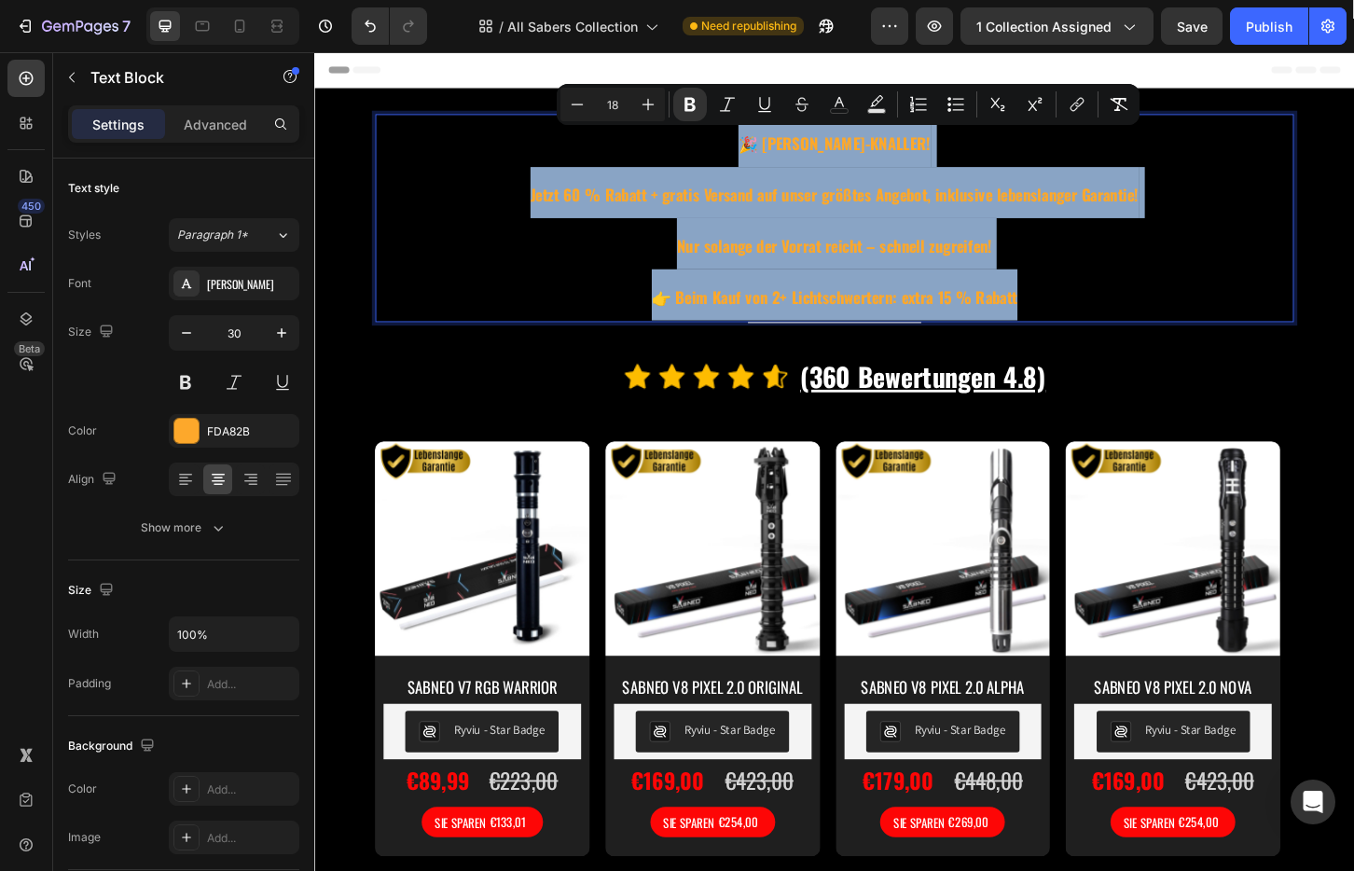
drag, startPoint x: 1083, startPoint y: 310, endPoint x: 780, endPoint y: 155, distance: 340.7
click at [780, 155] on div "🎉 [PERSON_NAME]-KNALLER! Jetzt 60 % Rabatt + gratis Versand auf unser größtes A…" at bounding box center [873, 230] width 988 height 224
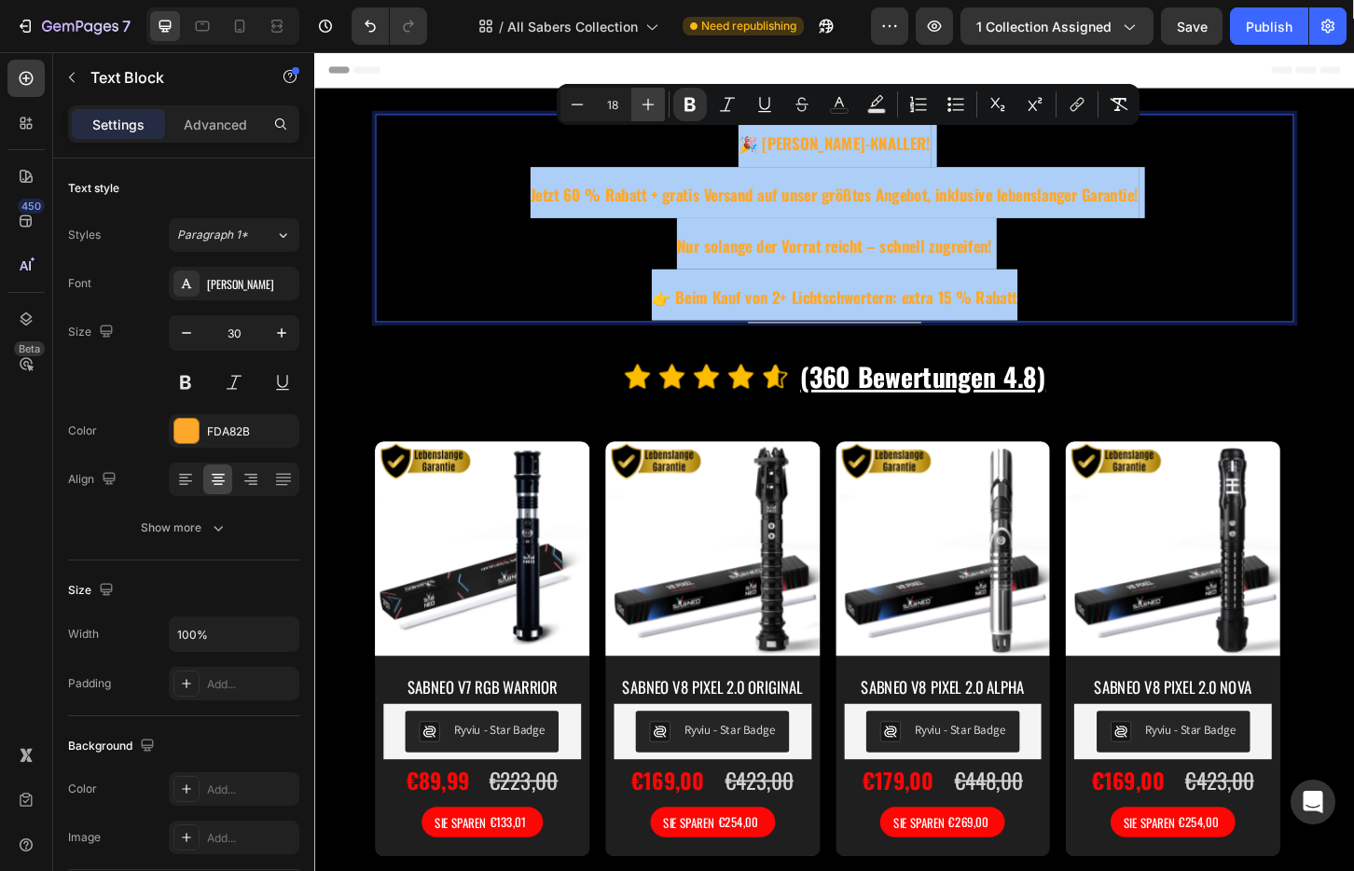
click at [650, 103] on icon "Editor contextual toolbar" at bounding box center [648, 104] width 19 height 19
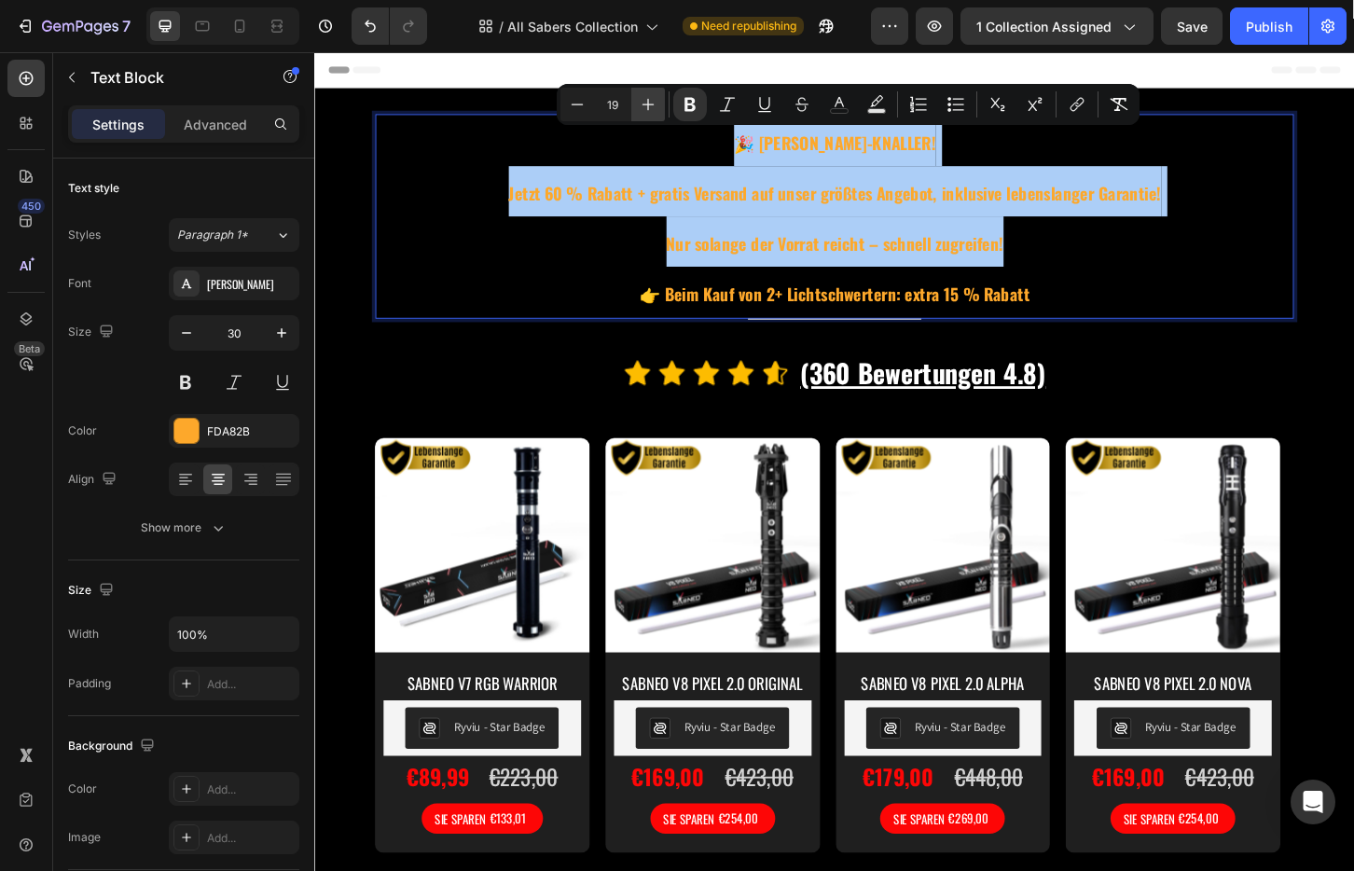
click at [650, 103] on icon "Editor contextual toolbar" at bounding box center [648, 104] width 19 height 19
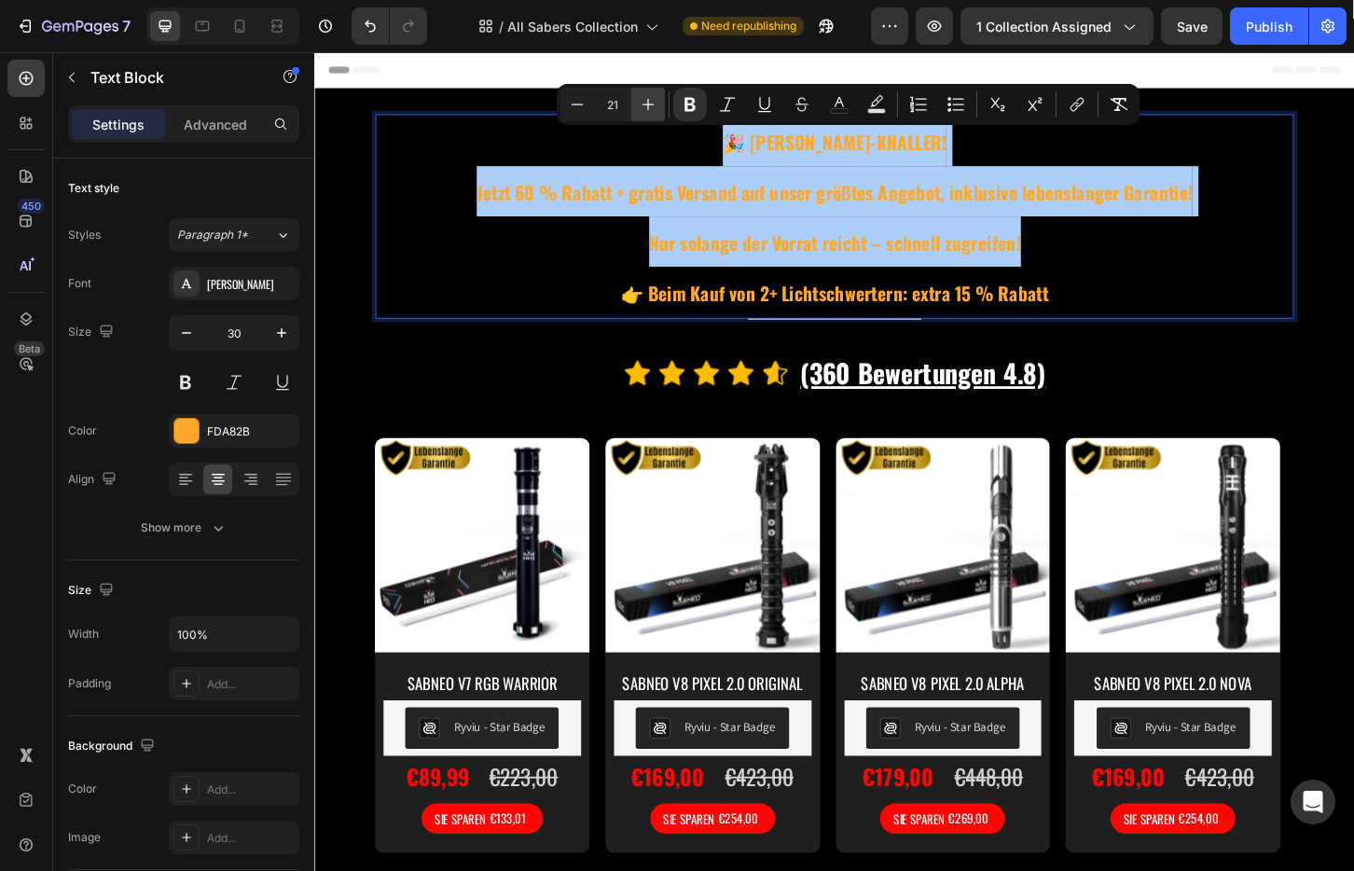
click at [650, 103] on icon "Editor contextual toolbar" at bounding box center [648, 104] width 19 height 19
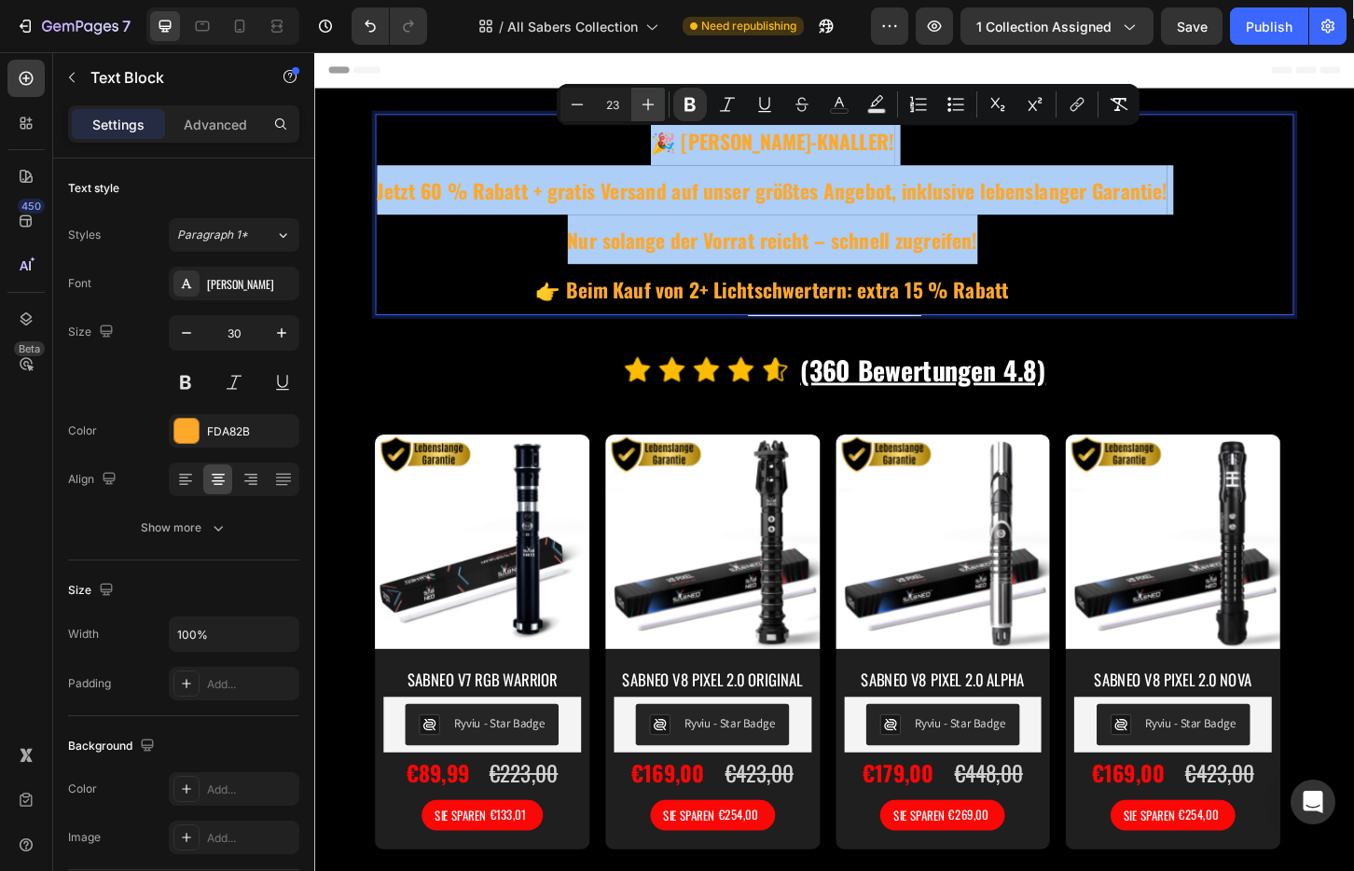
click at [650, 103] on icon "Editor contextual toolbar" at bounding box center [648, 104] width 19 height 19
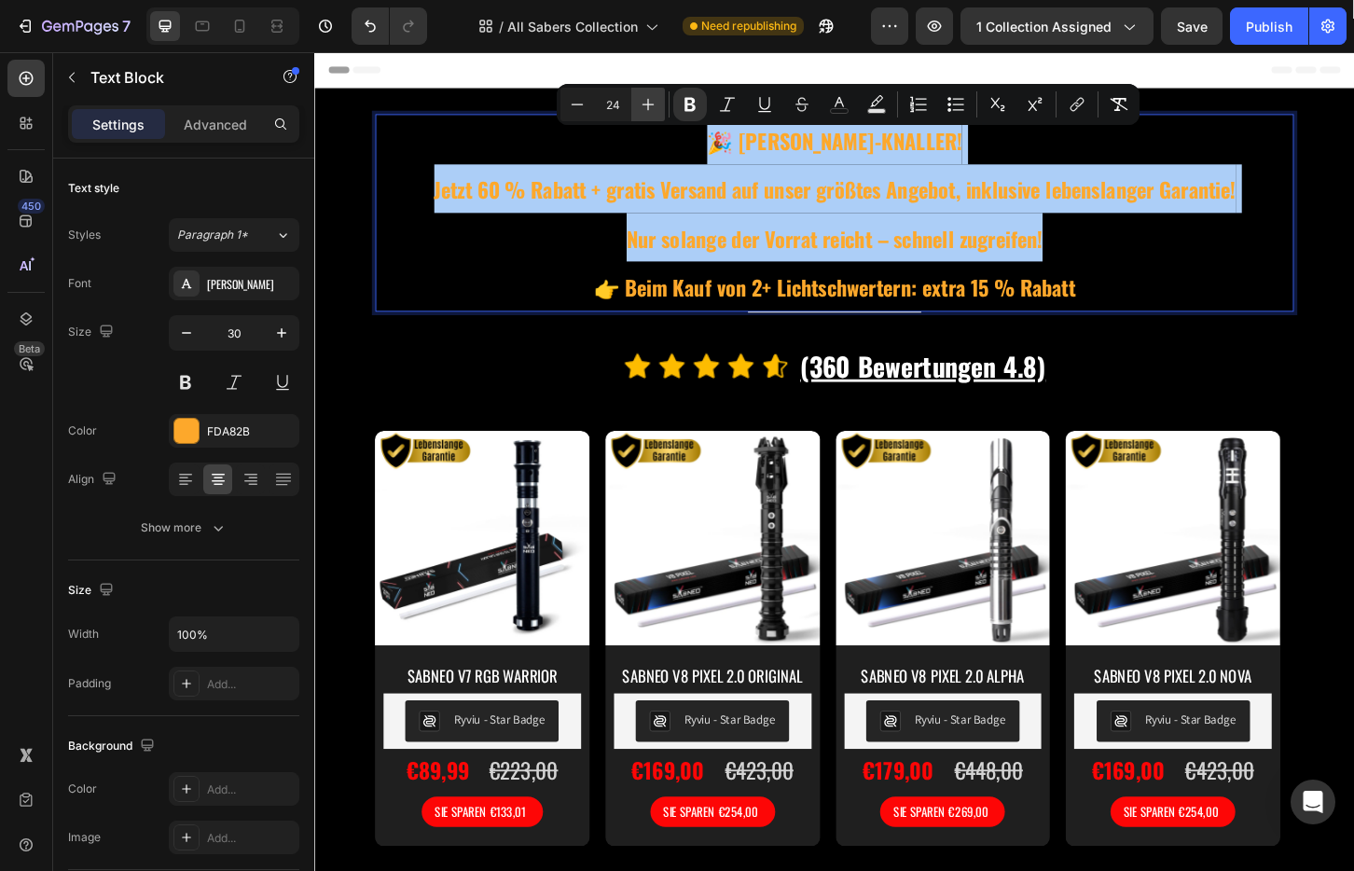
click at [650, 103] on icon "Editor contextual toolbar" at bounding box center [648, 104] width 19 height 19
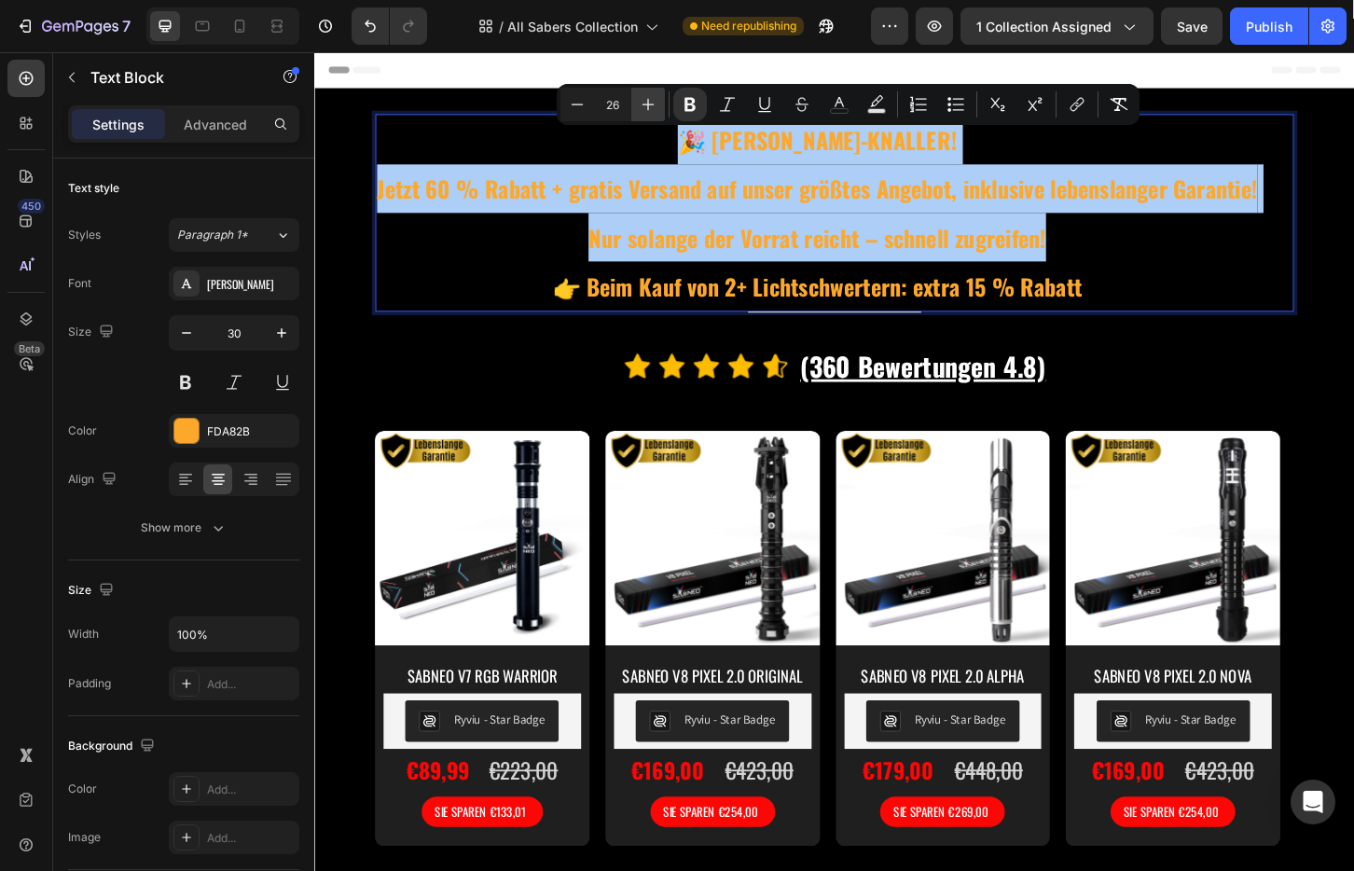
click at [650, 103] on icon "Editor contextual toolbar" at bounding box center [648, 104] width 19 height 19
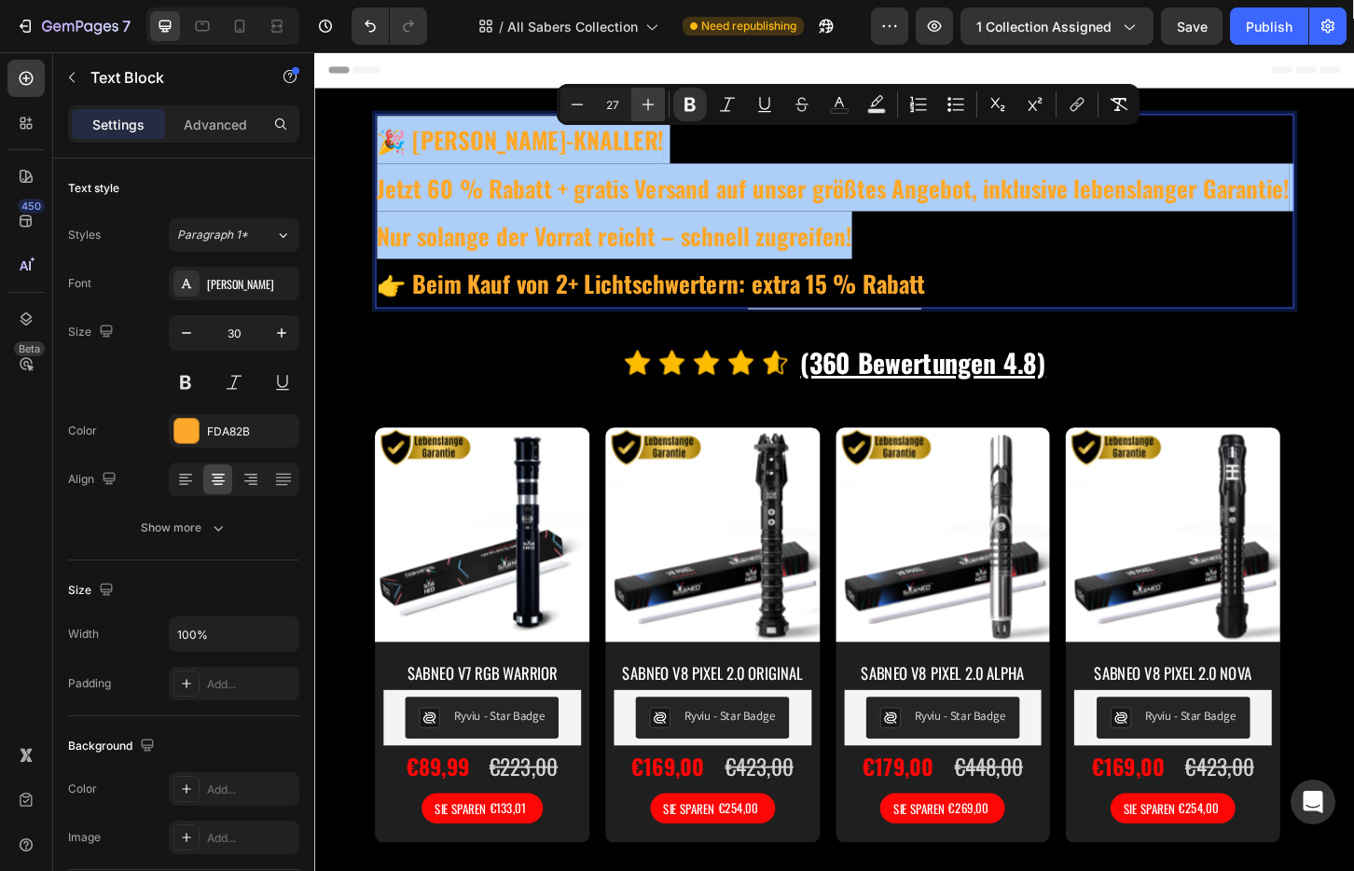
click at [650, 103] on icon "Editor contextual toolbar" at bounding box center [648, 104] width 19 height 19
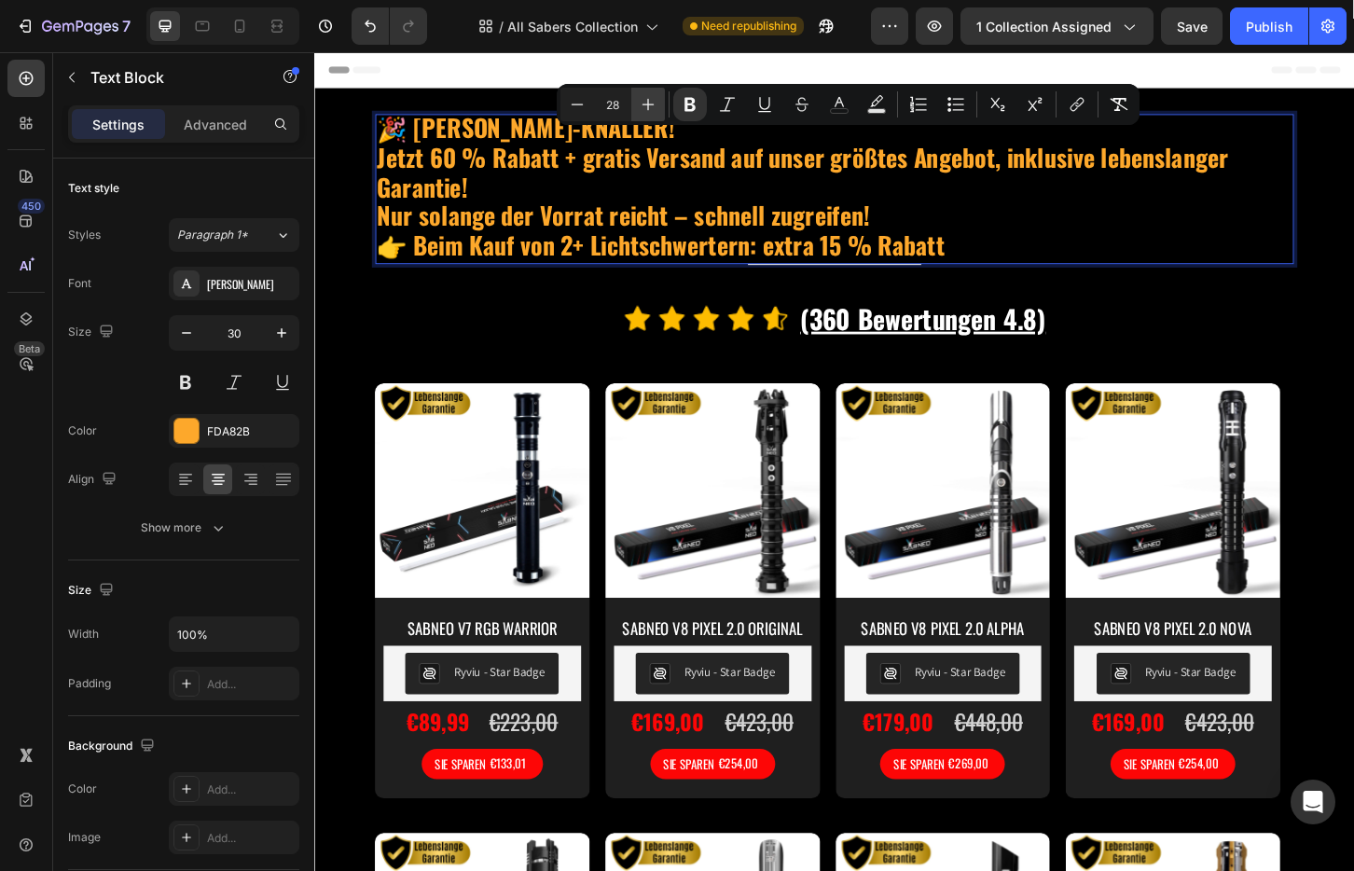
click at [650, 103] on icon "Editor contextual toolbar" at bounding box center [648, 104] width 19 height 19
type input "29"
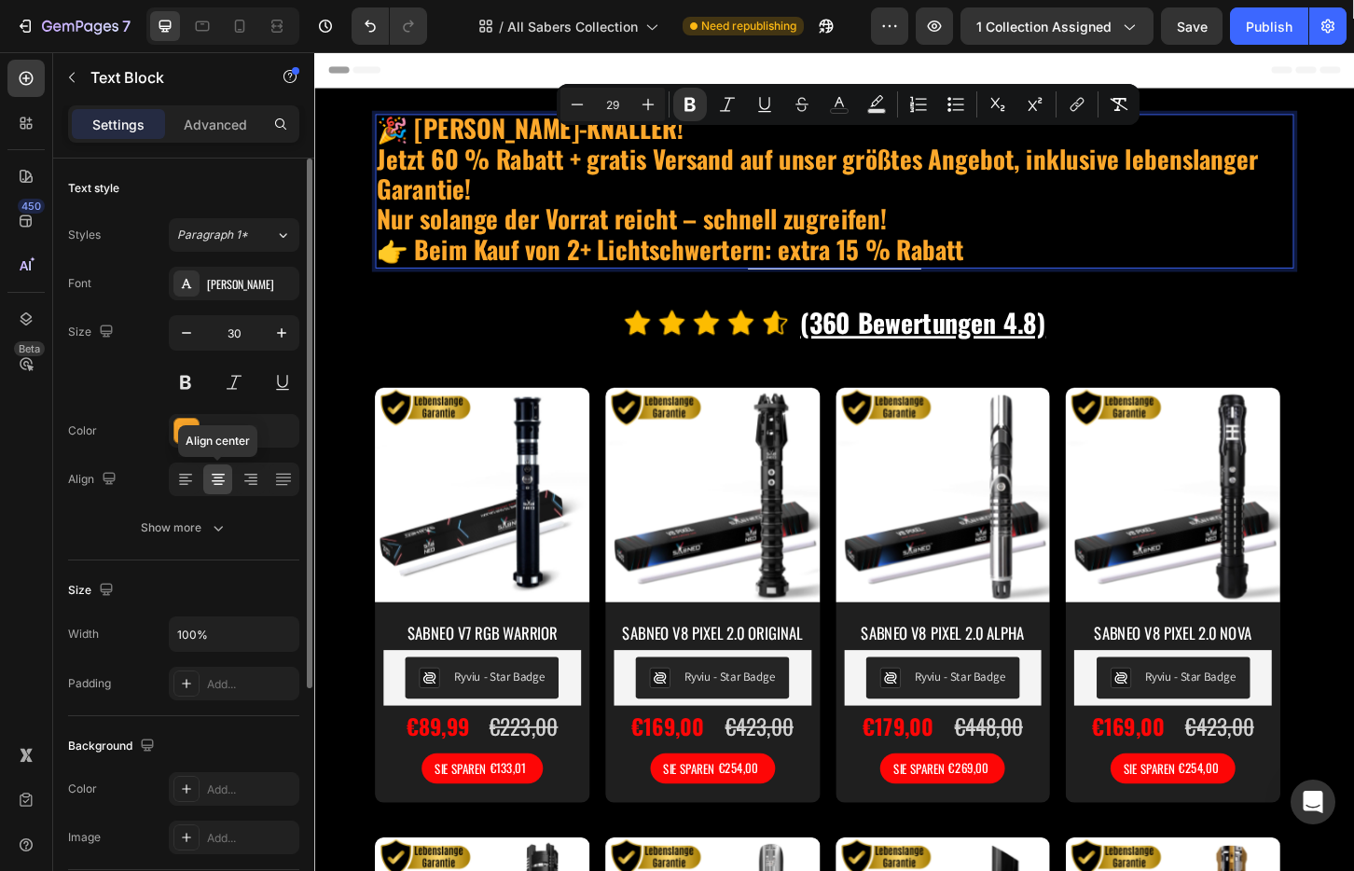
click at [205, 486] on div at bounding box center [217, 479] width 29 height 30
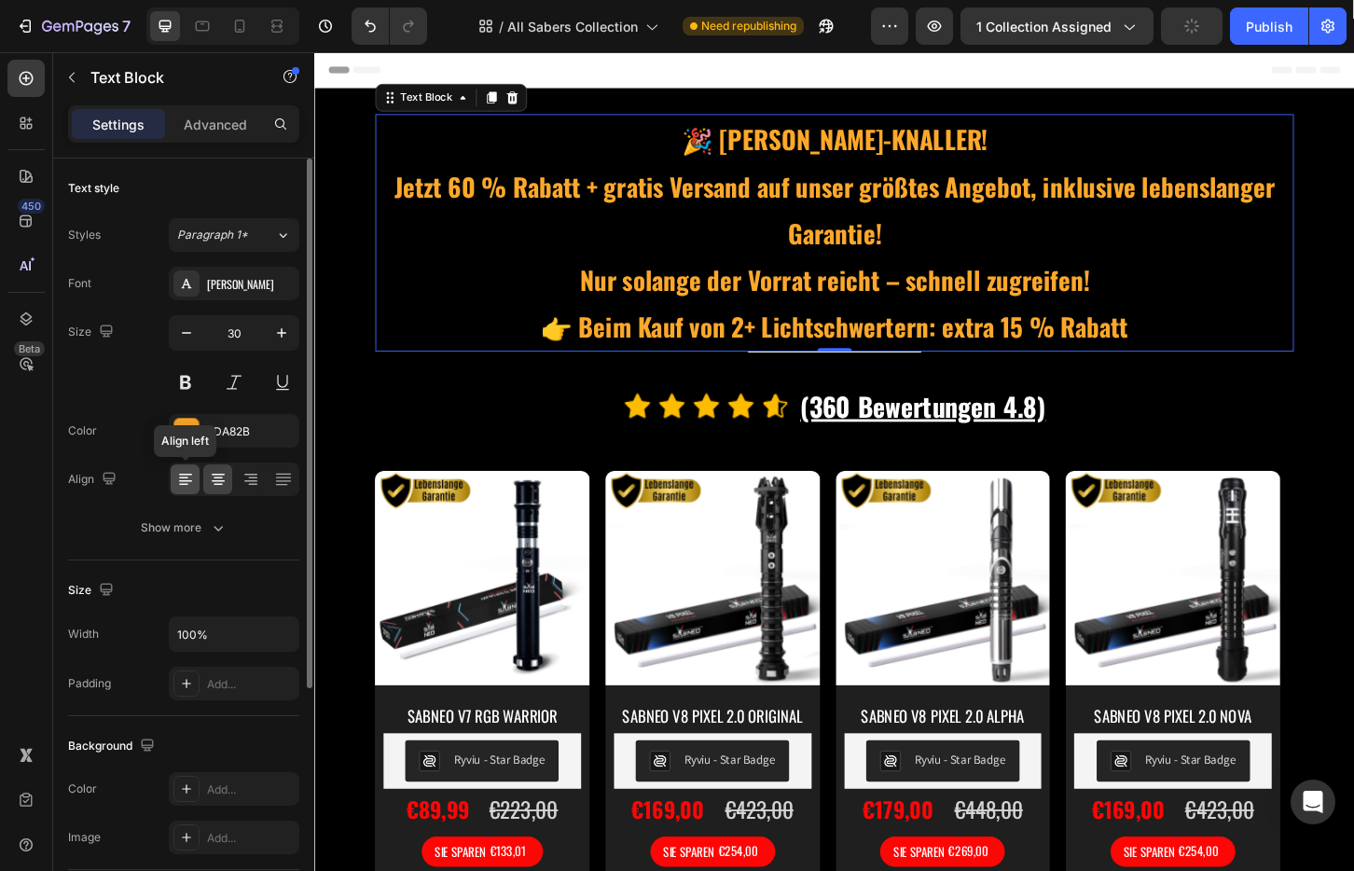
click at [195, 485] on div at bounding box center [185, 479] width 29 height 30
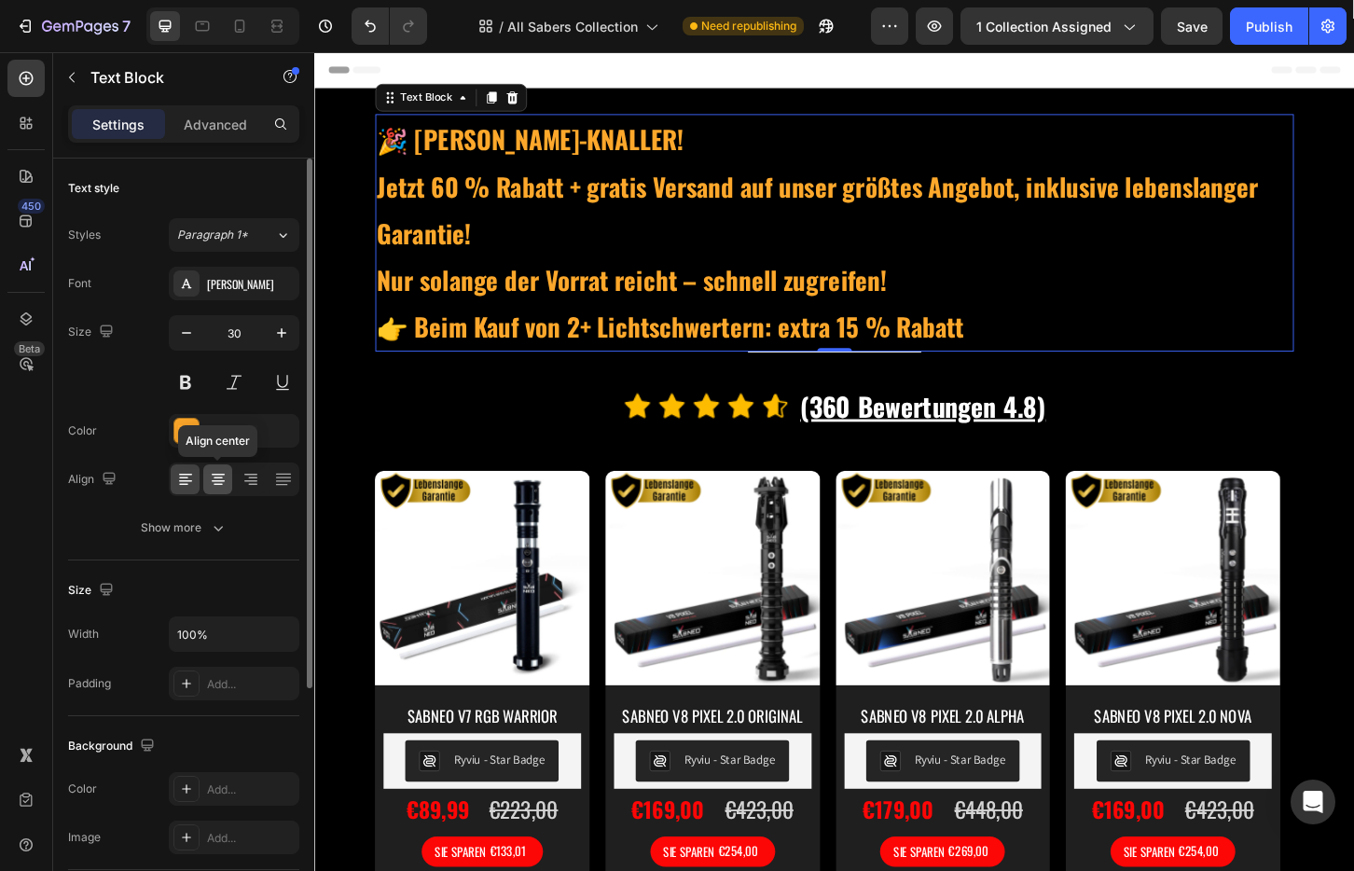
click at [213, 481] on icon at bounding box center [218, 479] width 19 height 19
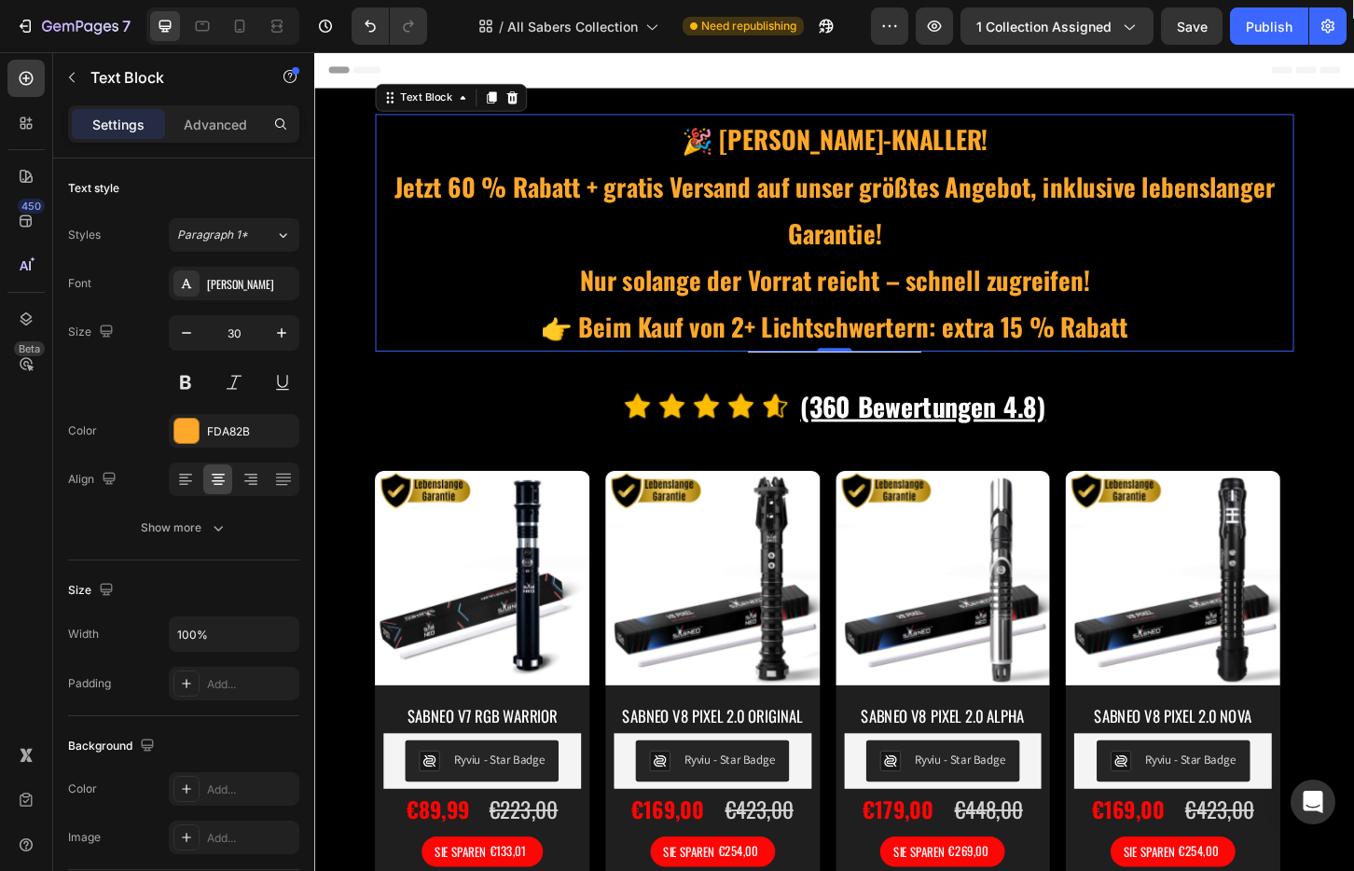
click at [642, 326] on strong "👉 Beim Kauf von 2+ Lichtschwertern: extra 15 % Rabatt" at bounding box center [873, 346] width 631 height 40
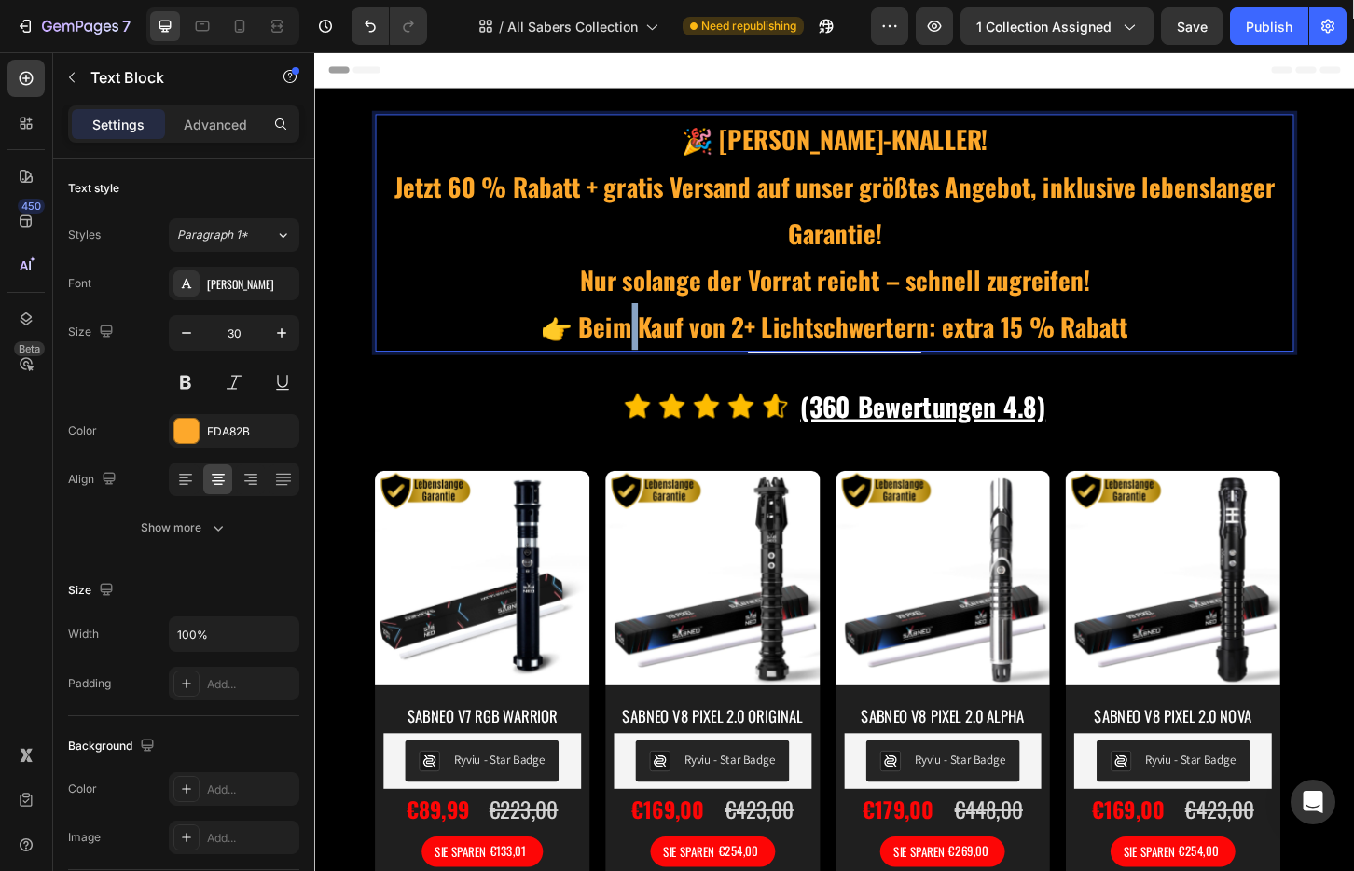
click at [642, 326] on strong "👉 Beim Kauf von 2+ Lichtschwertern: extra 15 % Rabatt" at bounding box center [873, 346] width 631 height 40
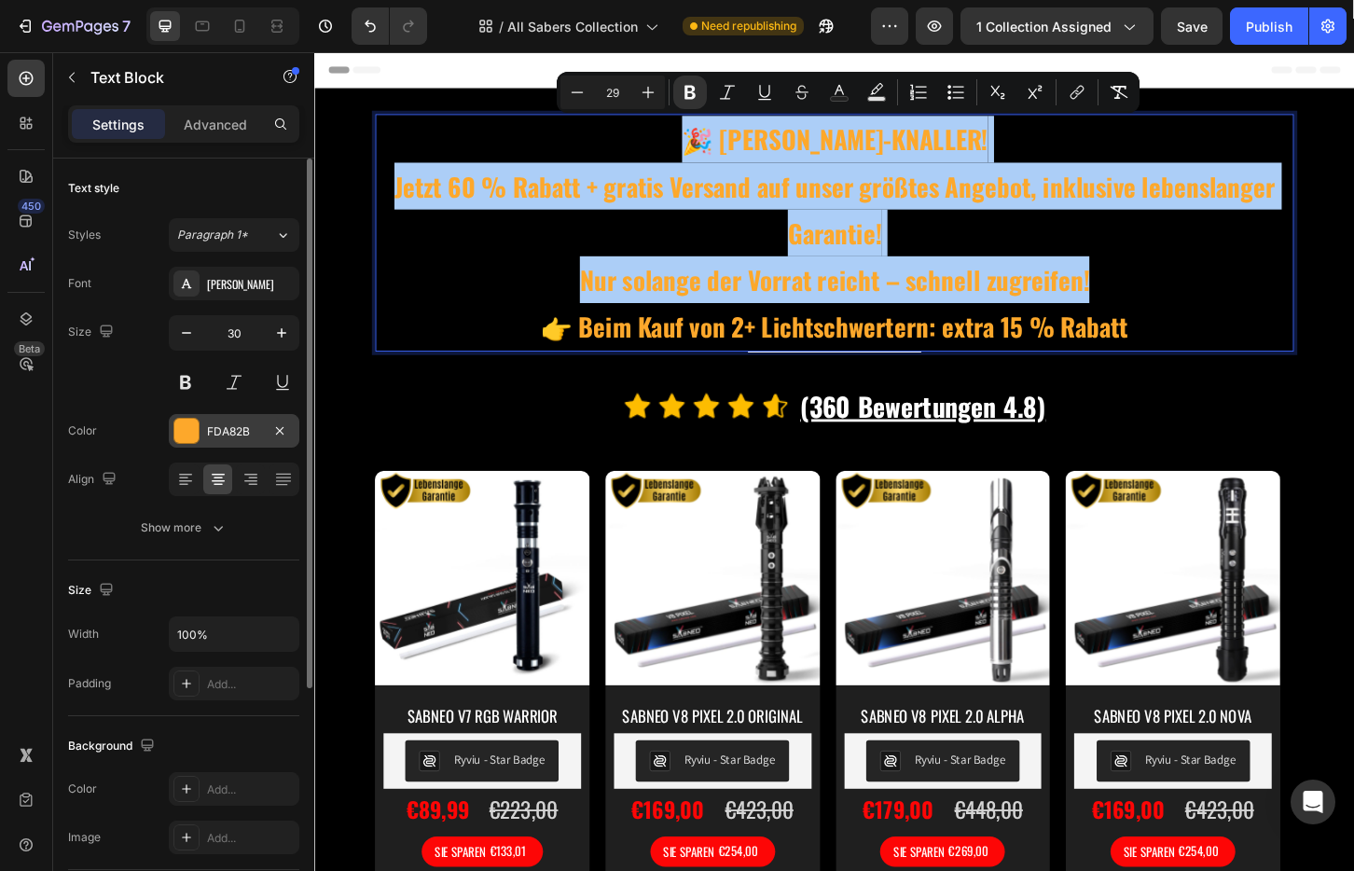
click at [186, 427] on div at bounding box center [186, 431] width 24 height 24
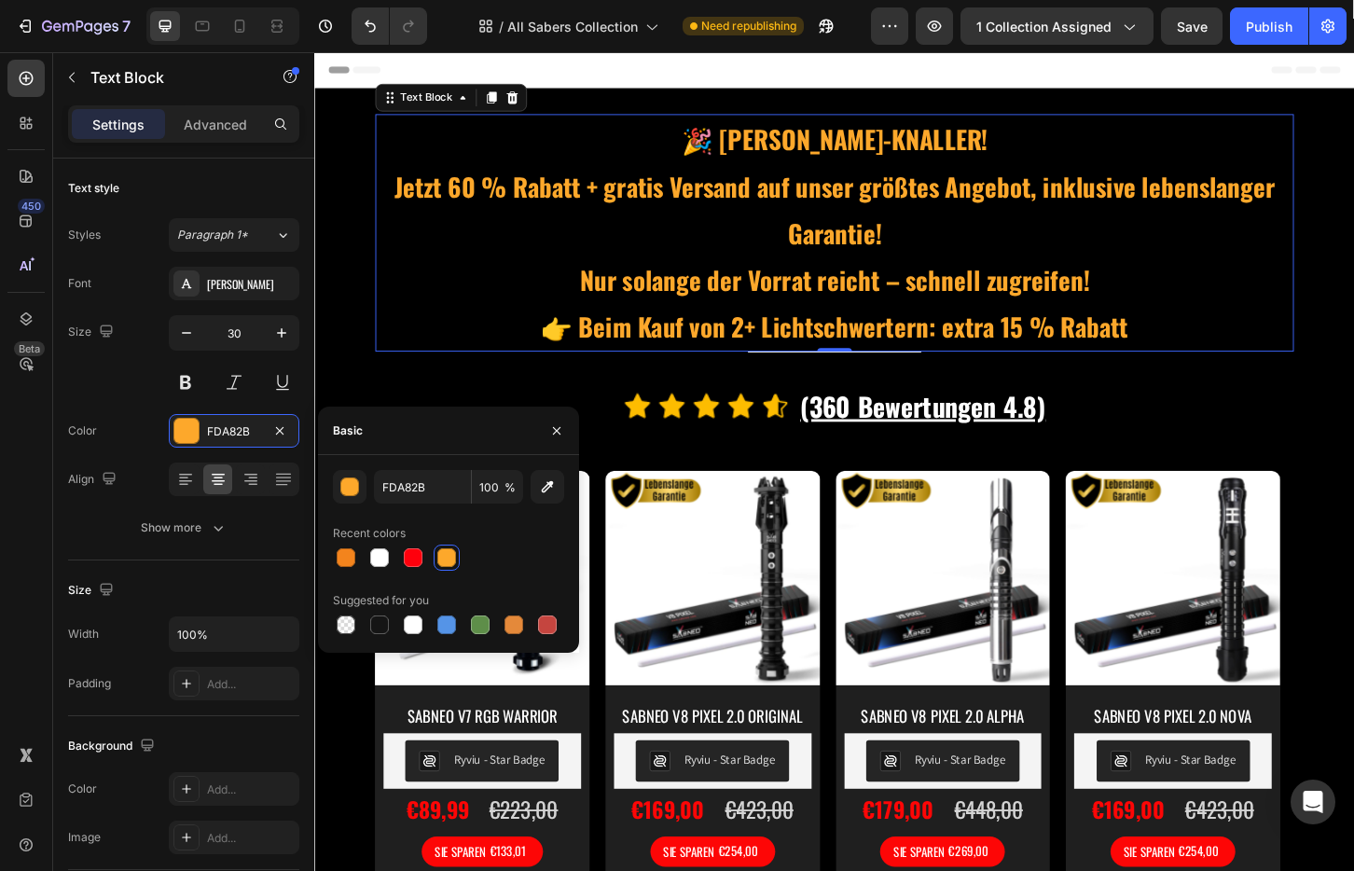
click at [513, 559] on div at bounding box center [448, 557] width 231 height 26
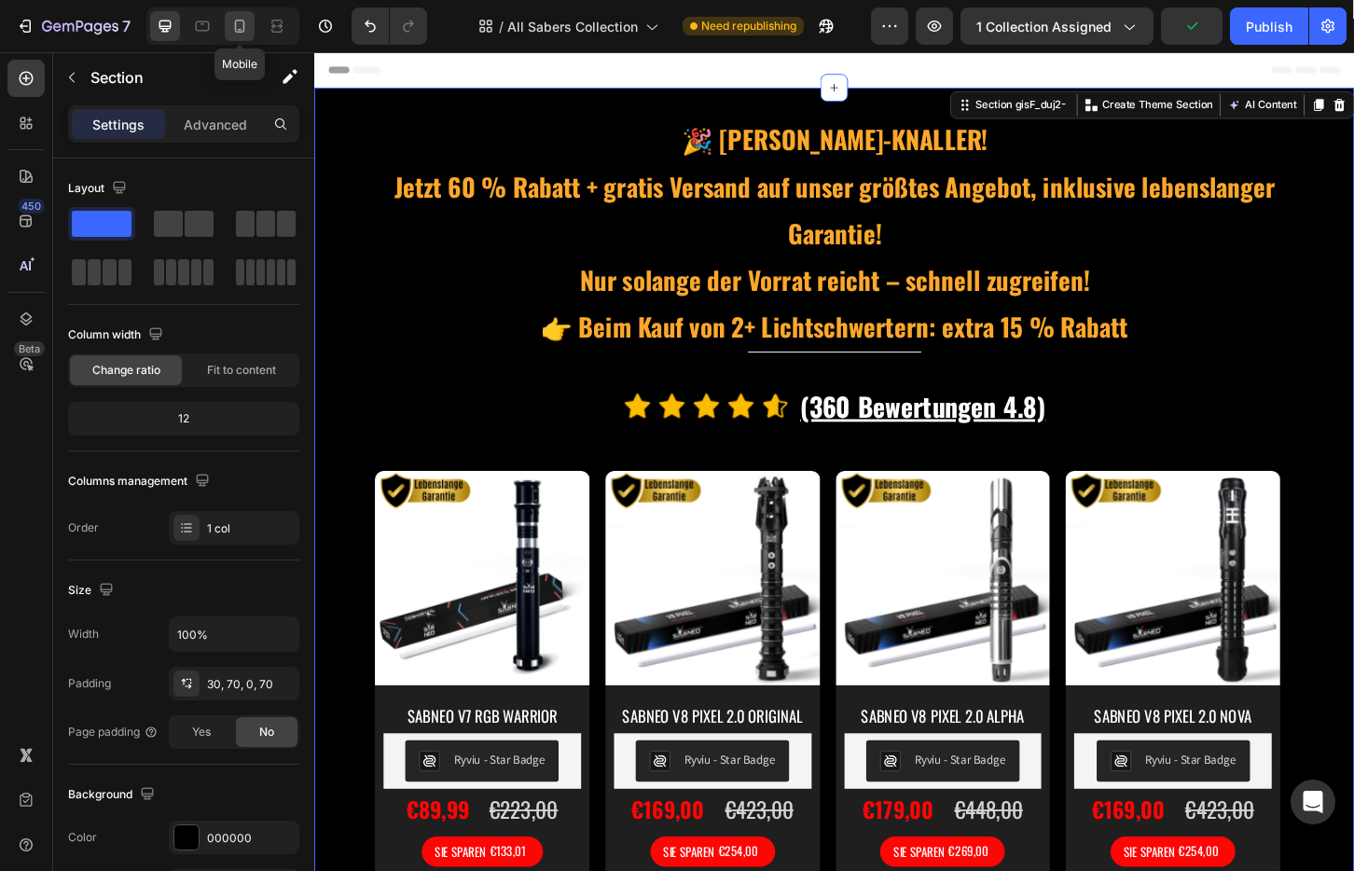
click at [234, 21] on icon at bounding box center [239, 26] width 19 height 19
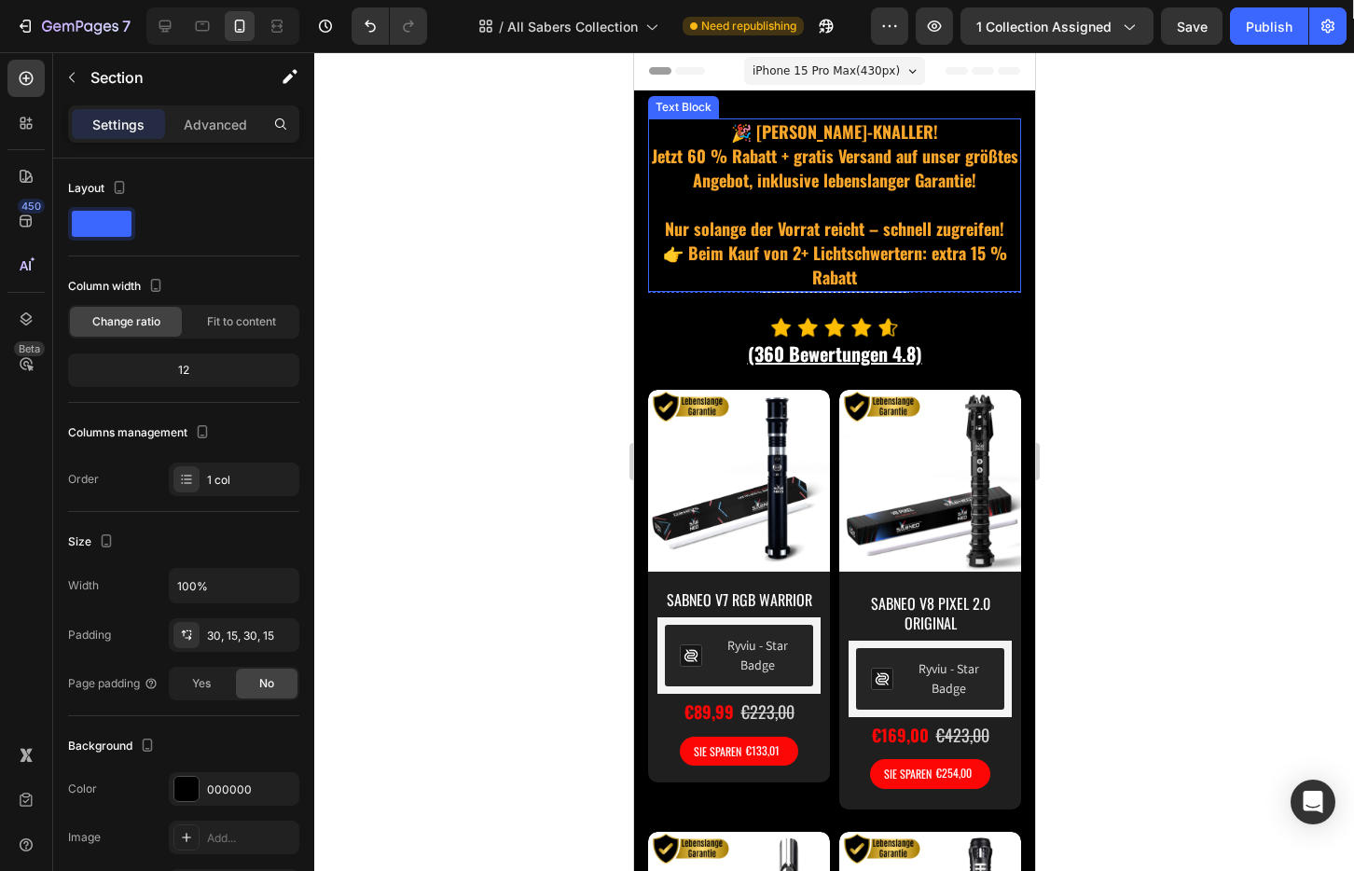
click at [865, 235] on strong "Nur solange der Vorrat reicht – schnell zugreifen!" at bounding box center [833, 228] width 339 height 24
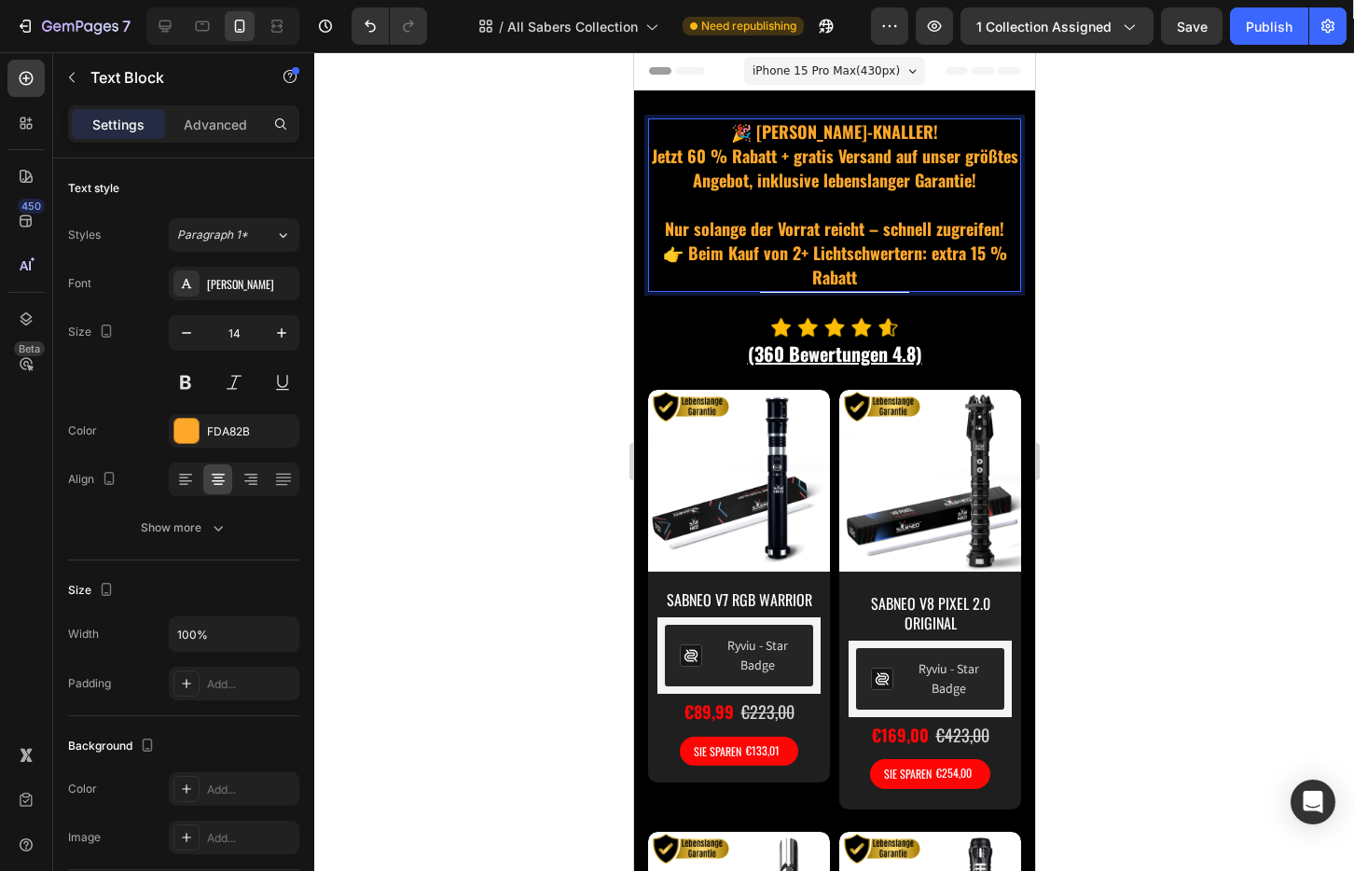
click at [869, 231] on strong "Nur solange der Vorrat reicht – schnell zugreifen!" at bounding box center [833, 228] width 339 height 24
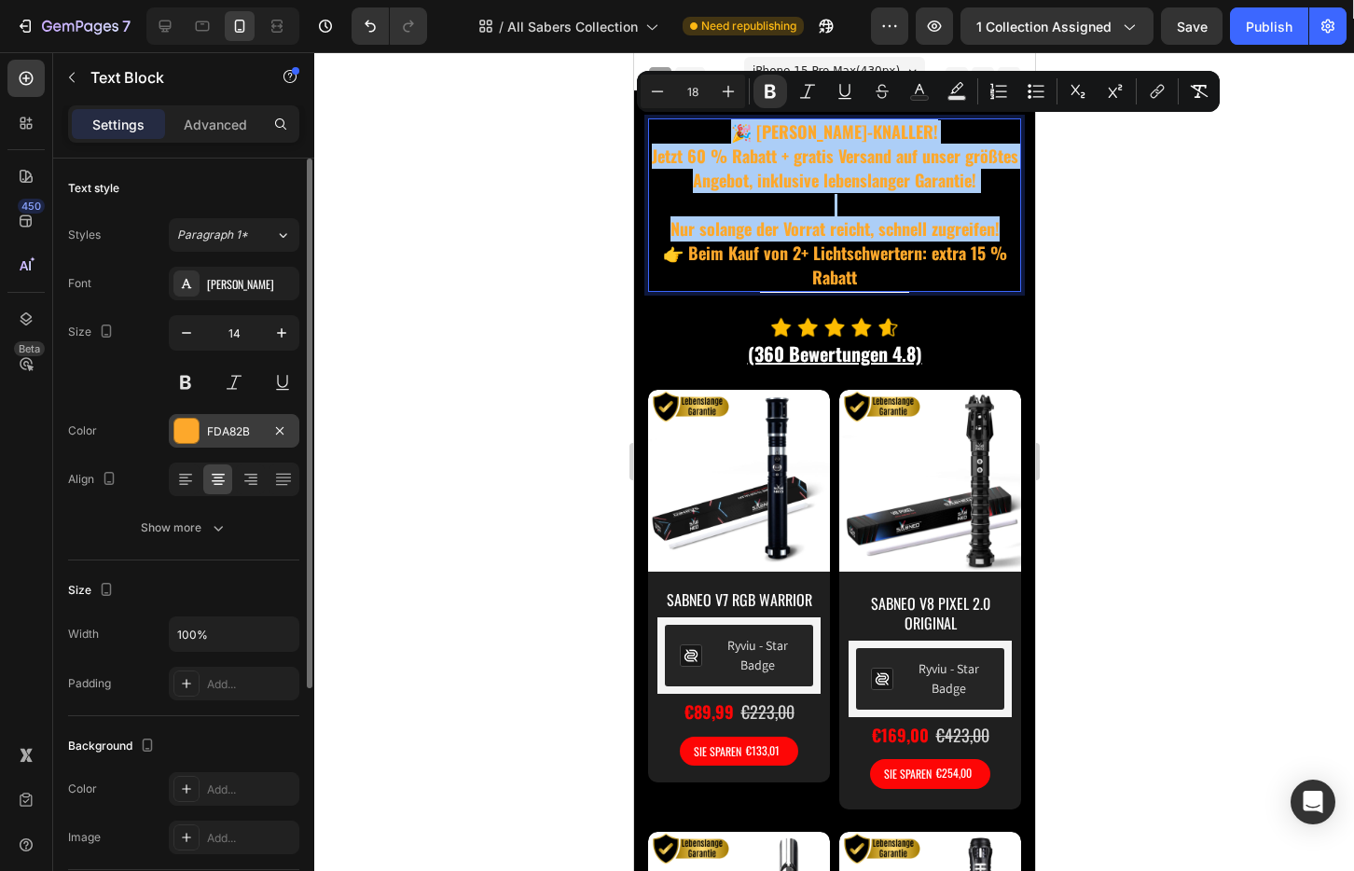
click at [175, 427] on div at bounding box center [186, 431] width 24 height 24
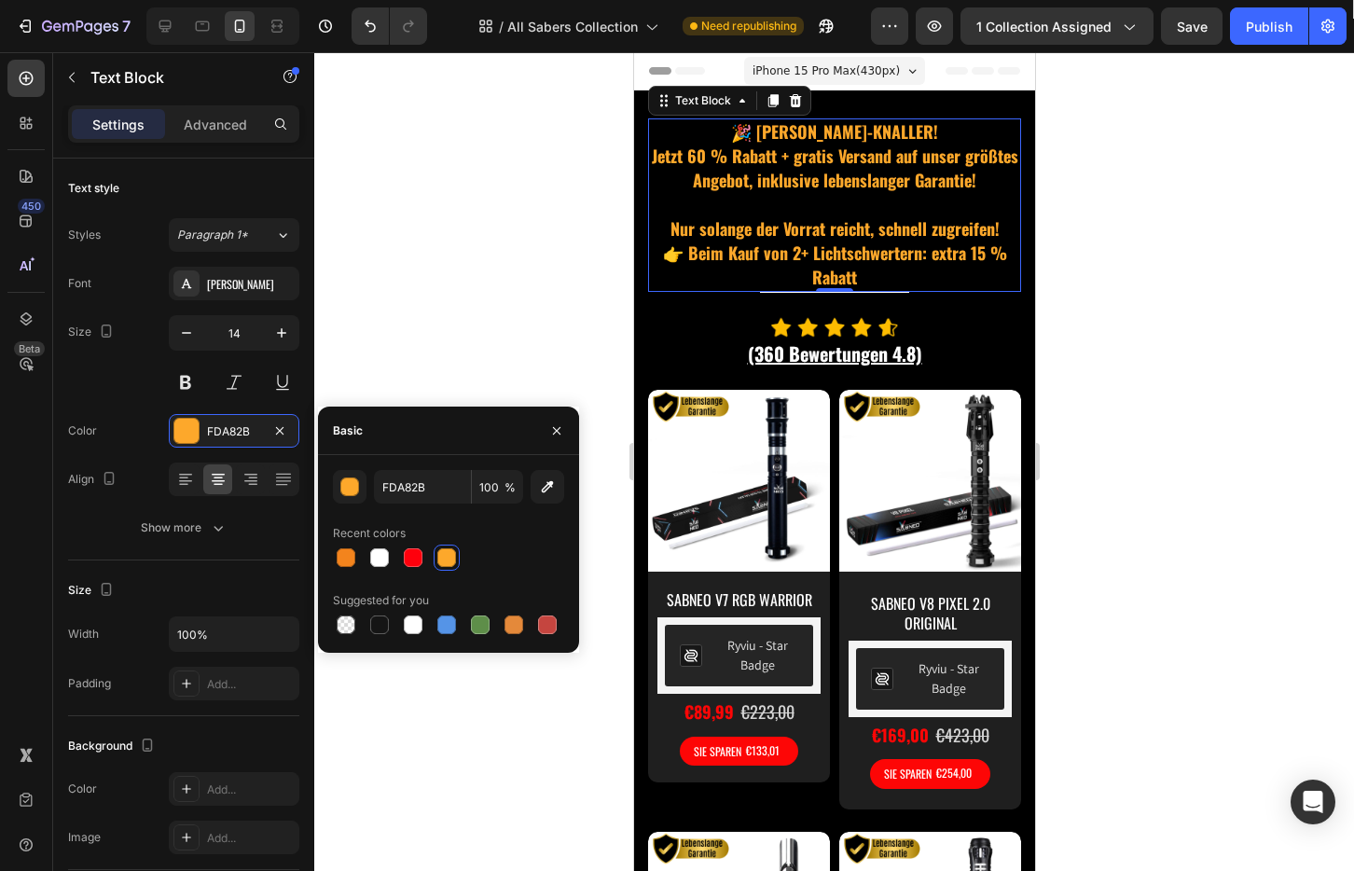
click at [450, 549] on div at bounding box center [446, 557] width 19 height 19
click at [1260, 414] on div at bounding box center [833, 461] width 1039 height 819
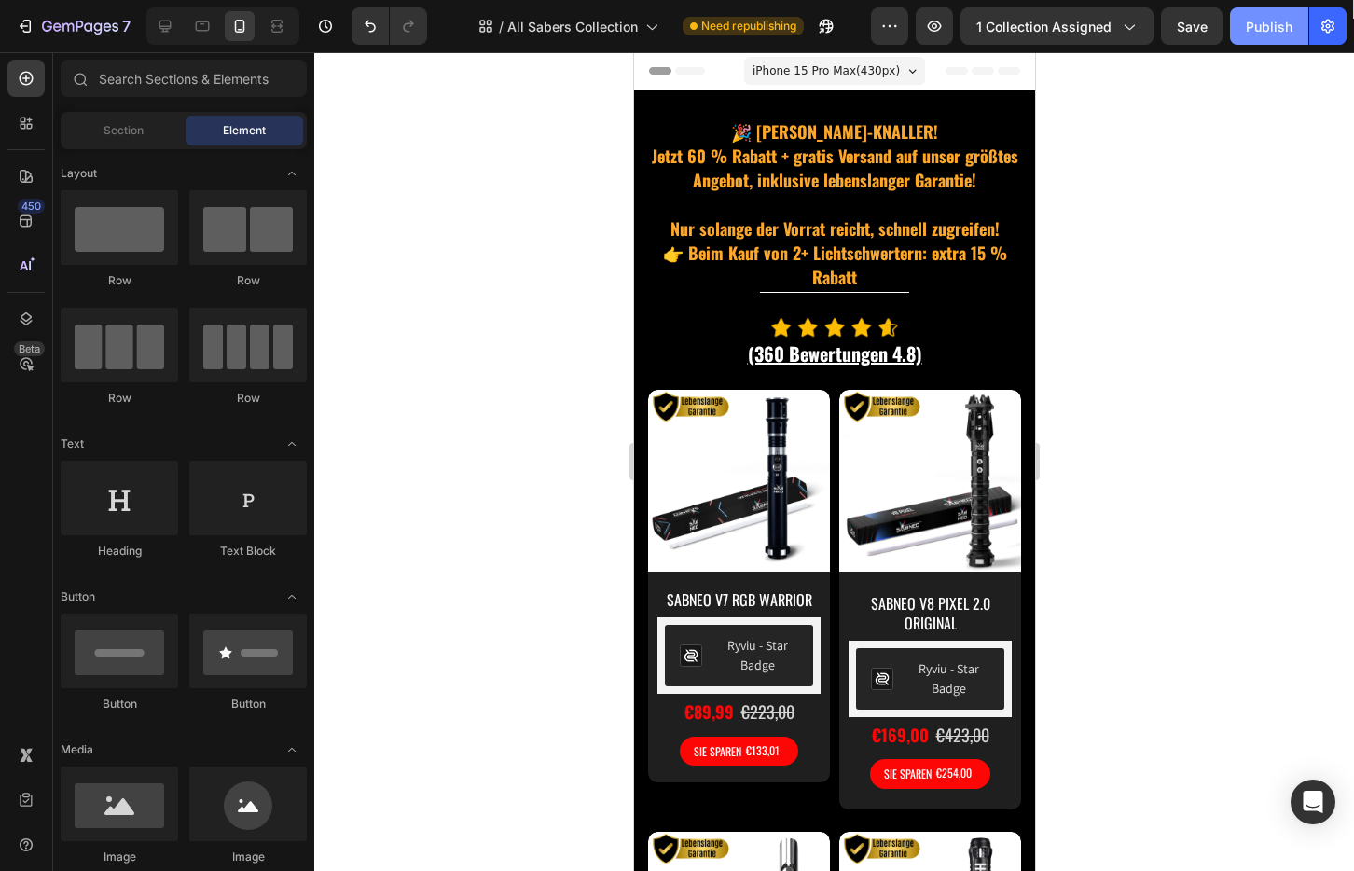
click at [1254, 25] on div "Publish" at bounding box center [1269, 27] width 47 height 20
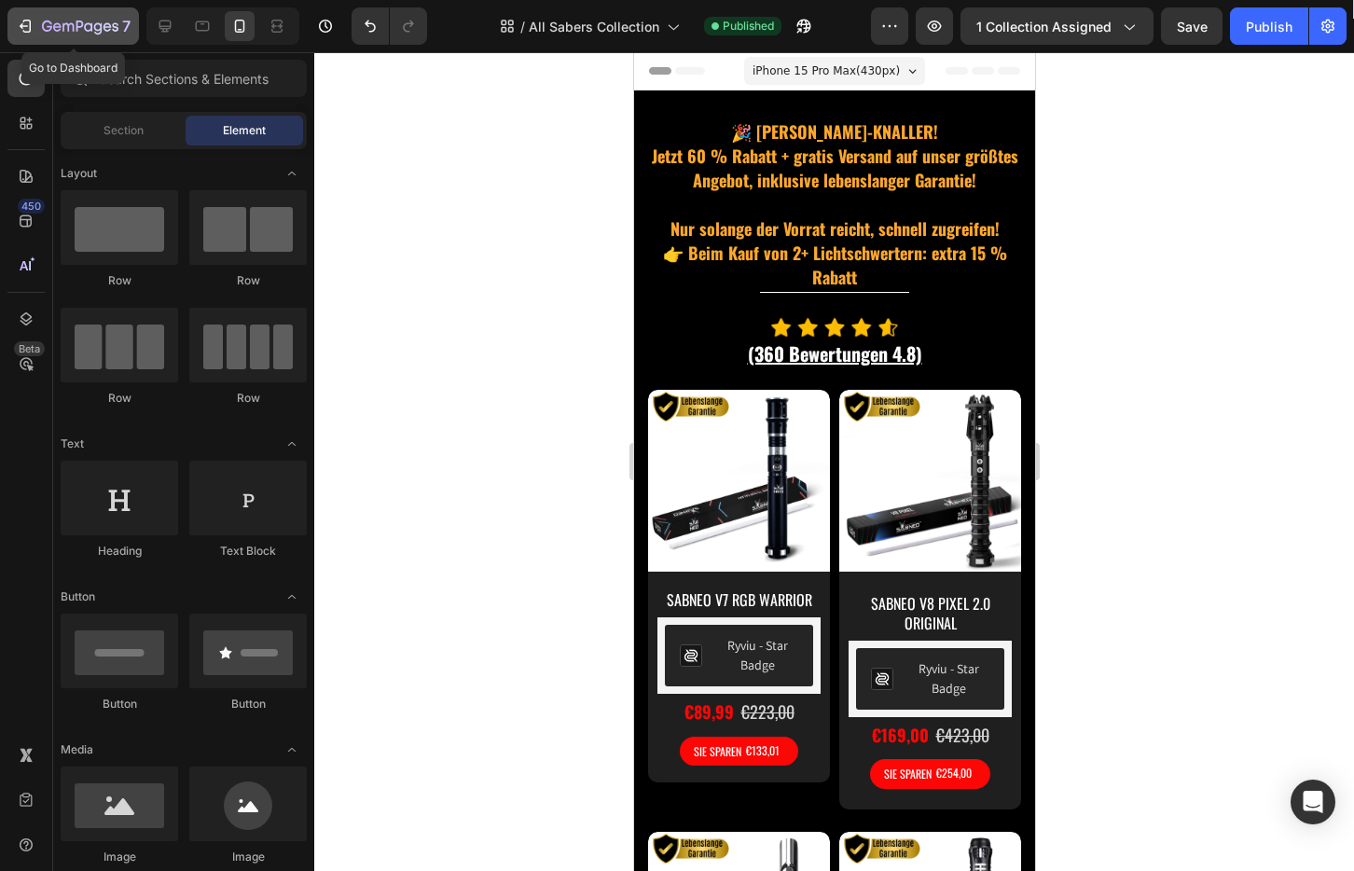
click at [50, 17] on div "7" at bounding box center [86, 26] width 89 height 22
